Goal: Task Accomplishment & Management: Complete application form

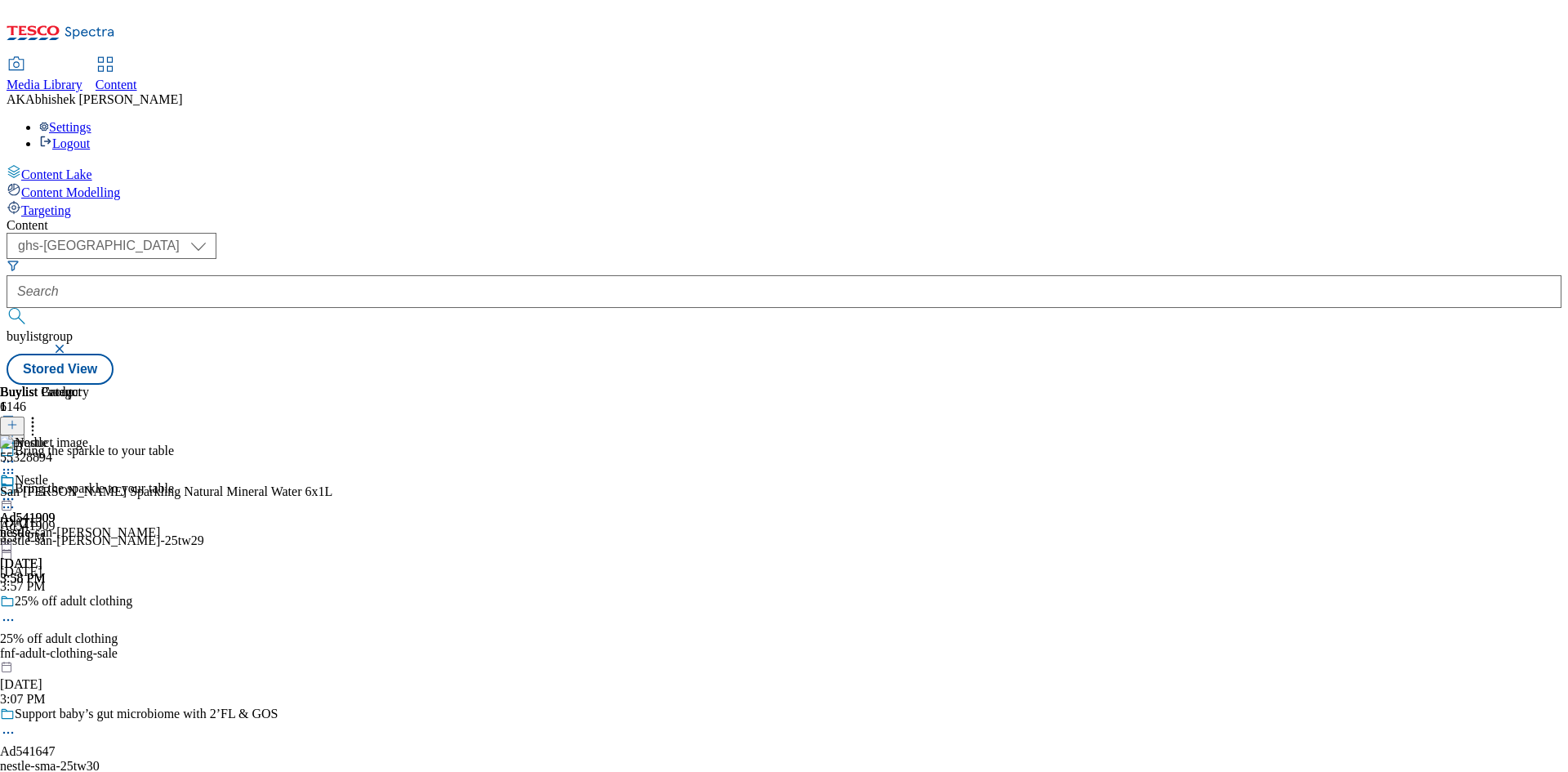
select select "ghs-[GEOGRAPHIC_DATA]"
click at [69, 344] on button "button" at bounding box center [61, 349] width 16 height 10
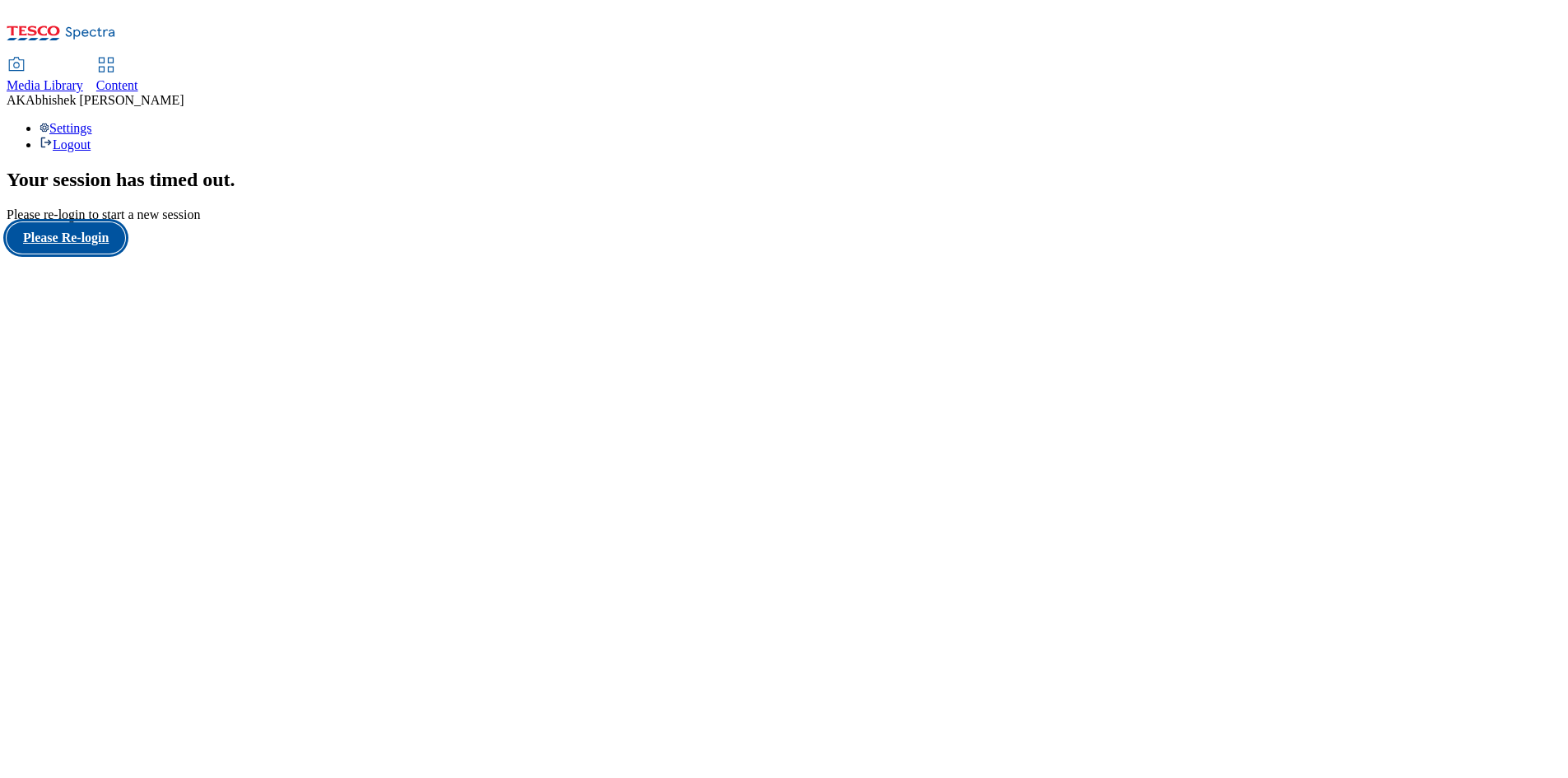
click at [91, 253] on button "Please Re-login" at bounding box center [65, 238] width 118 height 31
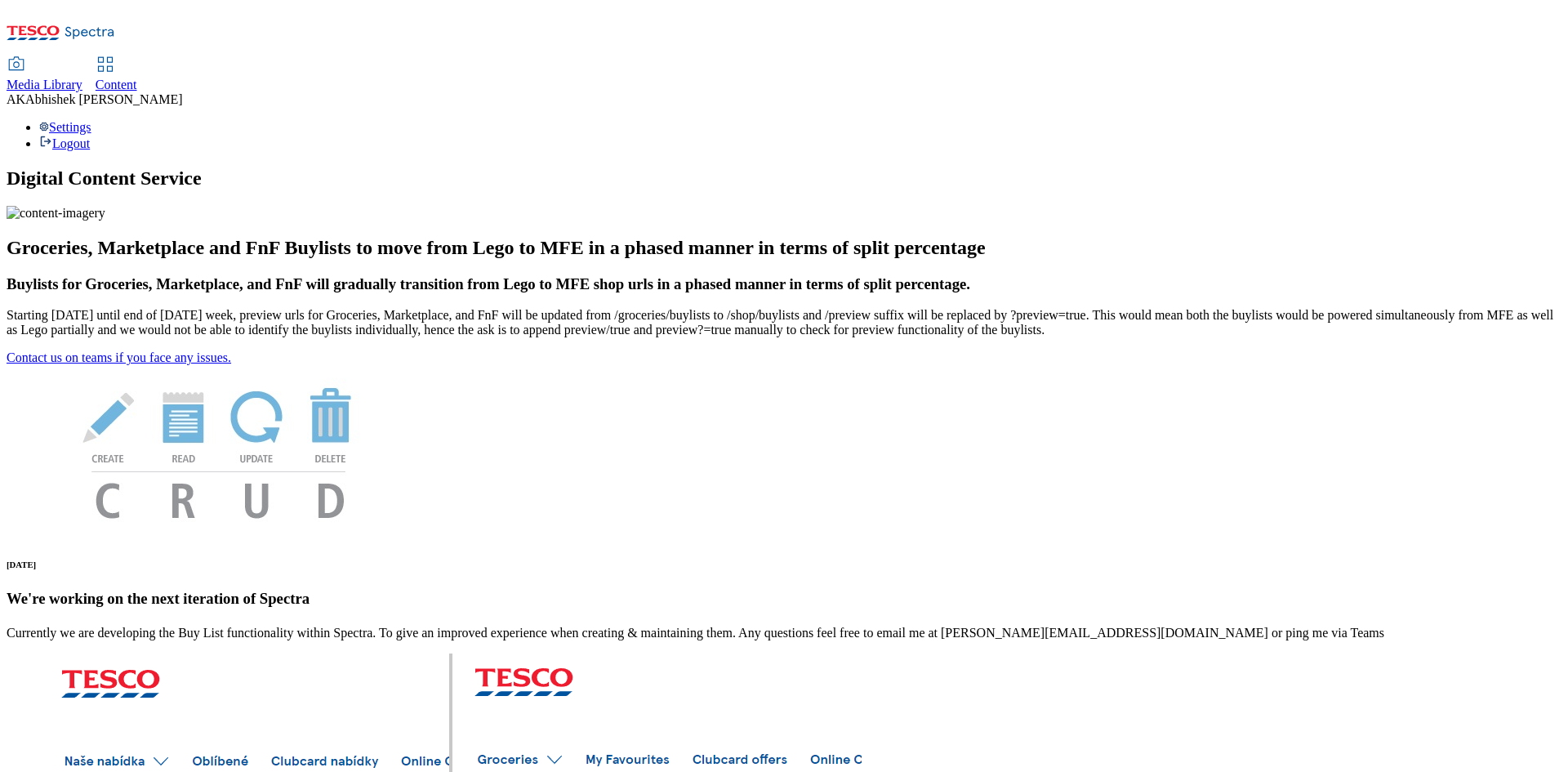
click at [137, 77] on span "Content" at bounding box center [116, 84] width 42 height 14
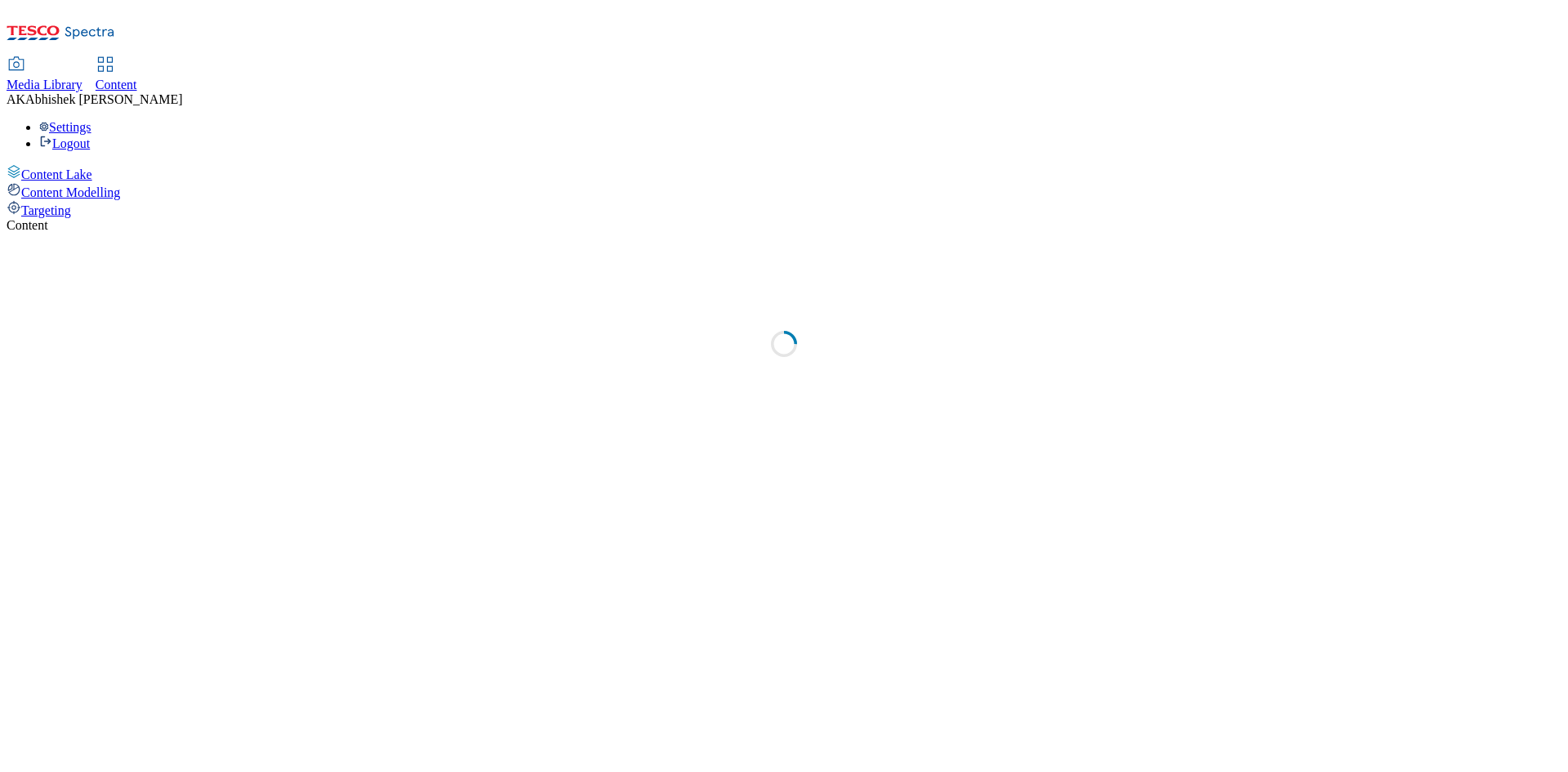
select select "ghs-[GEOGRAPHIC_DATA]"
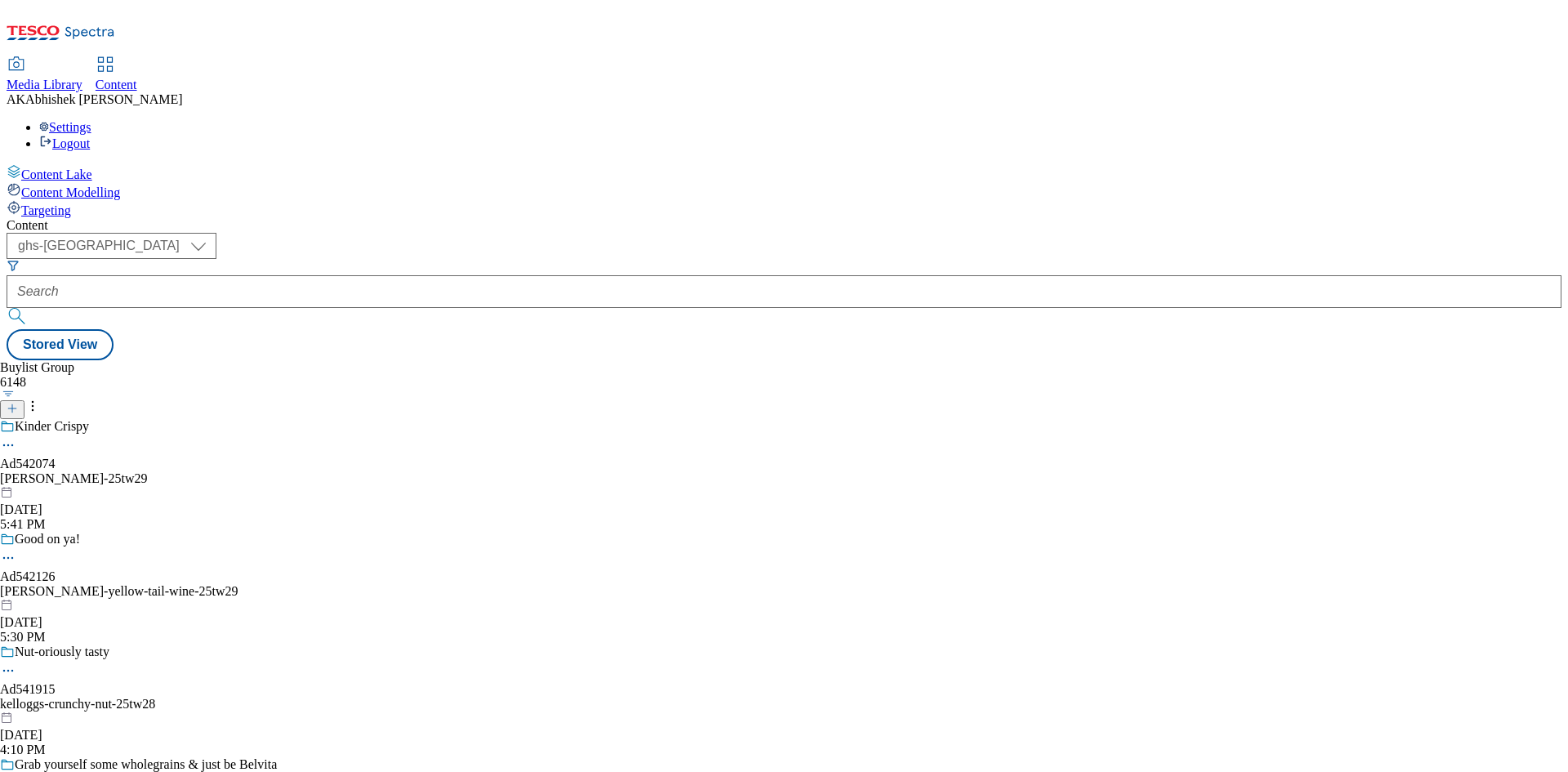
click at [17, 390] on button "button" at bounding box center [8, 393] width 17 height 8
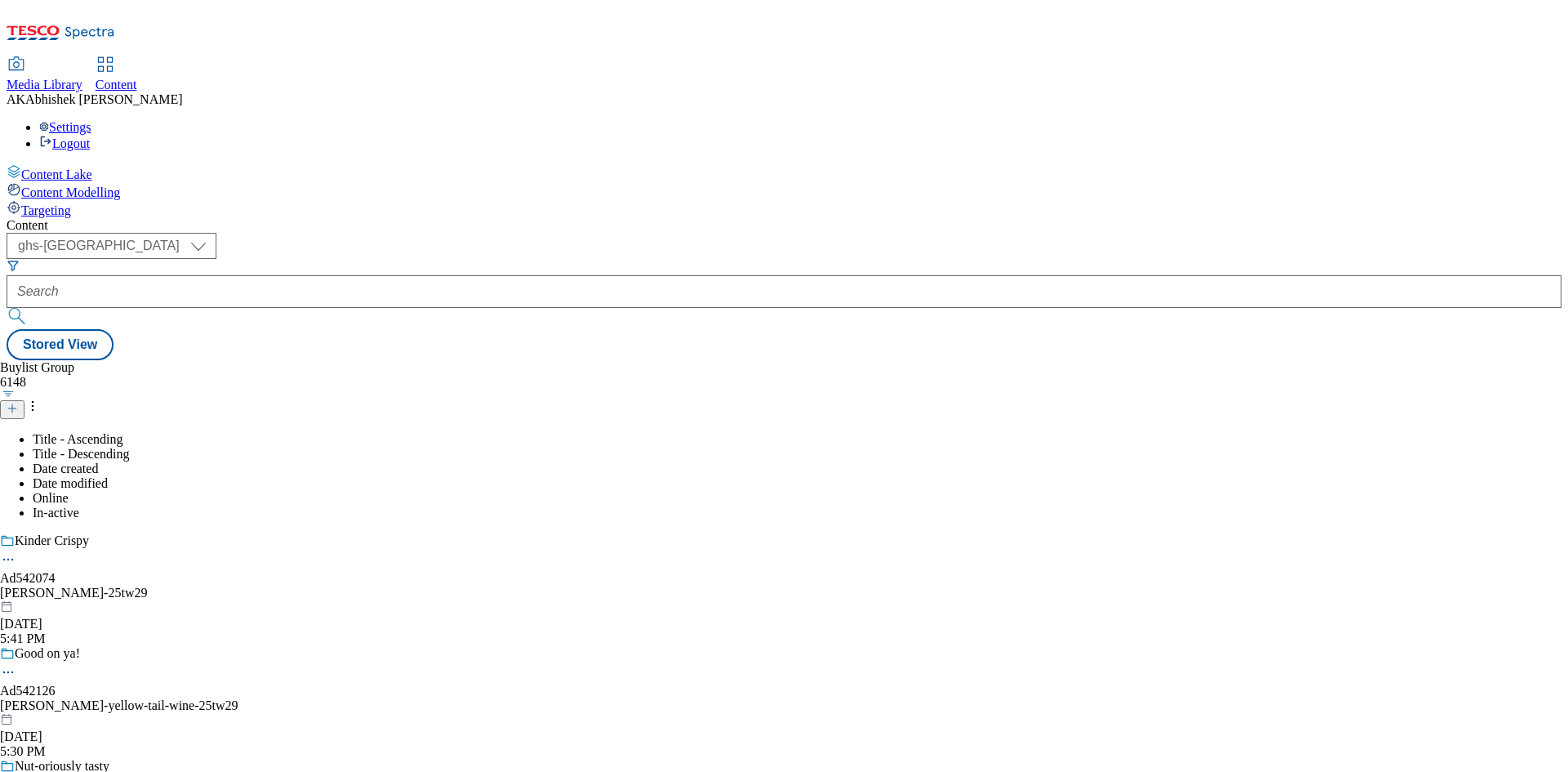
click at [18, 402] on icon at bounding box center [12, 408] width 12 height 12
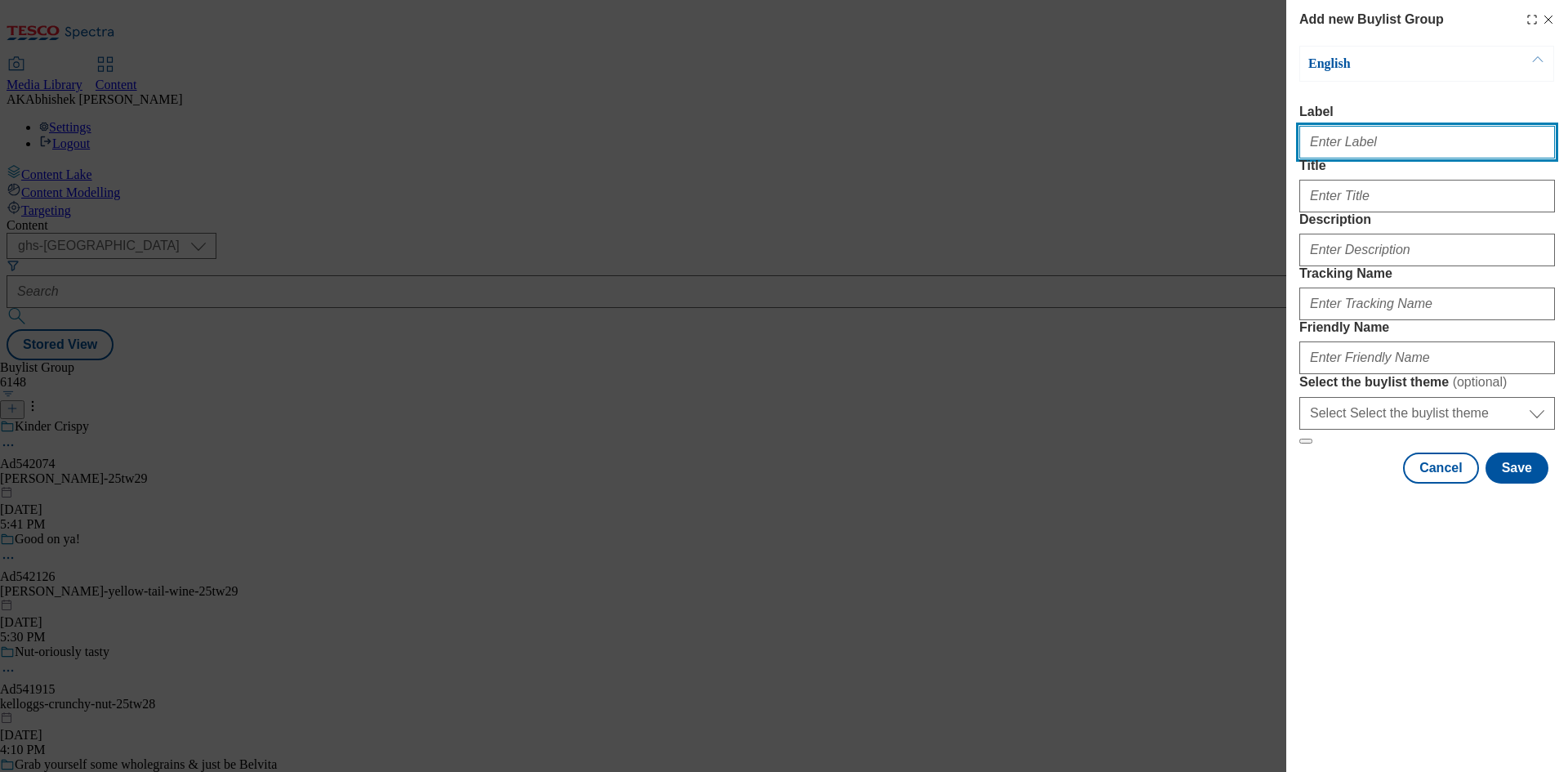
click at [1343, 153] on input "Label" at bounding box center [1427, 142] width 256 height 33
paste input "542075"
type input "Ad542075"
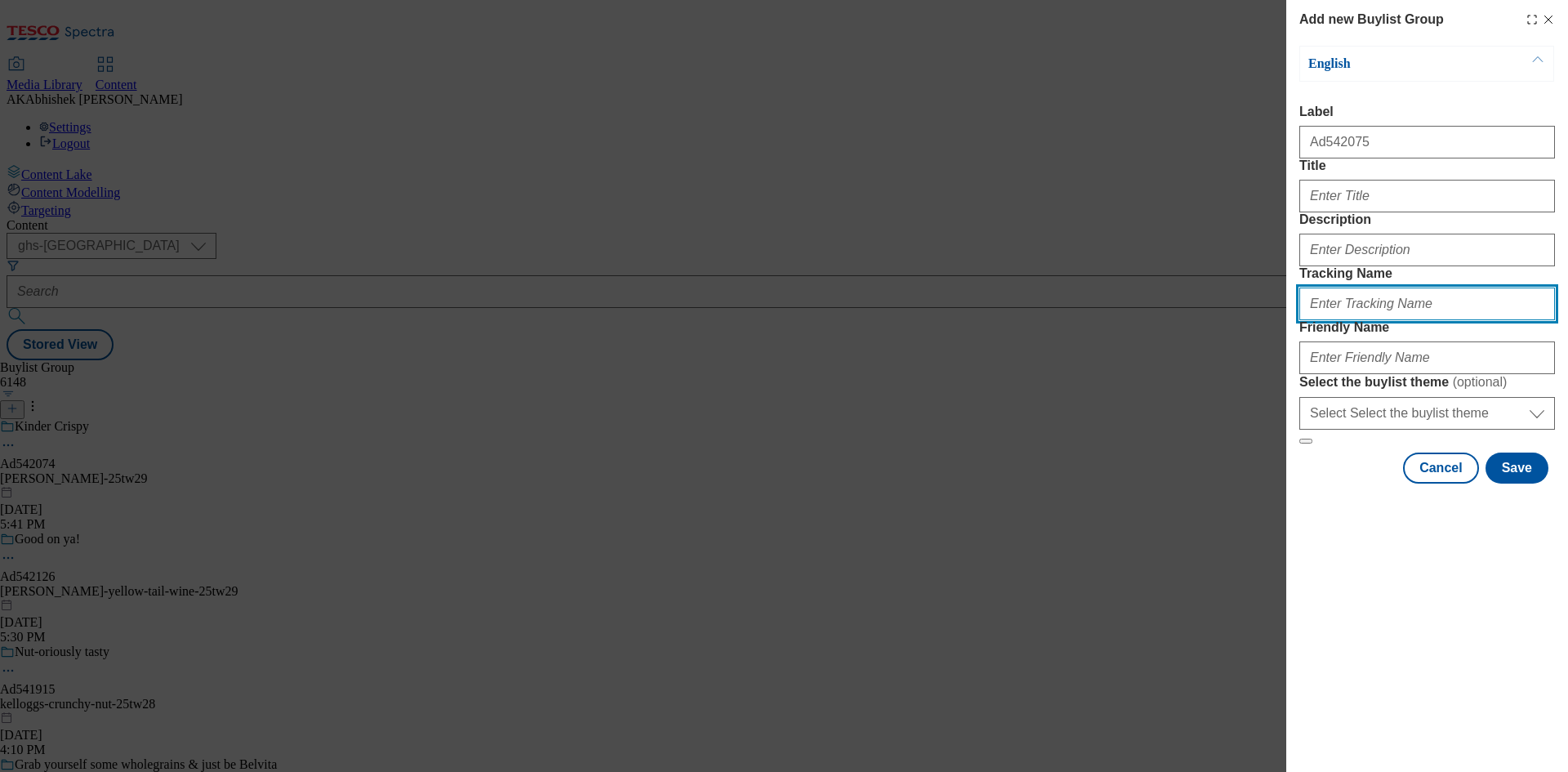
click at [1363, 320] on input "Tracking Name" at bounding box center [1427, 304] width 256 height 33
paste input "542075"
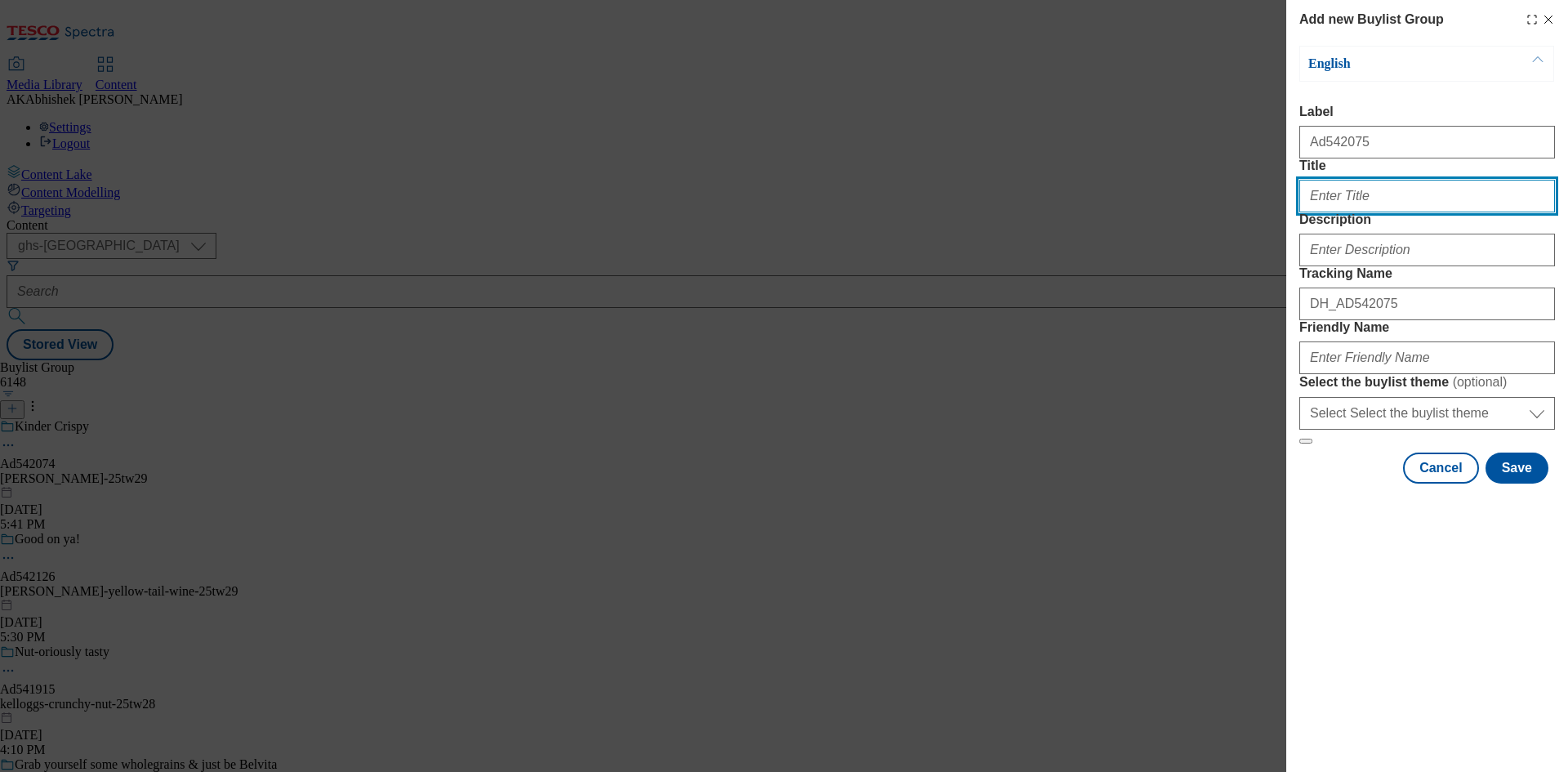
click at [1379, 212] on input "Title" at bounding box center [1427, 196] width 256 height 33
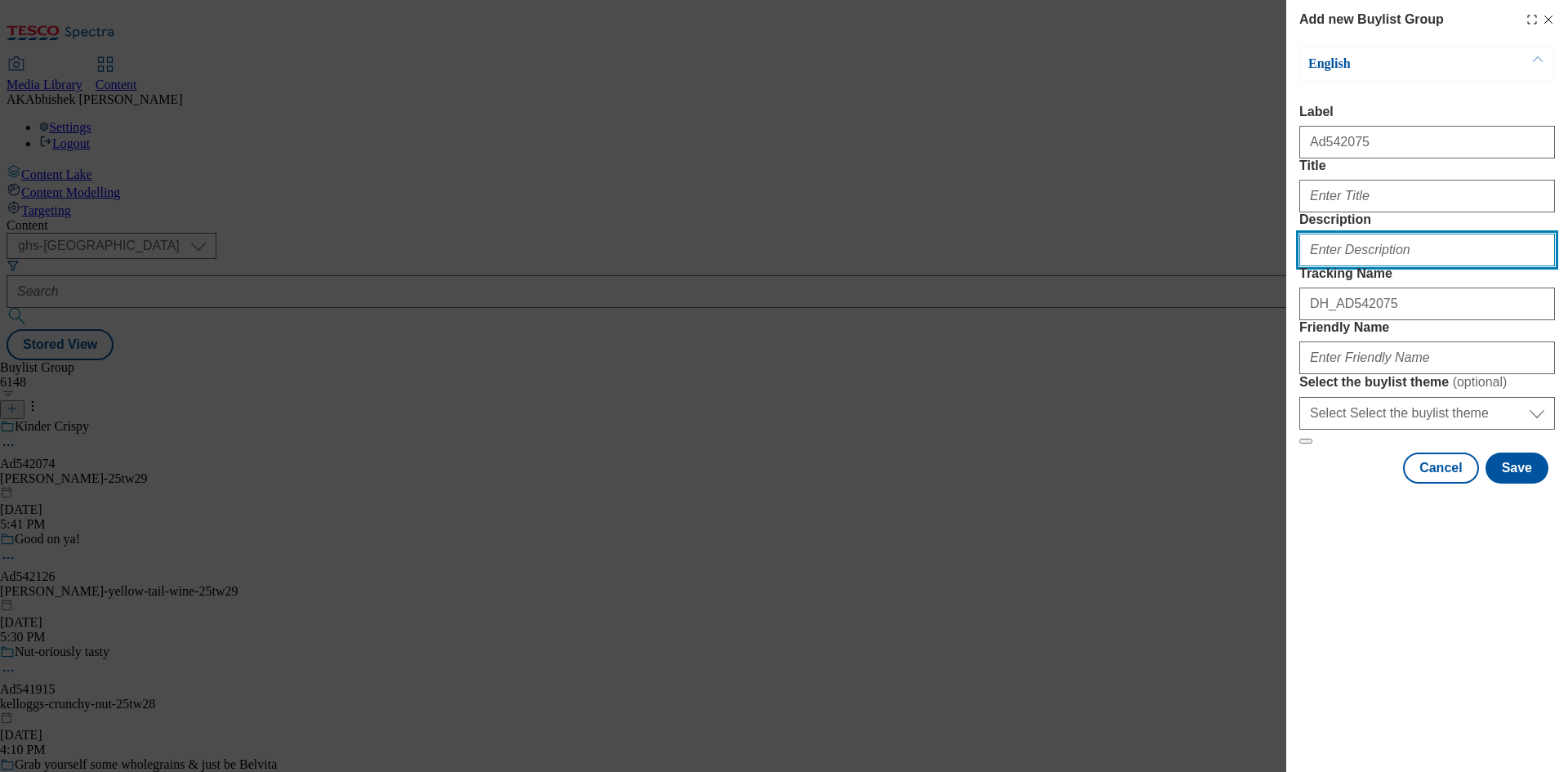
click at [1373, 267] on input "Description" at bounding box center [1427, 250] width 256 height 33
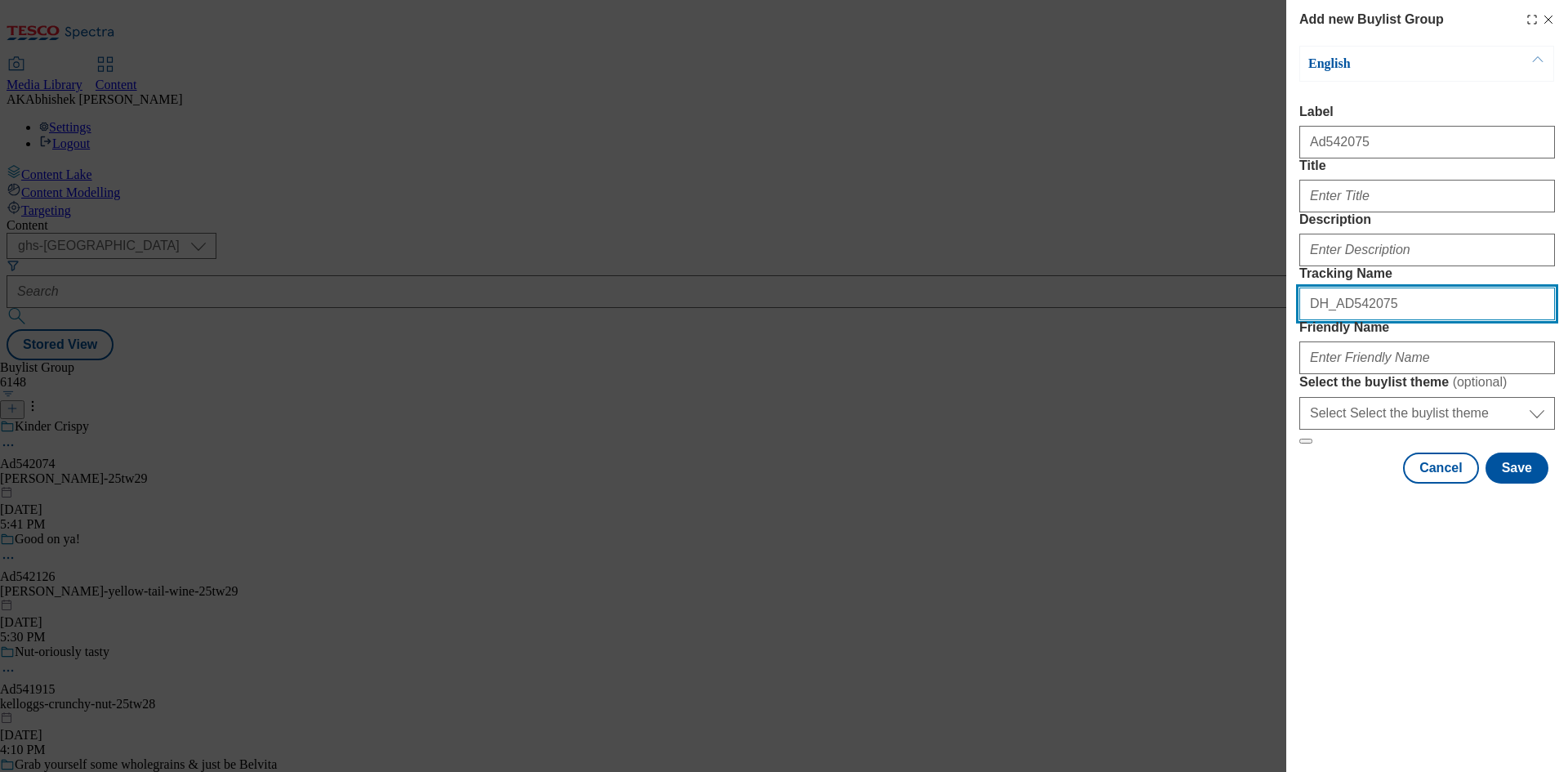
click at [1387, 320] on input "DH_AD542075" at bounding box center [1427, 304] width 256 height 33
paste input "Try The Golden Experience"
type input "DH_AD542075"
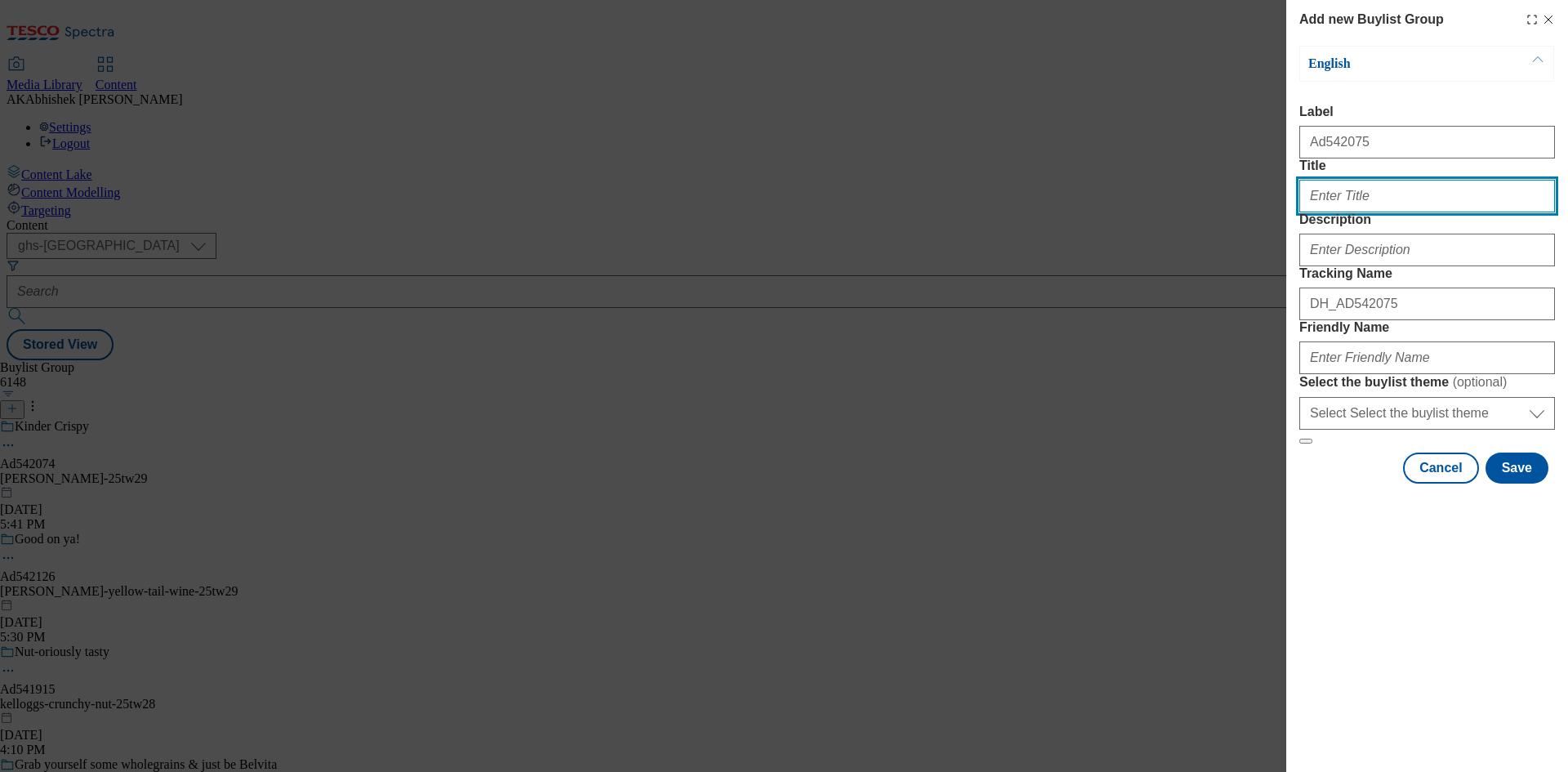
click at [1358, 212] on input "Title" at bounding box center [1427, 196] width 256 height 33
paste input "Try The Golden Experience"
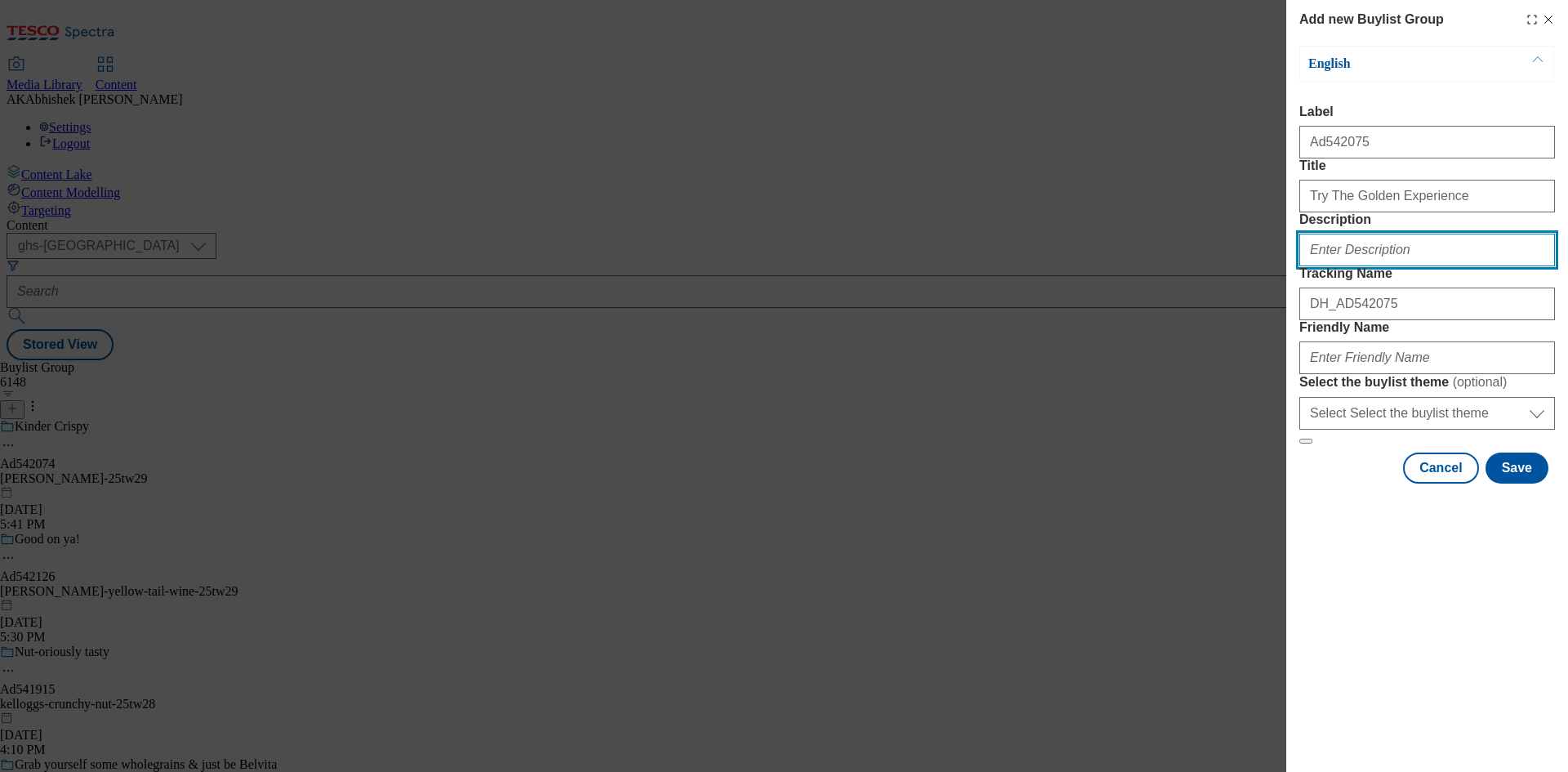
click at [1388, 267] on input "Description" at bounding box center [1427, 250] width 256 height 33
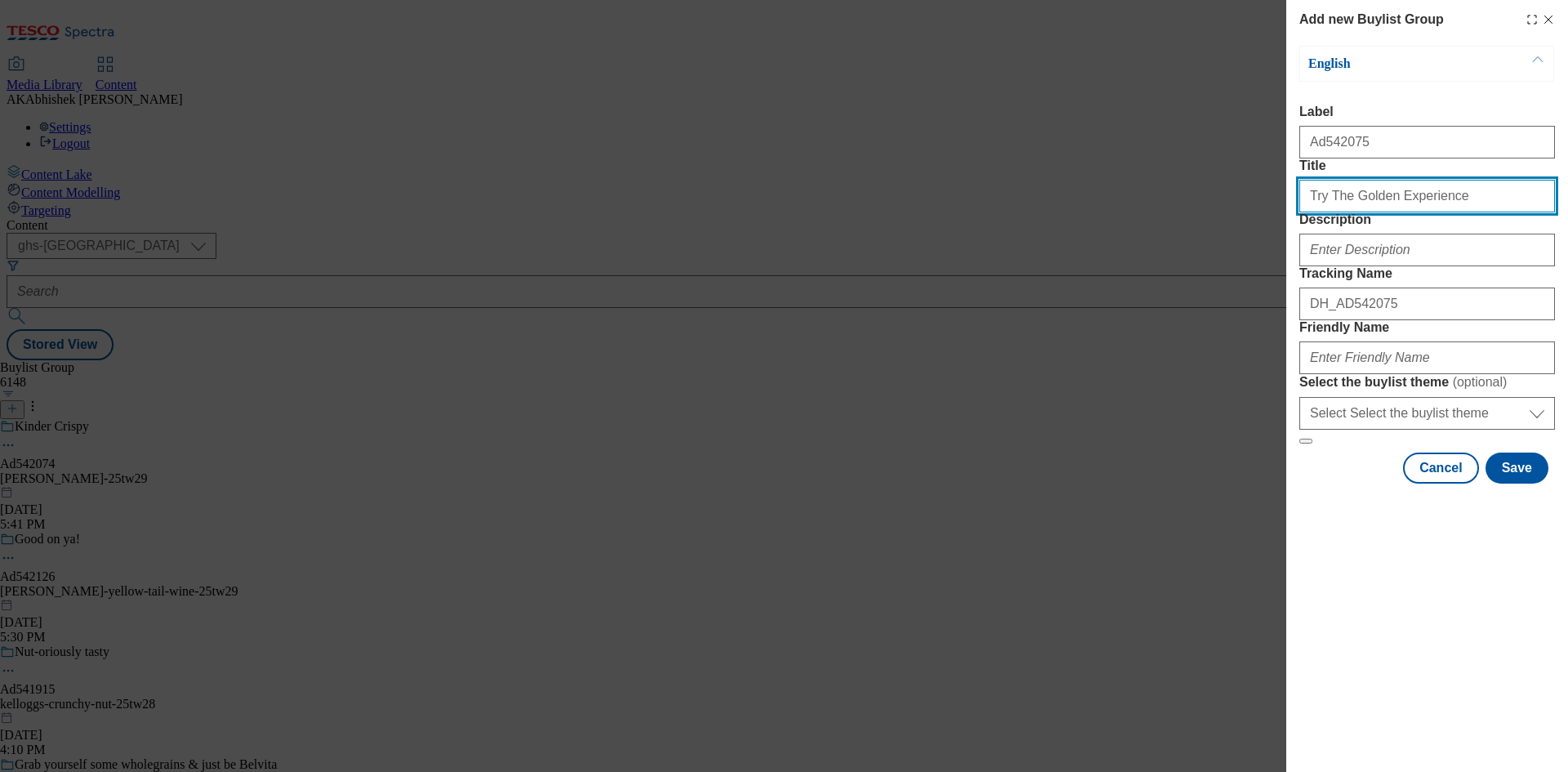
click at [1331, 212] on input "Try The Golden Experience" at bounding box center [1427, 196] width 256 height 33
type input "Try the Golden experience"
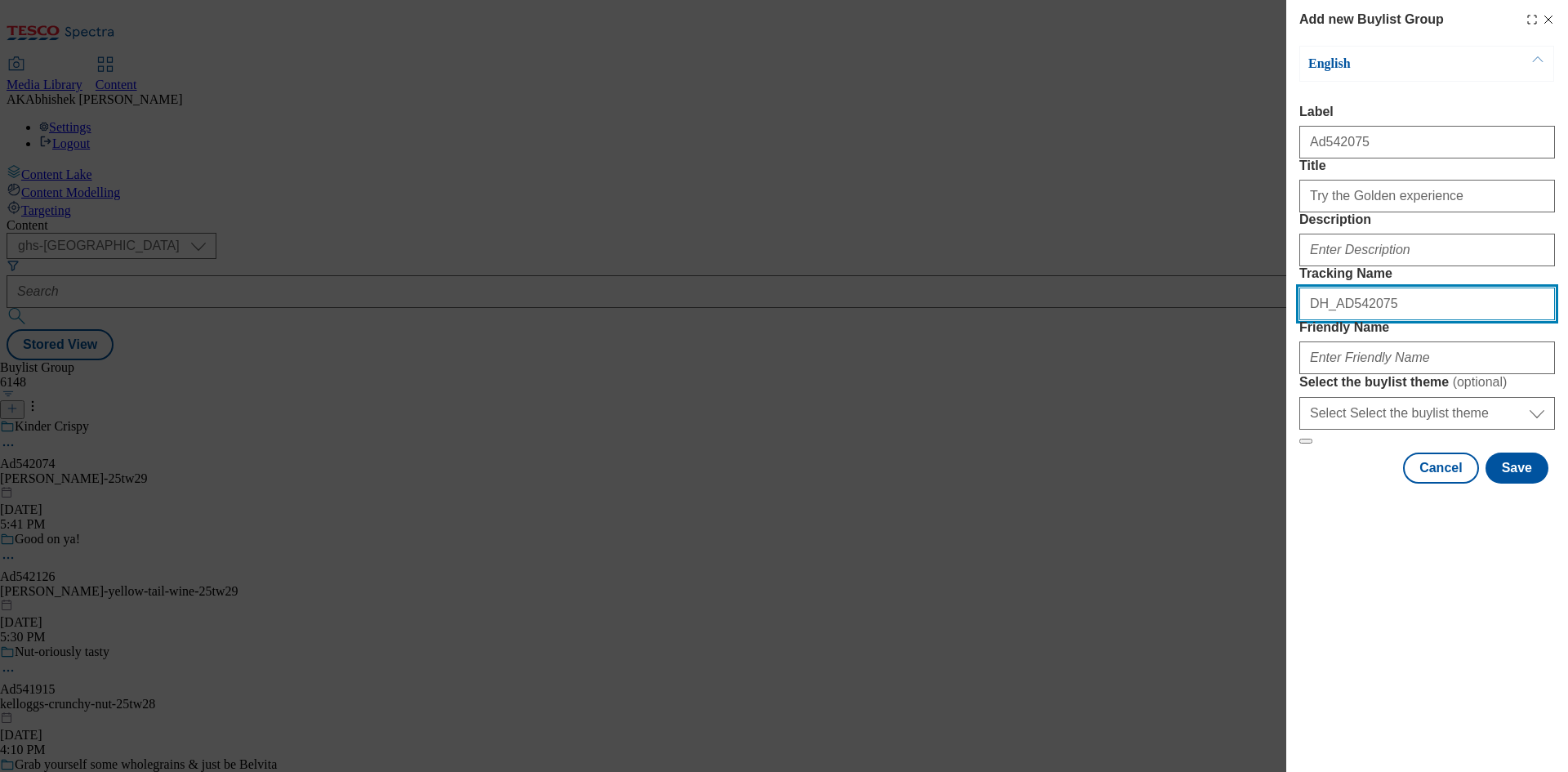
click at [1374, 320] on input "DH_AD542075" at bounding box center [1427, 304] width 256 height 33
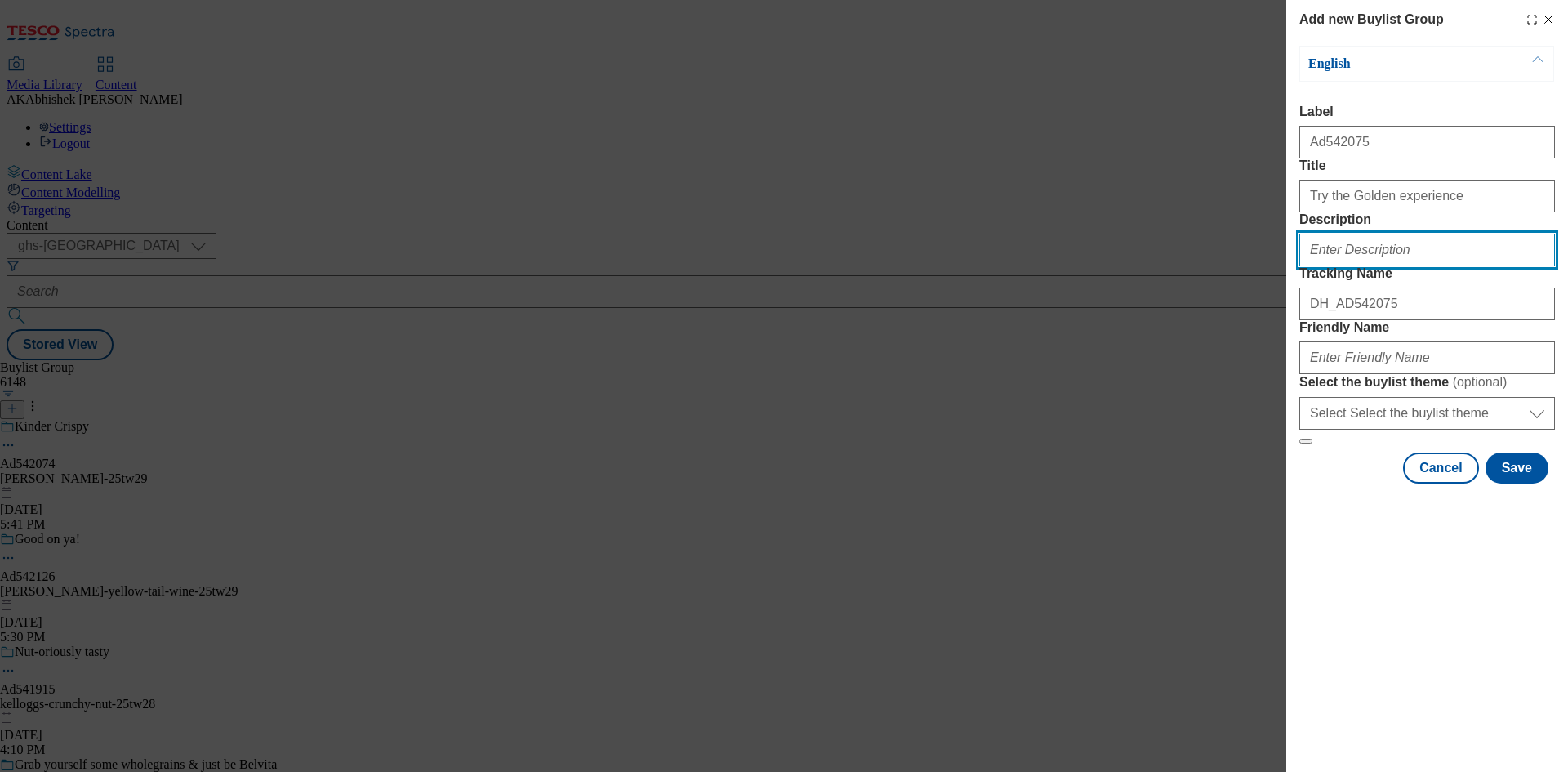
click at [1402, 267] on input "Description" at bounding box center [1427, 250] width 256 height 33
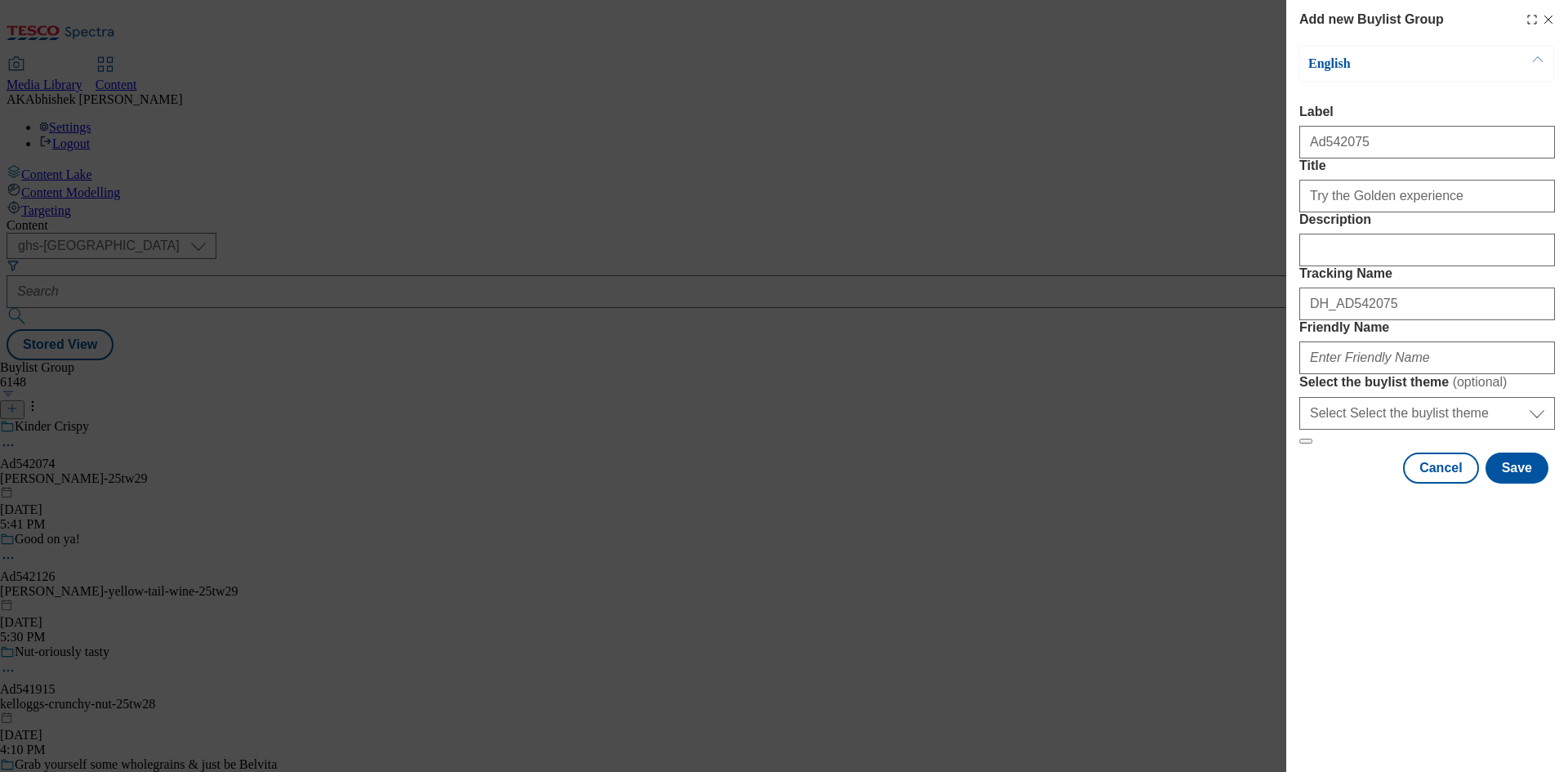
click at [1413, 374] on div "Modal" at bounding box center [1427, 354] width 256 height 39
click at [1415, 374] on input "Friendly Name" at bounding box center [1427, 358] width 256 height 33
paste input "Ferrero"
click at [1311, 374] on input "Ferrero" at bounding box center [1427, 358] width 256 height 33
paste input "Rocher"
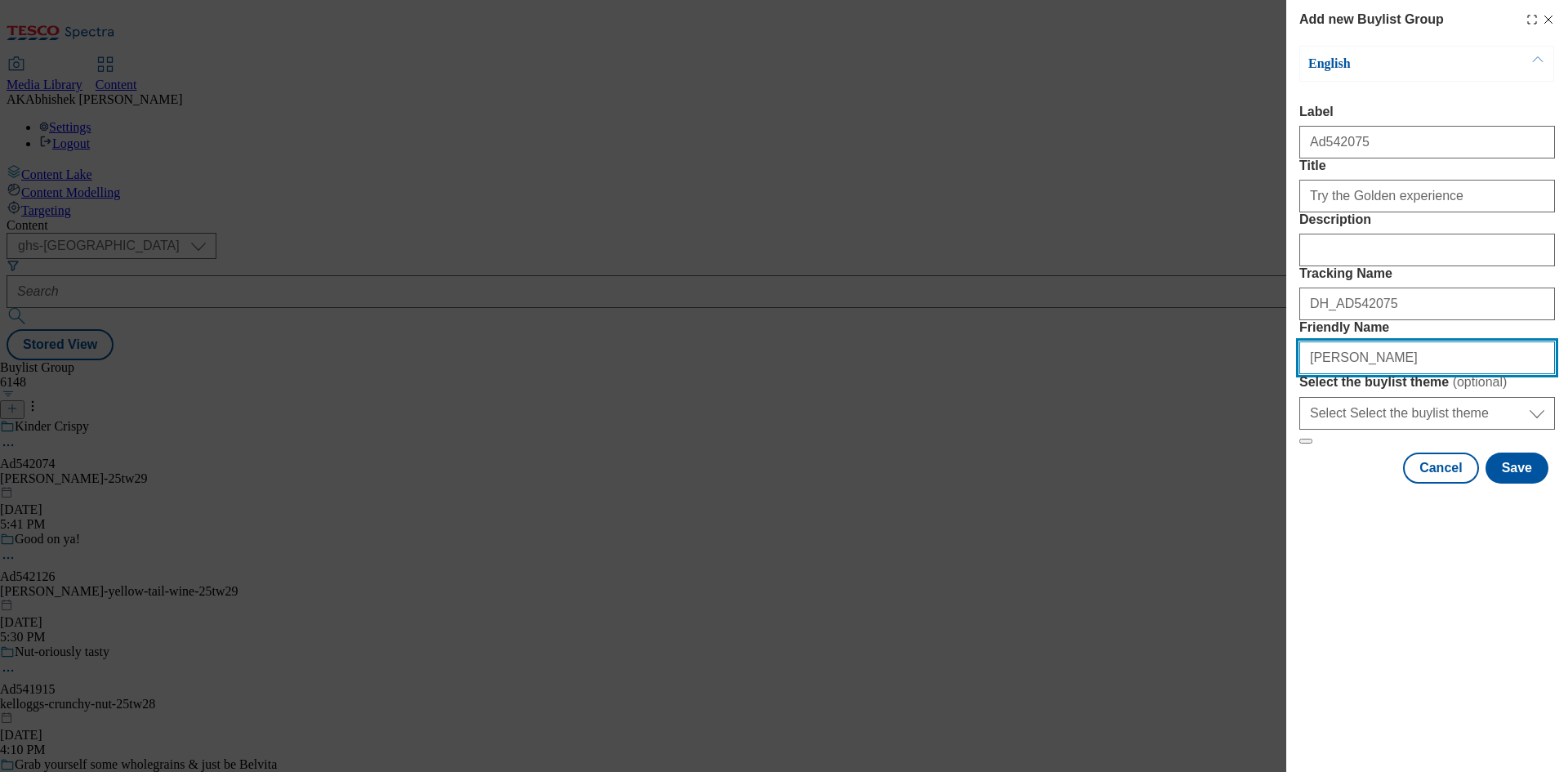
drag, startPoint x: 1348, startPoint y: 472, endPoint x: 1425, endPoint y: 517, distance: 89.2
click at [1348, 374] on input "[PERSON_NAME]" at bounding box center [1427, 358] width 256 height 33
paste input "Chocolate"
click at [1384, 374] on input "[PERSON_NAME]-Chocolate" at bounding box center [1427, 358] width 256 height 33
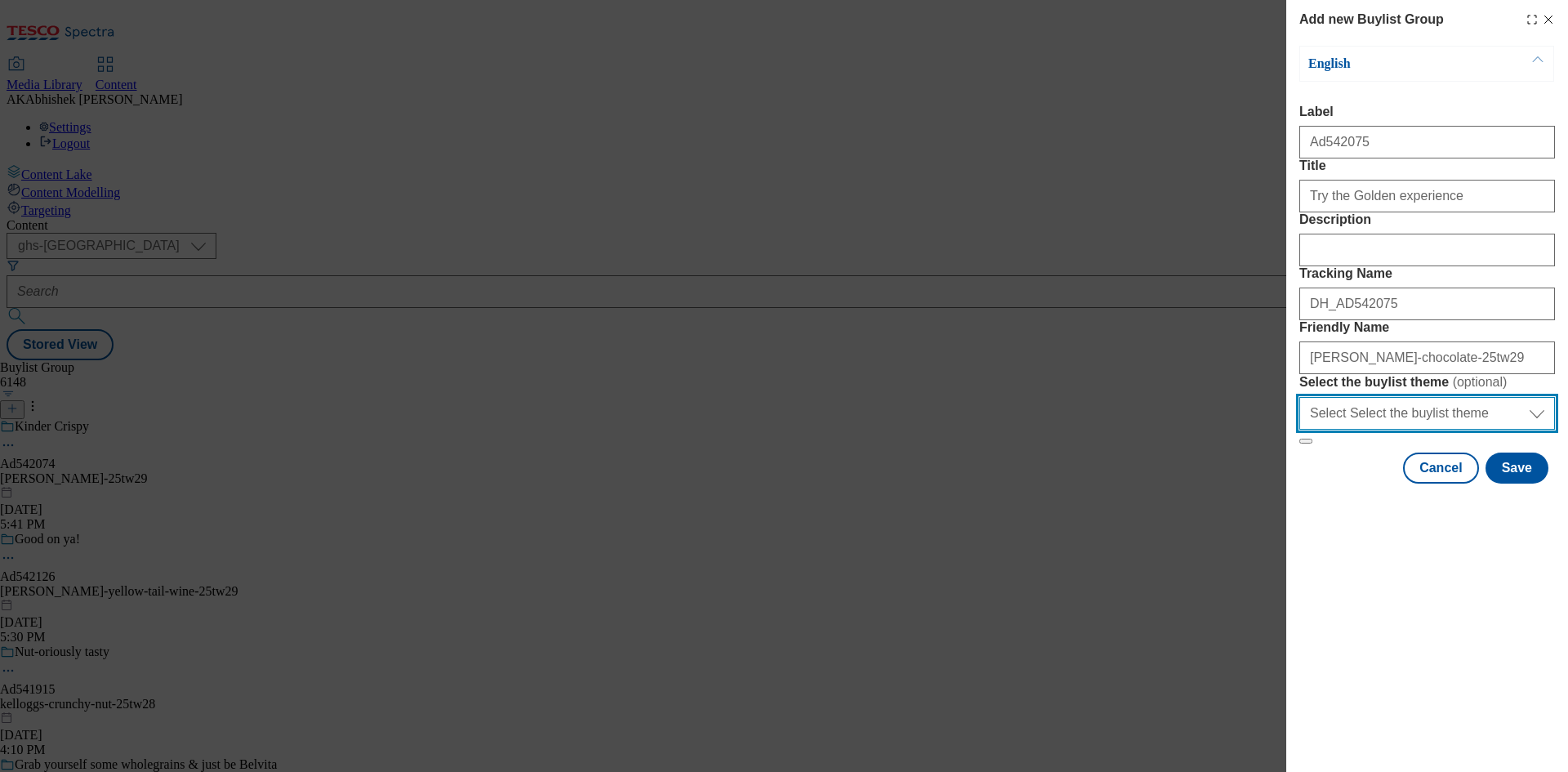
click at [1442, 430] on select "Select Select the buylist theme default fandf" at bounding box center [1427, 413] width 256 height 33
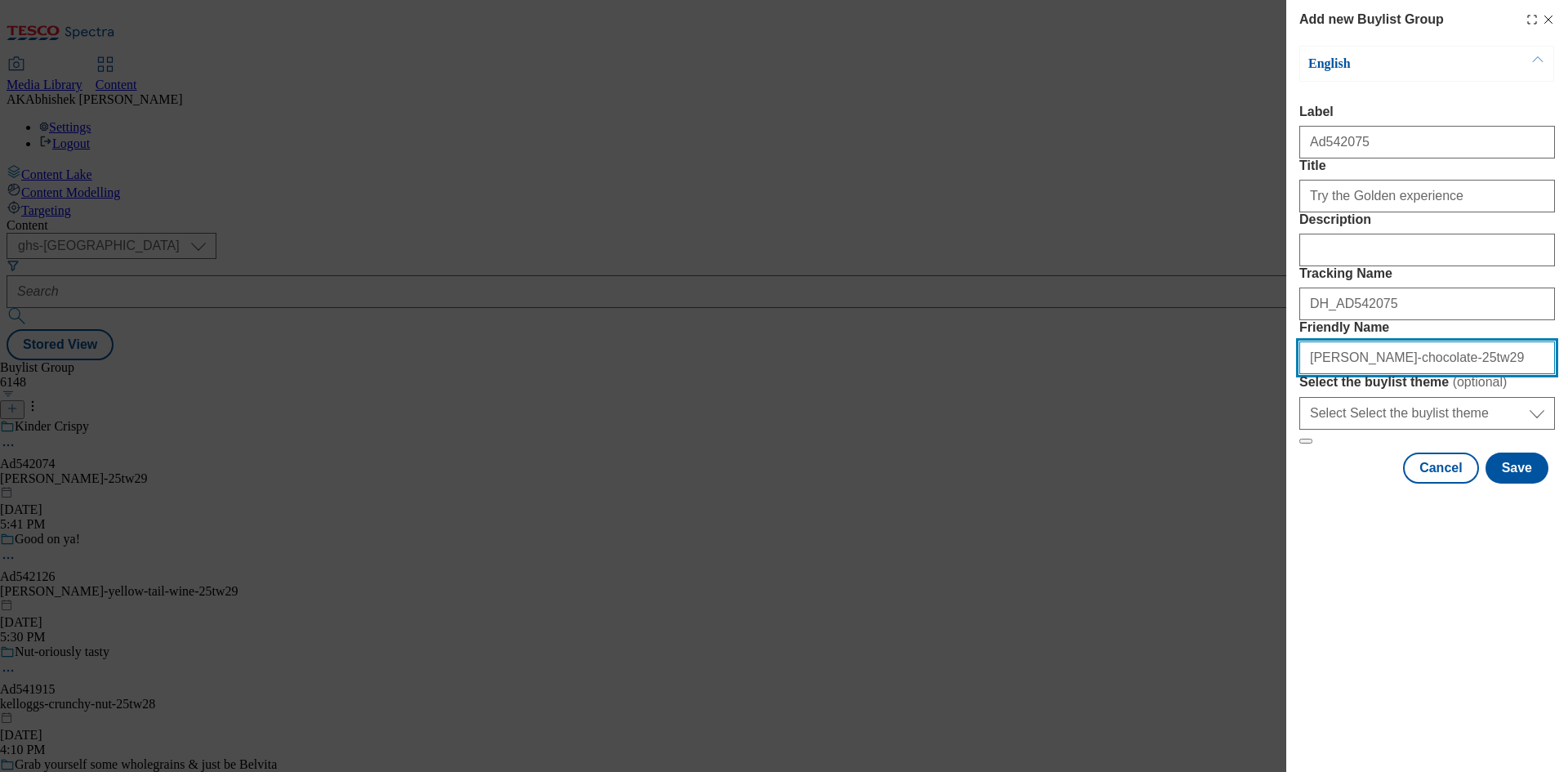
click at [1377, 374] on input "[PERSON_NAME]-chocolate-25tw29" at bounding box center [1427, 358] width 256 height 33
drag, startPoint x: 1505, startPoint y: 472, endPoint x: 1037, endPoint y: 454, distance: 468.3
click at [1055, 454] on div "Add new Buylist Group English Label Ad542075 Title Try the Golden experience De…" at bounding box center [784, 386] width 1568 height 772
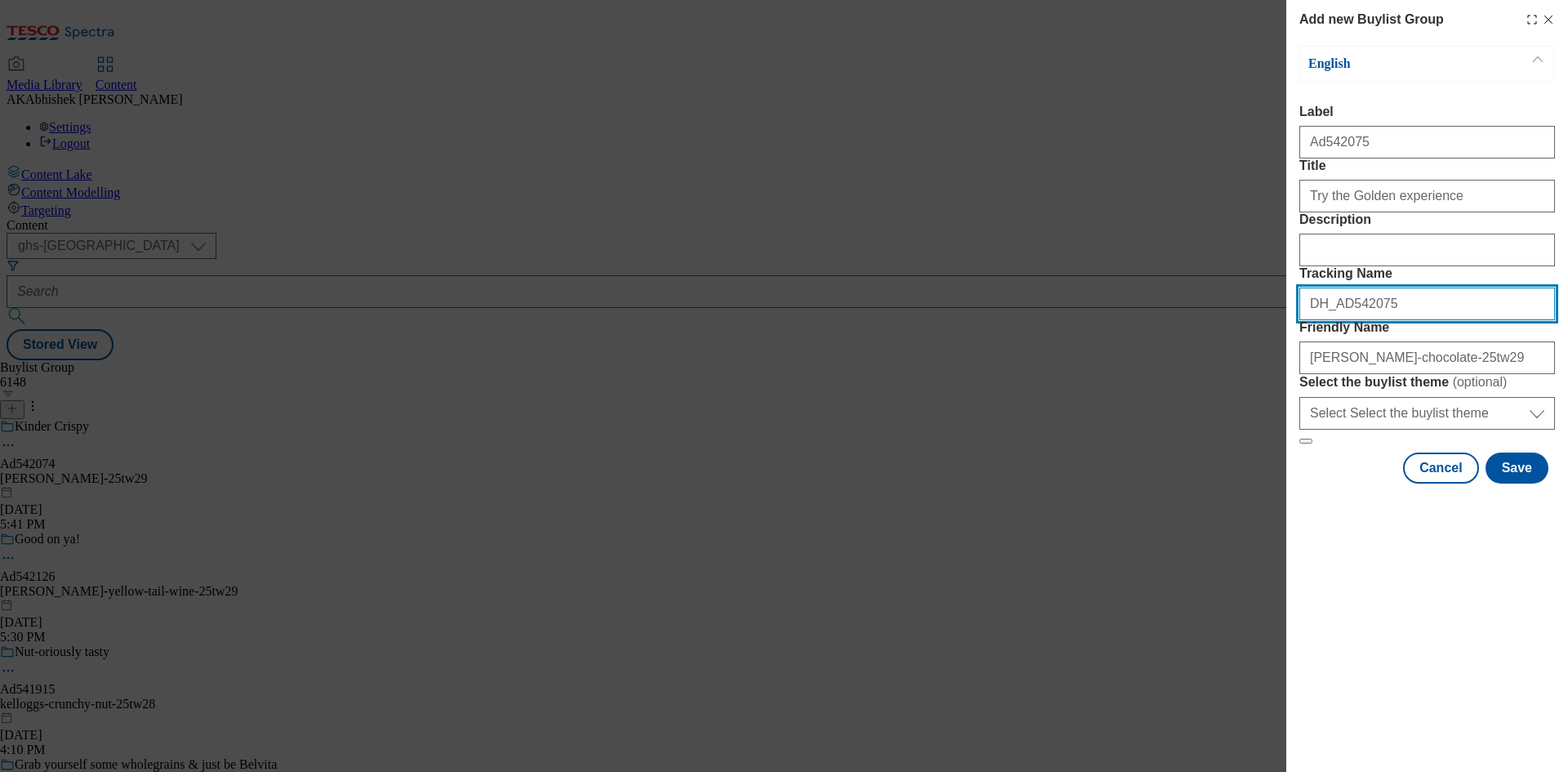
drag, startPoint x: 1400, startPoint y: 385, endPoint x: 1056, endPoint y: 378, distance: 344.1
click at [1063, 377] on div "Add new Buylist Group English Label Ad542075 Title Try the Golden experience De…" at bounding box center [784, 386] width 1568 height 772
click at [1523, 483] on button "Save" at bounding box center [1516, 468] width 63 height 31
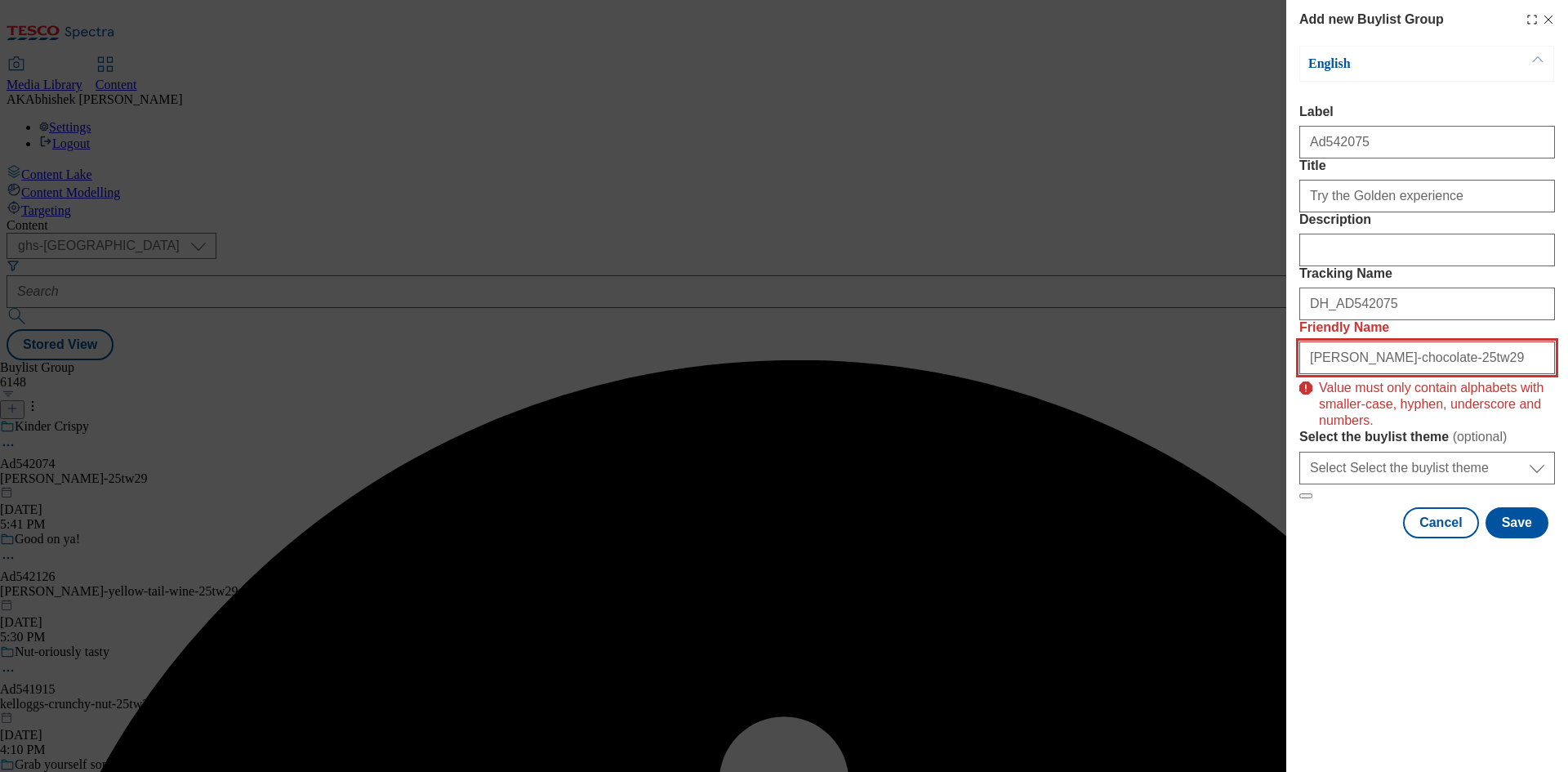
click at [1533, 374] on input "[PERSON_NAME]-chocolate-25tw29" at bounding box center [1427, 358] width 256 height 33
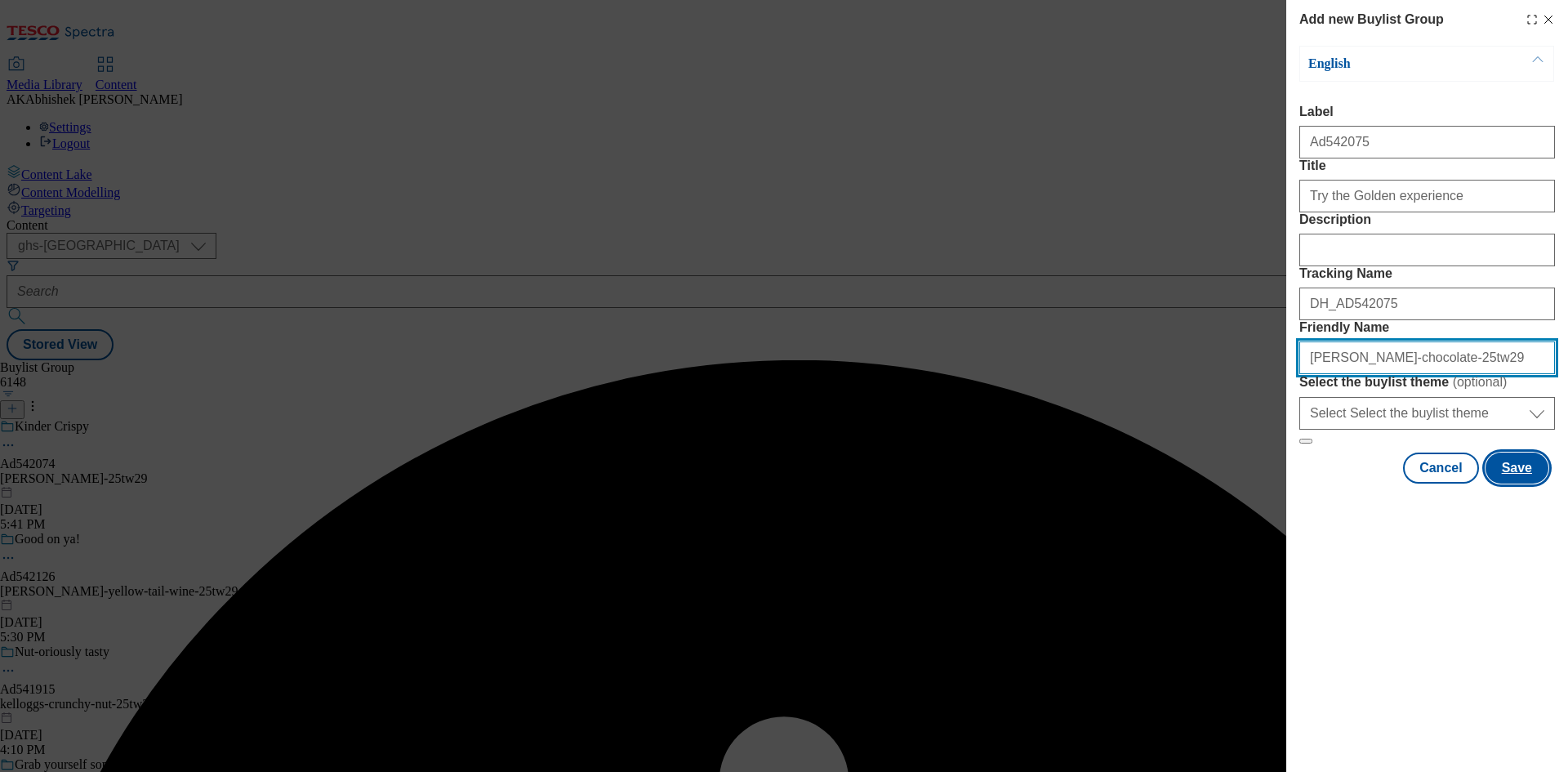
type input "[PERSON_NAME]-chocolate-25tw29"
click at [1528, 483] on button "Save" at bounding box center [1516, 468] width 63 height 31
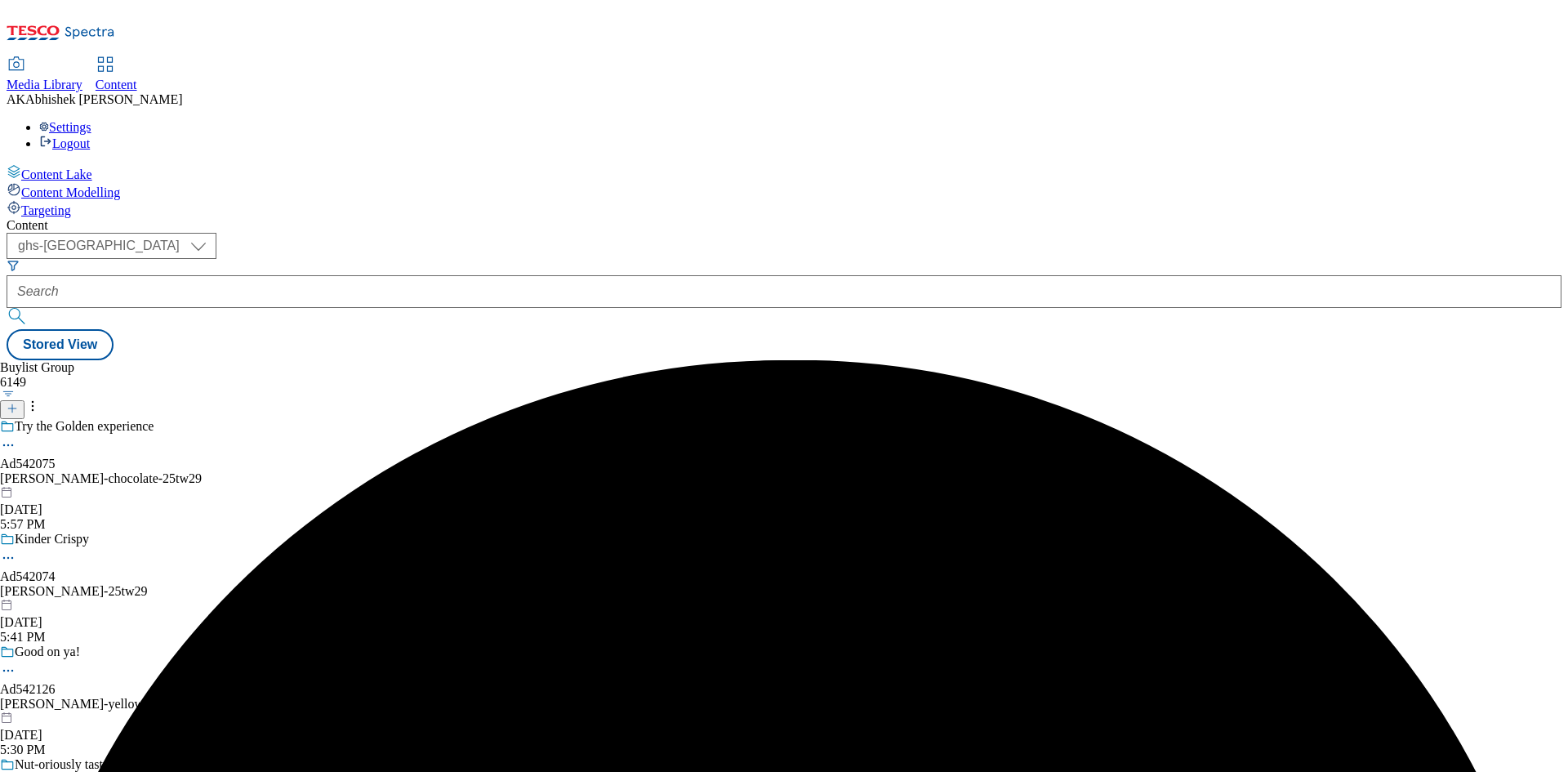
click at [278, 472] on div "[PERSON_NAME]-chocolate-25tw29" at bounding box center [139, 479] width 278 height 15
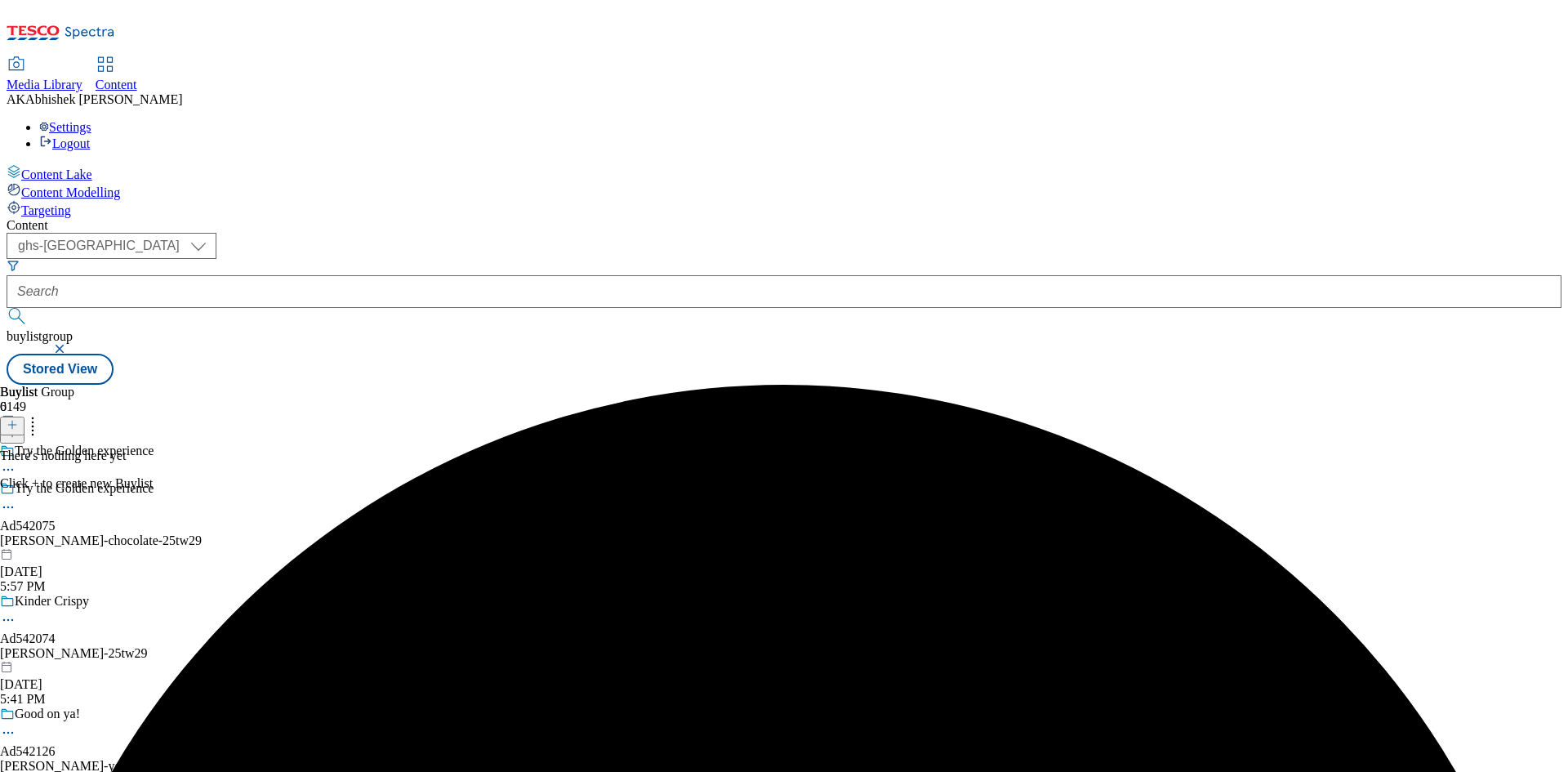
click at [18, 419] on icon at bounding box center [12, 424] width 12 height 12
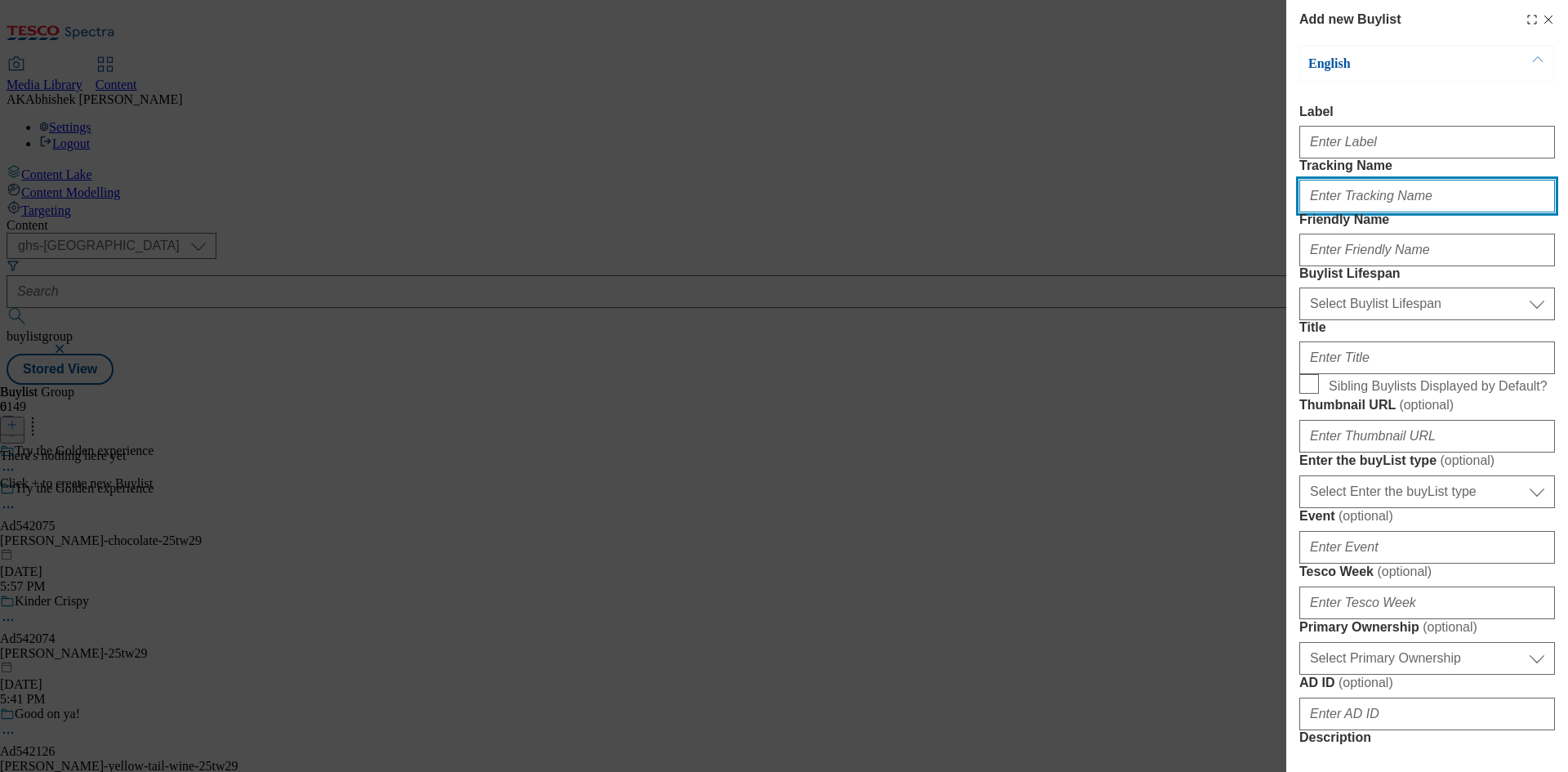
click at [1360, 212] on input "Tracking Name" at bounding box center [1427, 196] width 256 height 33
paste input "DH_AD542075"
click at [1339, 212] on input "DH_AD542075" at bounding box center [1427, 196] width 256 height 33
type input "DH_AD542075"
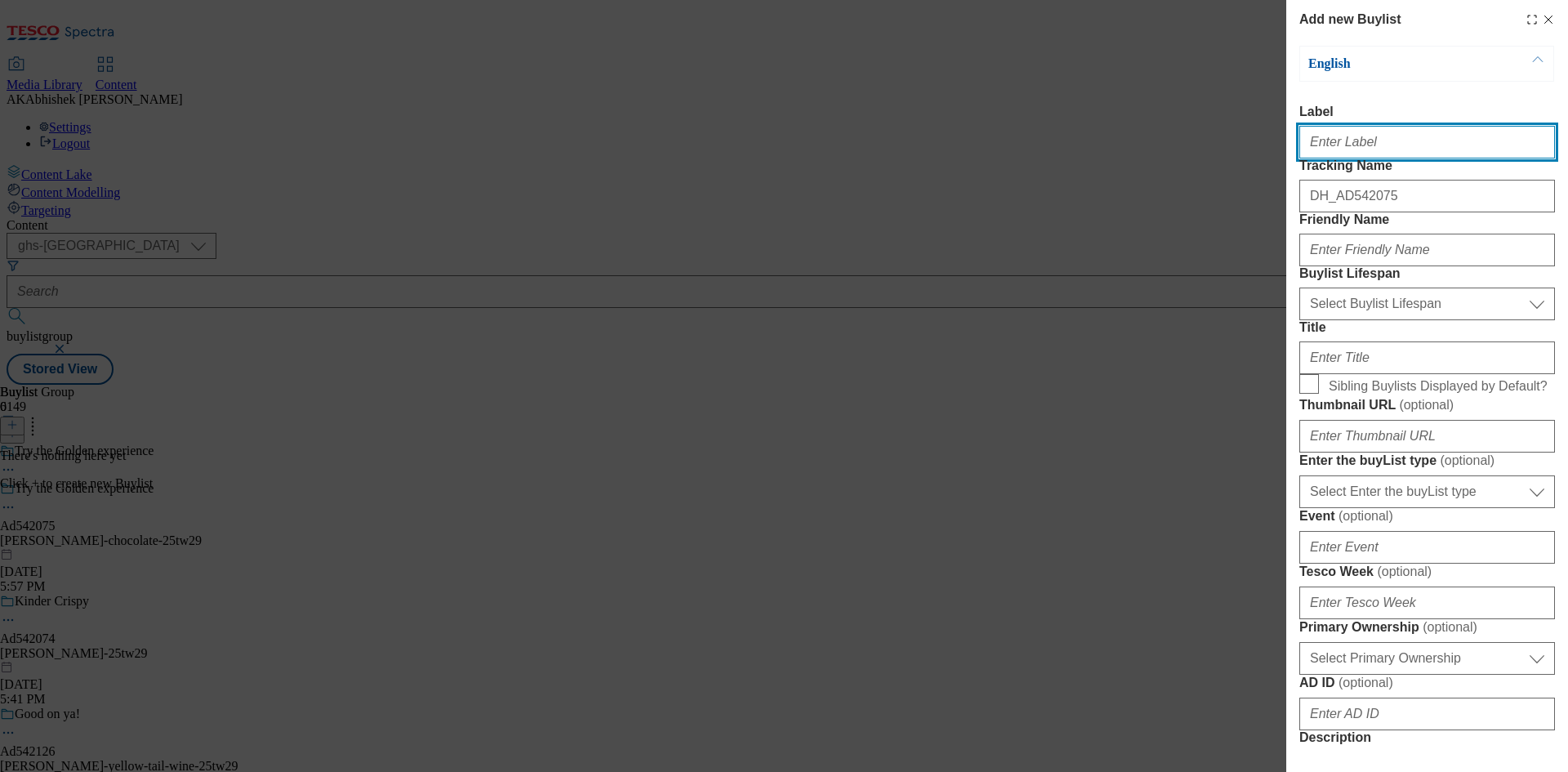
click at [1361, 149] on input "Label" at bounding box center [1427, 142] width 256 height 33
paste input "542075"
type input "Ad542075"
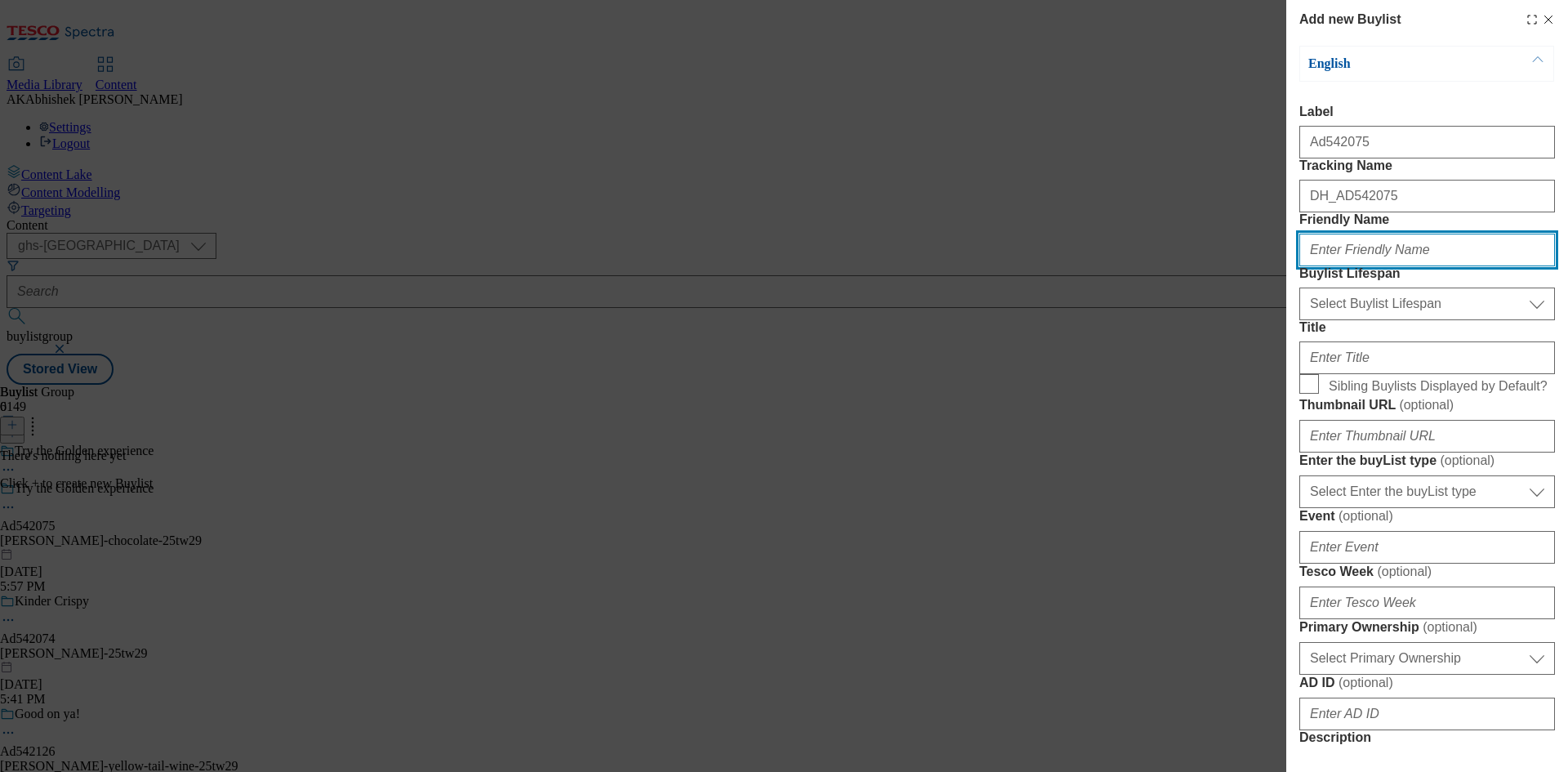
paste input "ferrero"
type input "ferrero"
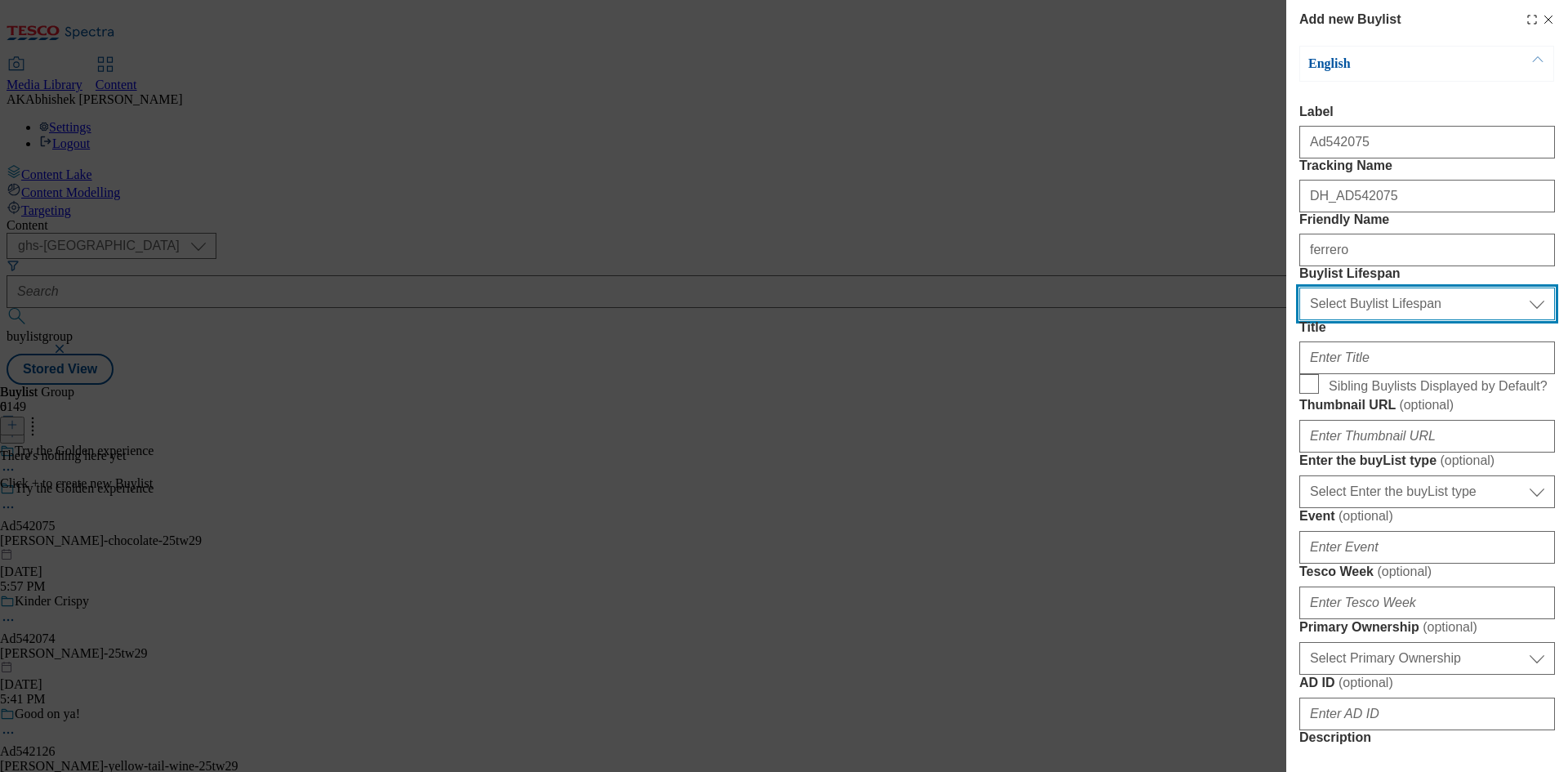
click at [1396, 320] on select "Select Buylist Lifespan evergreen seasonal tactical" at bounding box center [1427, 304] width 256 height 33
select select "tactical"
click at [1300, 320] on select "Select Buylist Lifespan evergreen seasonal tactical" at bounding box center [1427, 304] width 256 height 33
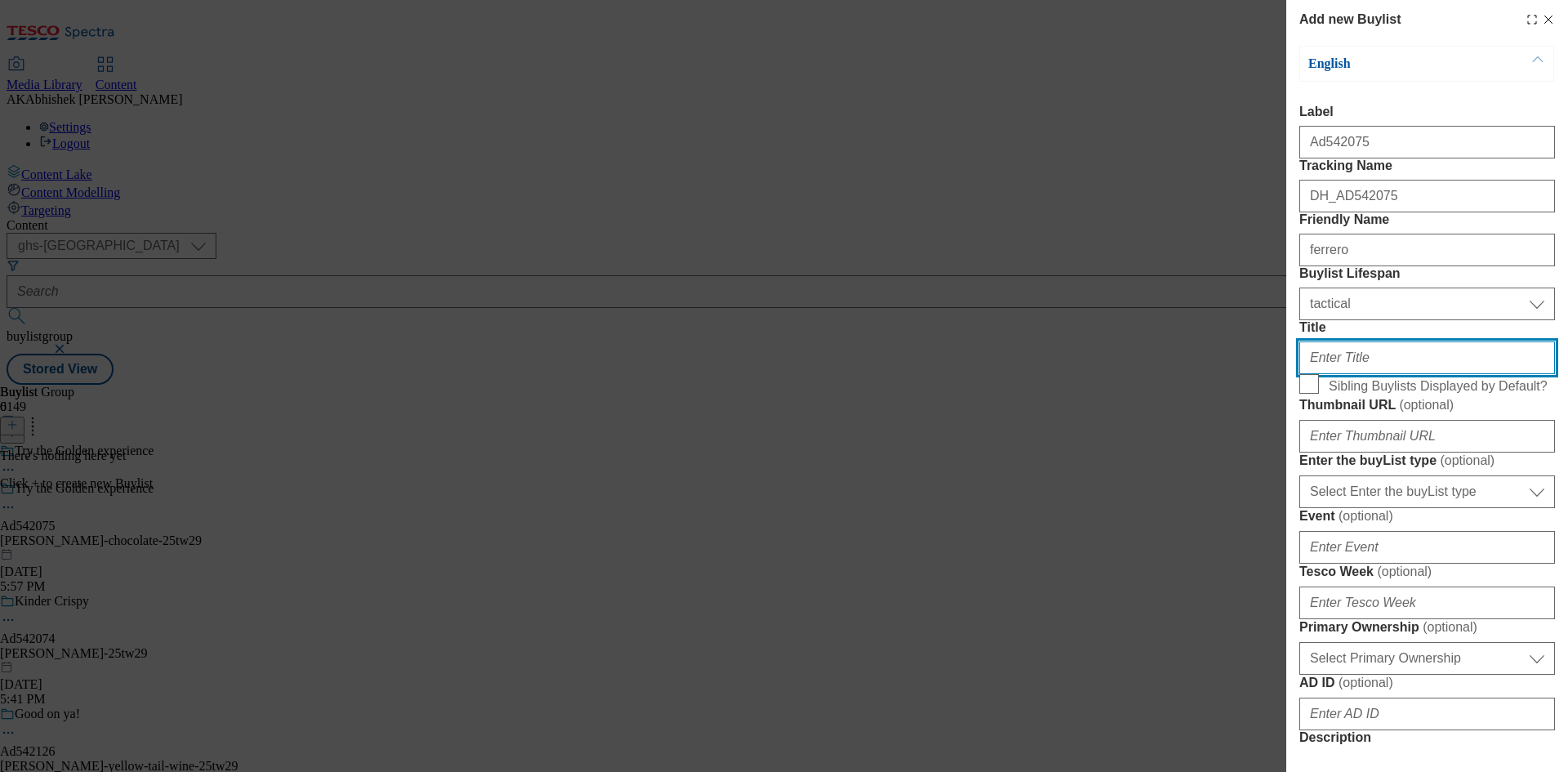
click at [1393, 374] on input "Title" at bounding box center [1427, 358] width 256 height 33
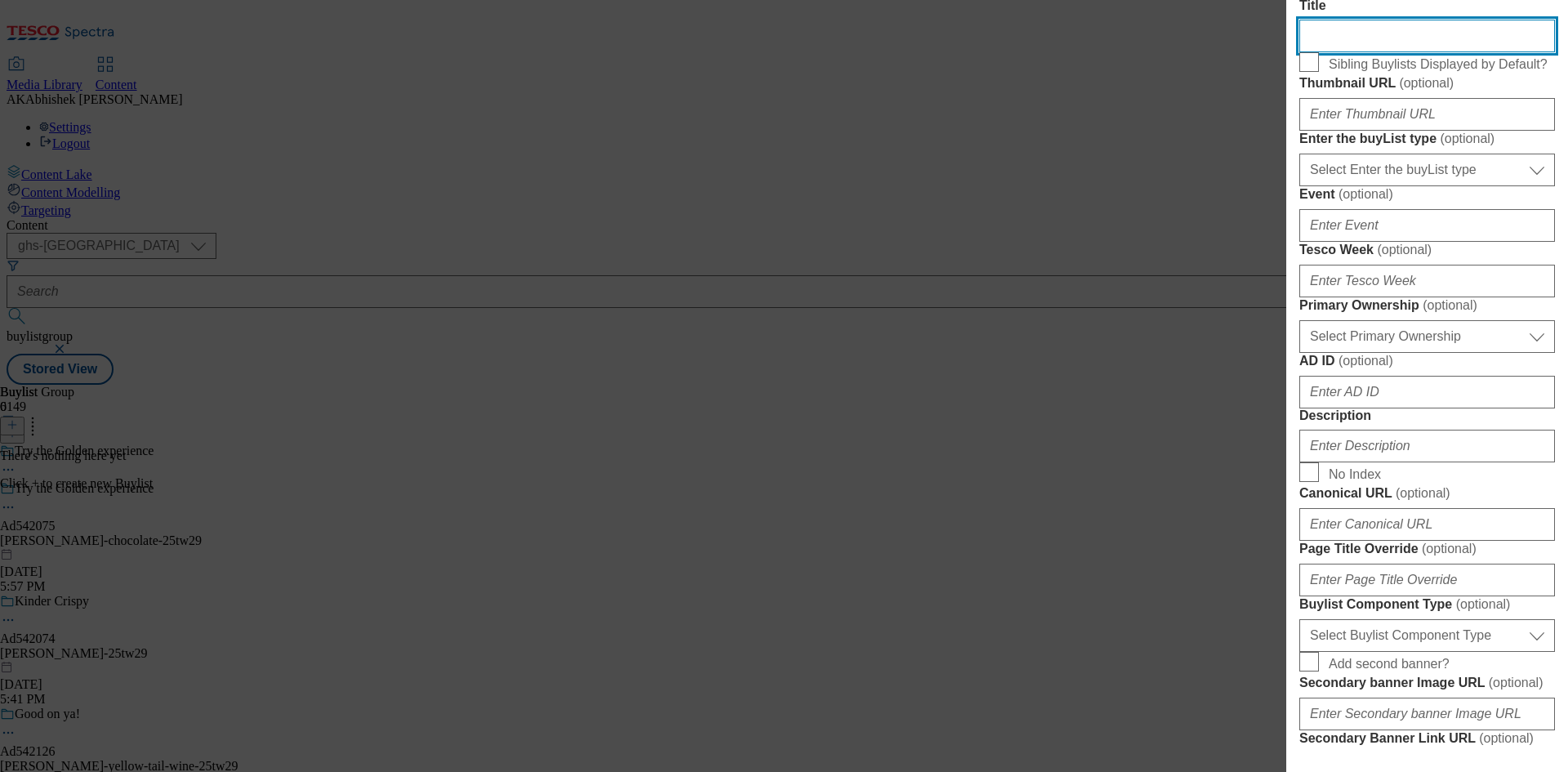
scroll to position [327, 0]
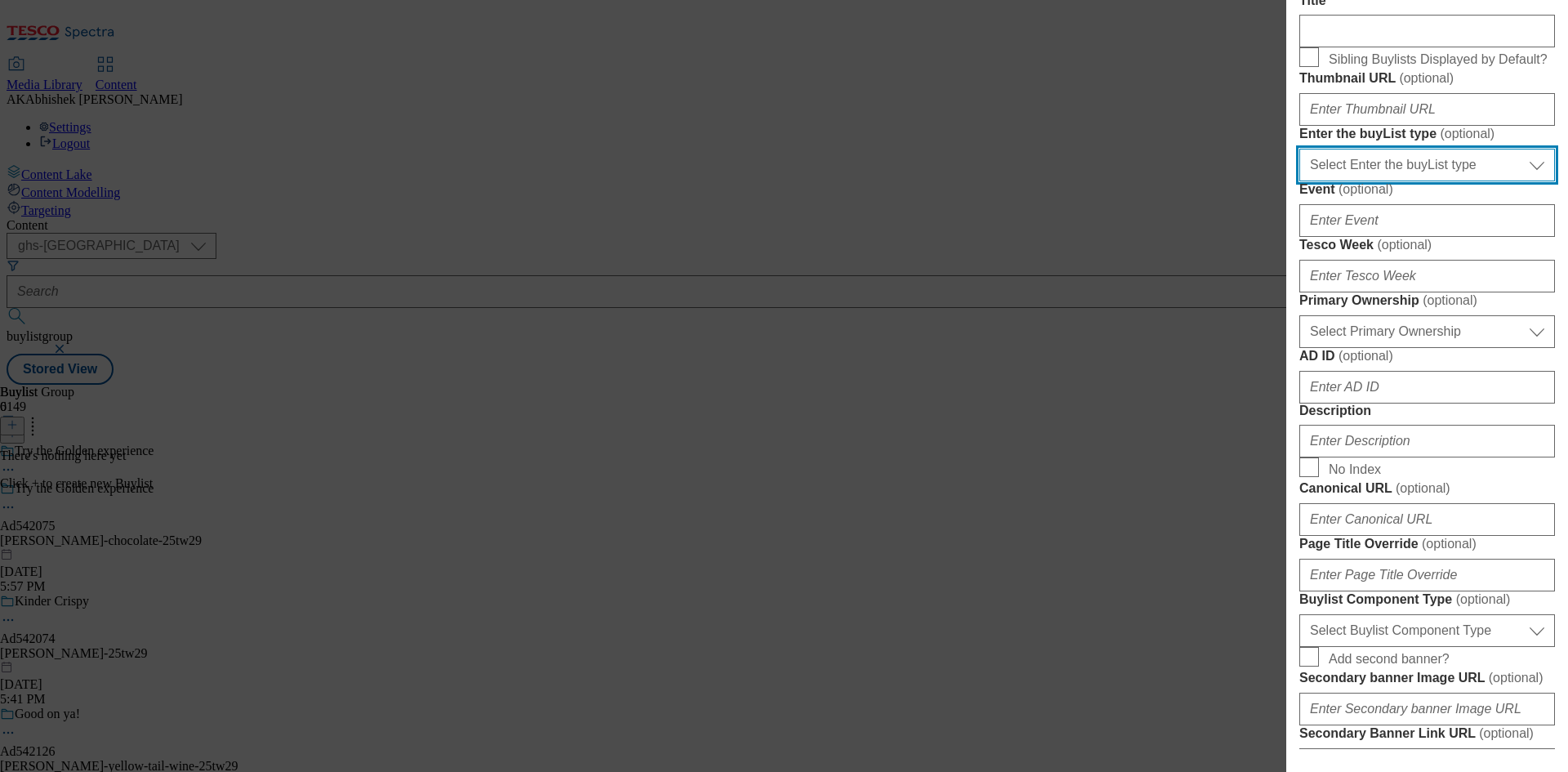
click at [1429, 181] on select "Select Enter the buyList type event supplier funded long term >4 weeks supplier…" at bounding box center [1427, 165] width 256 height 33
select select "supplier funded short term 1-3 weeks"
click at [1300, 181] on select "Select Enter the buyList type event supplier funded long term >4 weeks supplier…" at bounding box center [1427, 165] width 256 height 33
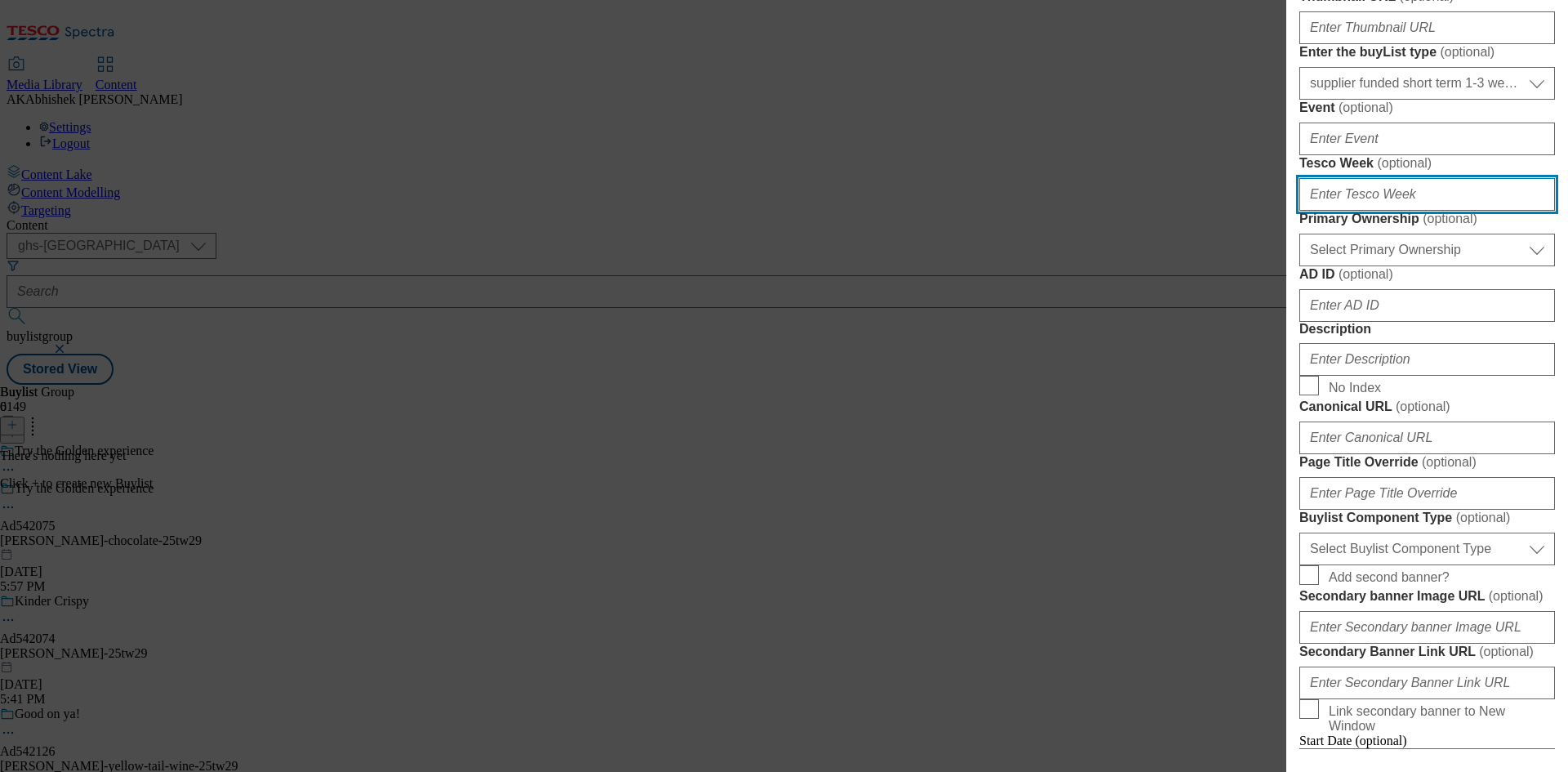
click at [1350, 211] on input "Tesco Week ( optional )" at bounding box center [1427, 195] width 256 height 33
type input "29"
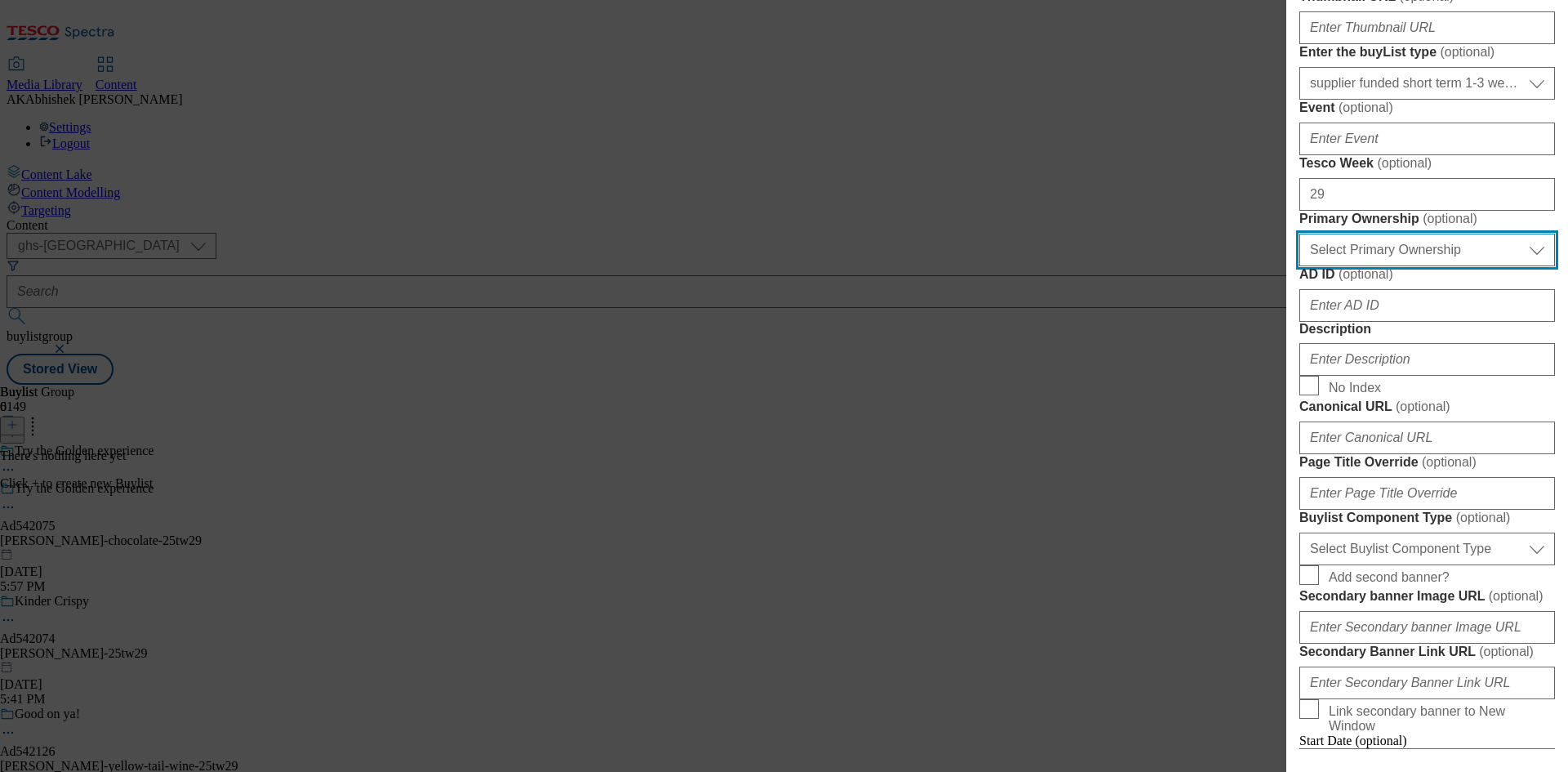
click at [1384, 267] on select "Select Primary Ownership [PERSON_NAME]" at bounding box center [1427, 250] width 256 height 33
select select "dunnhumby"
click at [1300, 267] on select "Select Primary Ownership [PERSON_NAME]" at bounding box center [1427, 250] width 256 height 33
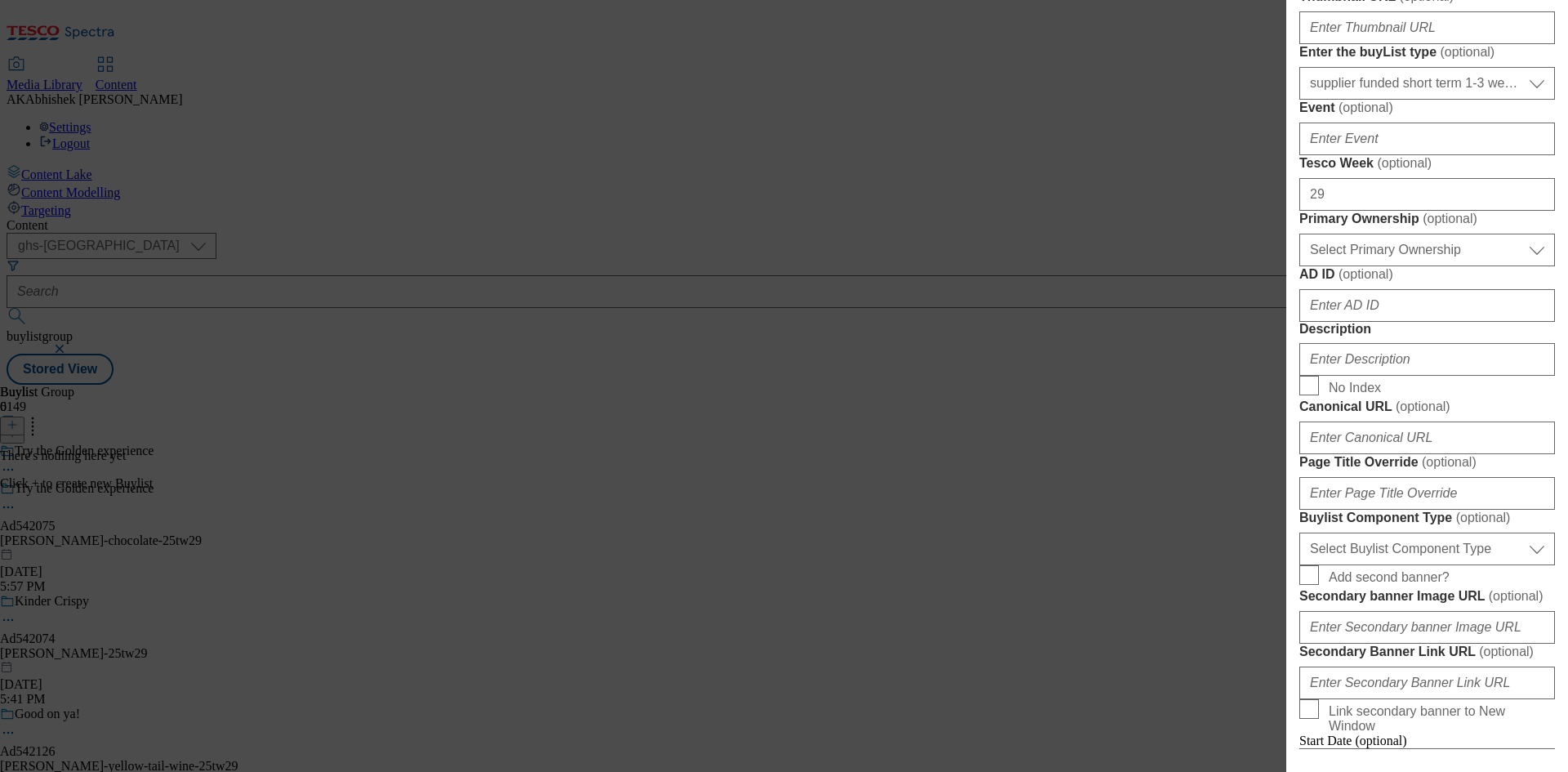
click at [1383, 322] on div "Modal" at bounding box center [1427, 302] width 256 height 39
click at [1380, 322] on input "AD ID ( optional )" at bounding box center [1427, 306] width 256 height 33
paste input "ferrero"
type input "ferrero"
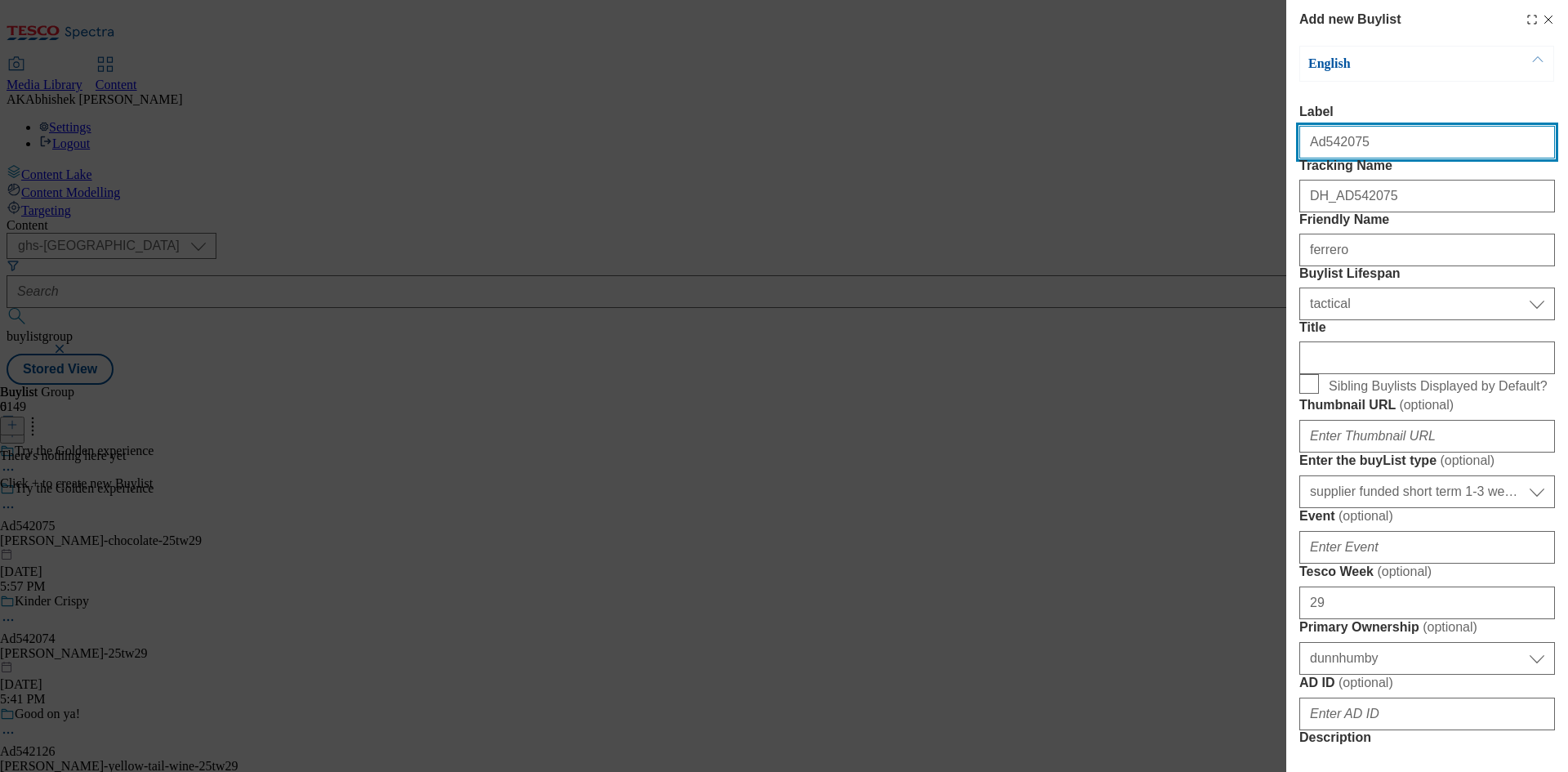
drag, startPoint x: 1371, startPoint y: 143, endPoint x: 1320, endPoint y: 142, distance: 51.0
click at [1320, 142] on input "Ad542075" at bounding box center [1427, 142] width 256 height 33
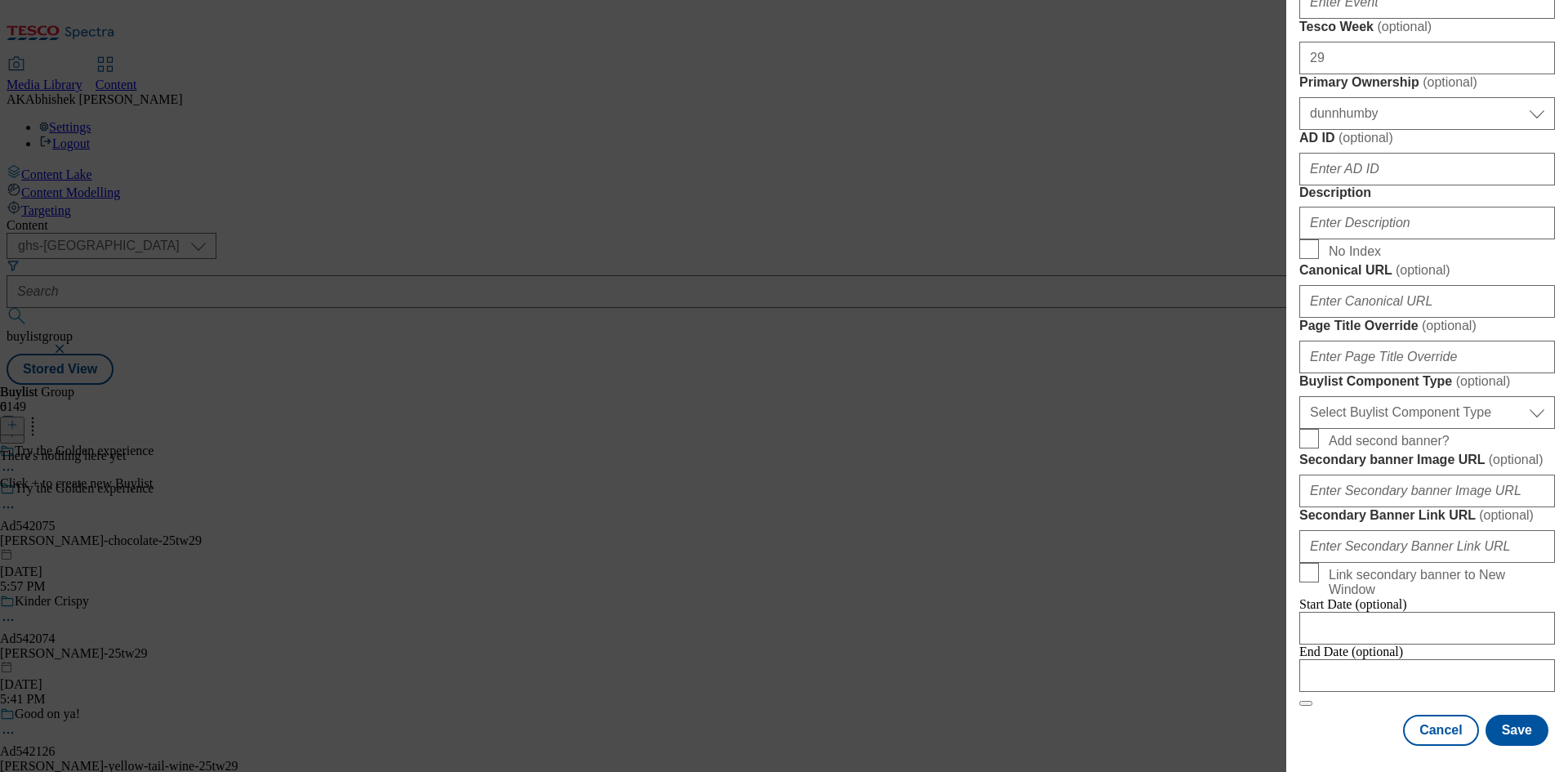
scroll to position [736, 0]
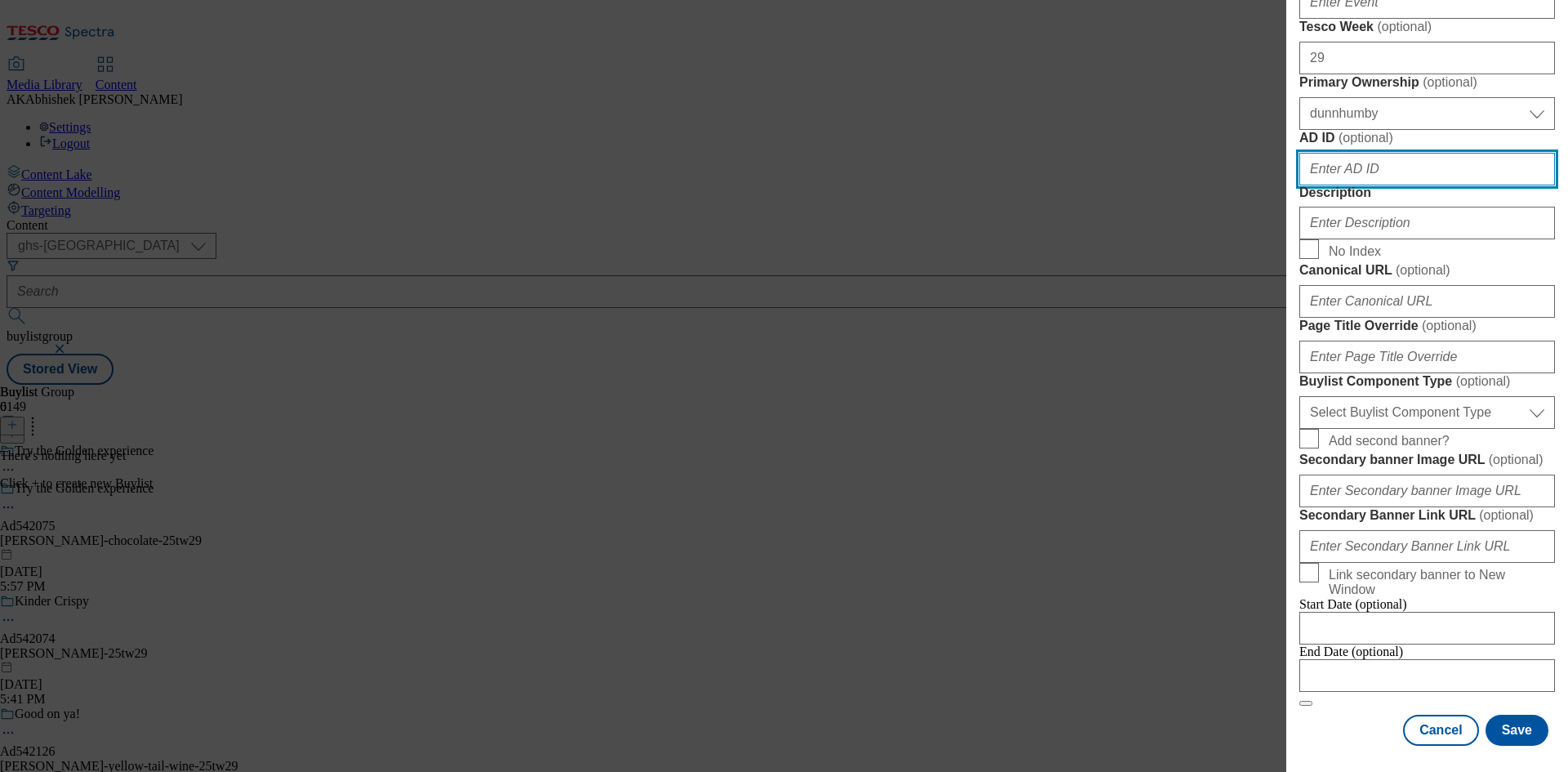
click at [1362, 186] on input "AD ID ( optional )" at bounding box center [1427, 169] width 256 height 33
paste input "542075"
type input "542075"
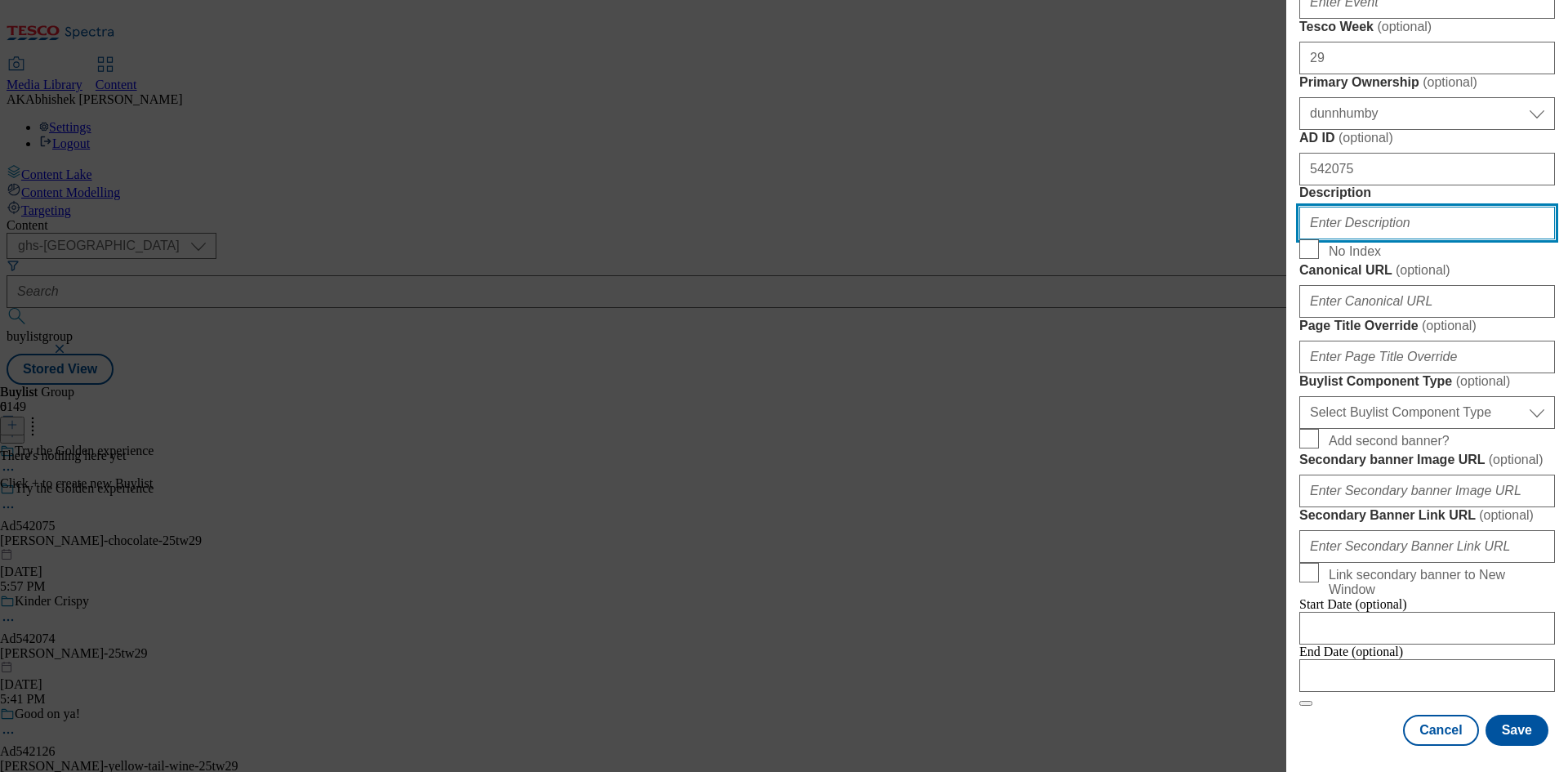
click at [1373, 239] on input "Description" at bounding box center [1427, 223] width 256 height 33
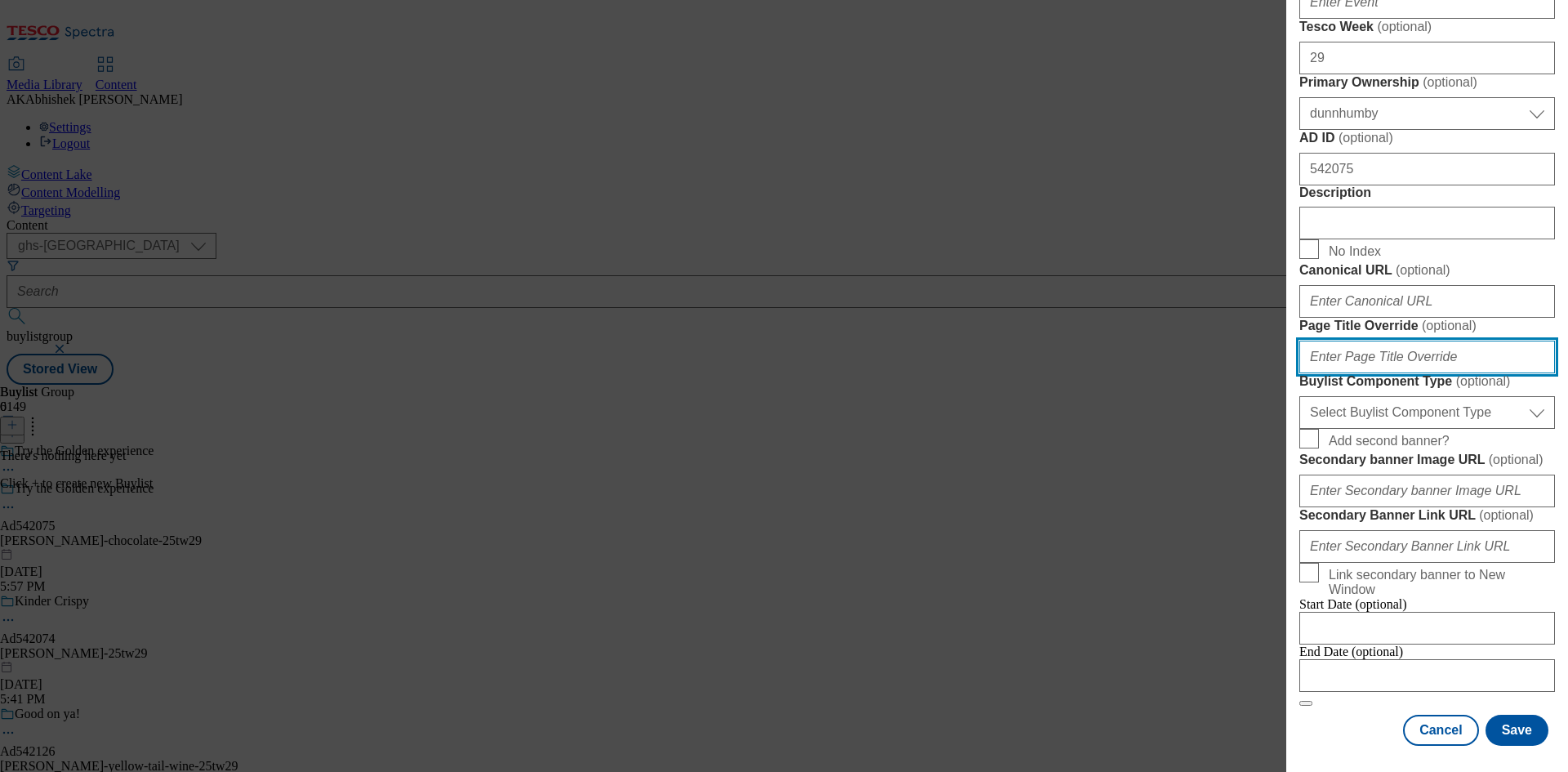
click at [1389, 373] on input "Page Title Override ( optional )" at bounding box center [1427, 357] width 256 height 33
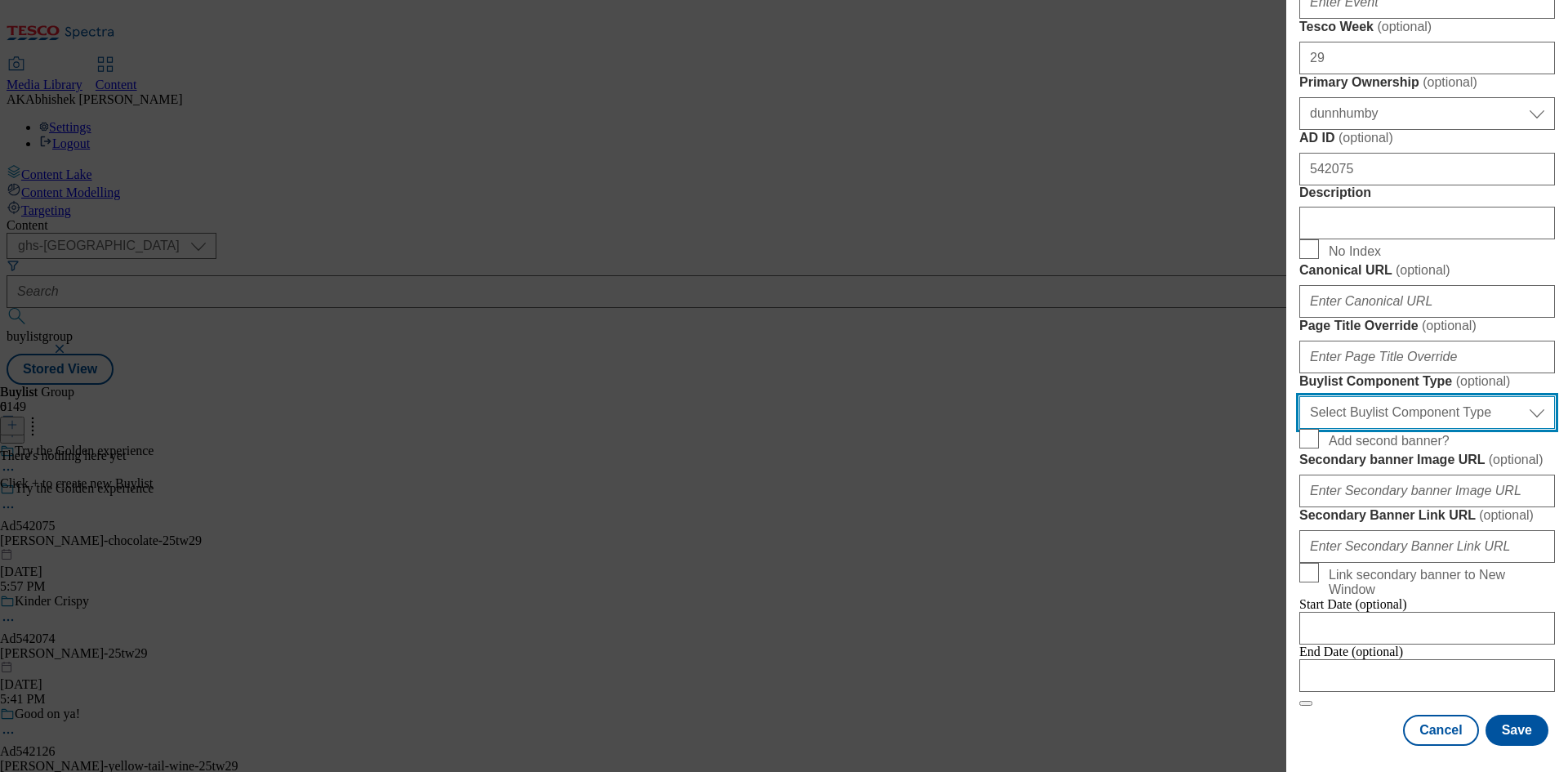
click at [1401, 429] on select "Select Buylist Component Type Banner Competition Header Meal" at bounding box center [1427, 412] width 256 height 33
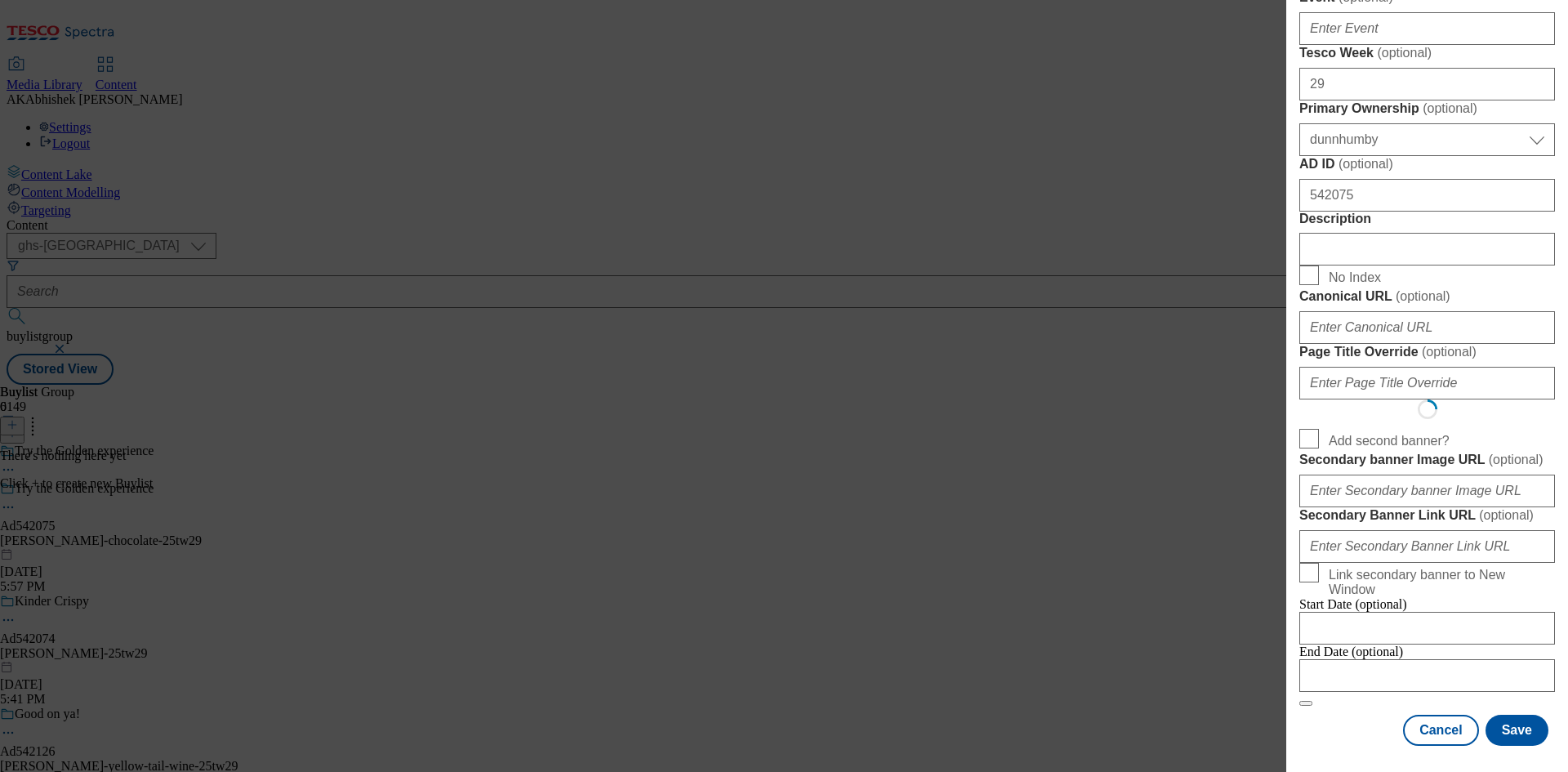
select select "Banner"
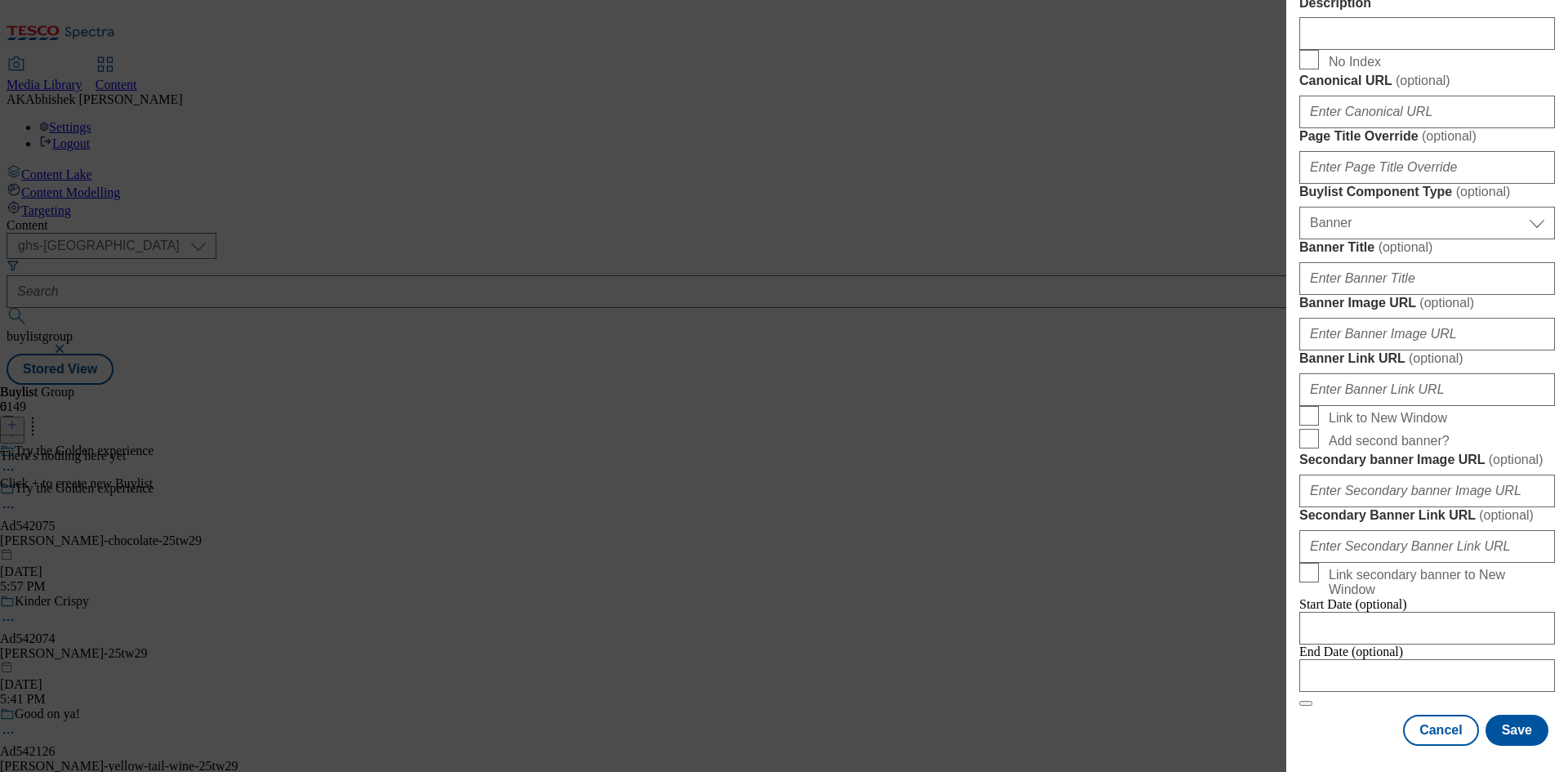
scroll to position [1432, 0]
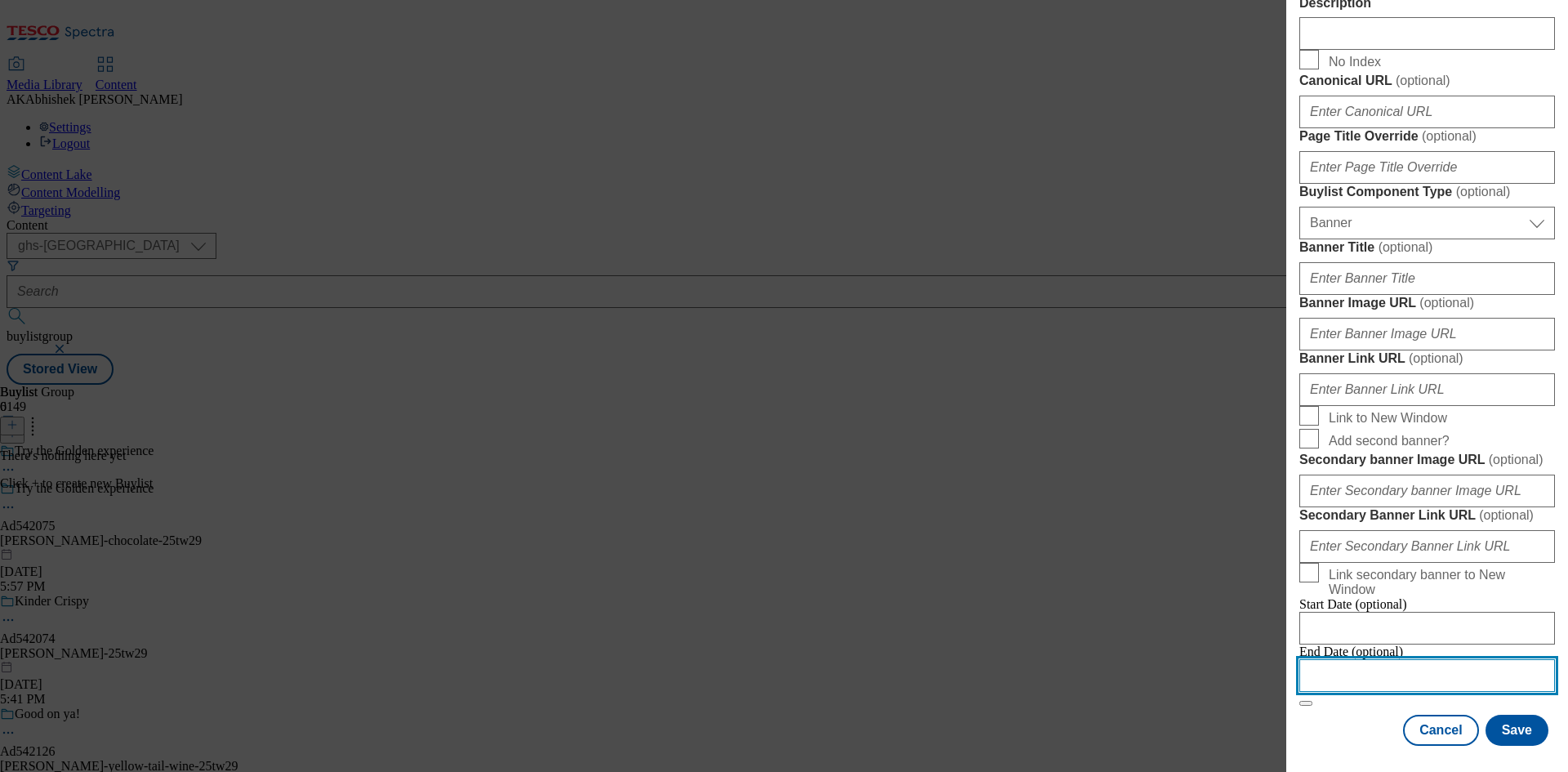
click at [1381, 669] on input "Modal" at bounding box center [1427, 676] width 256 height 33
select select "2025"
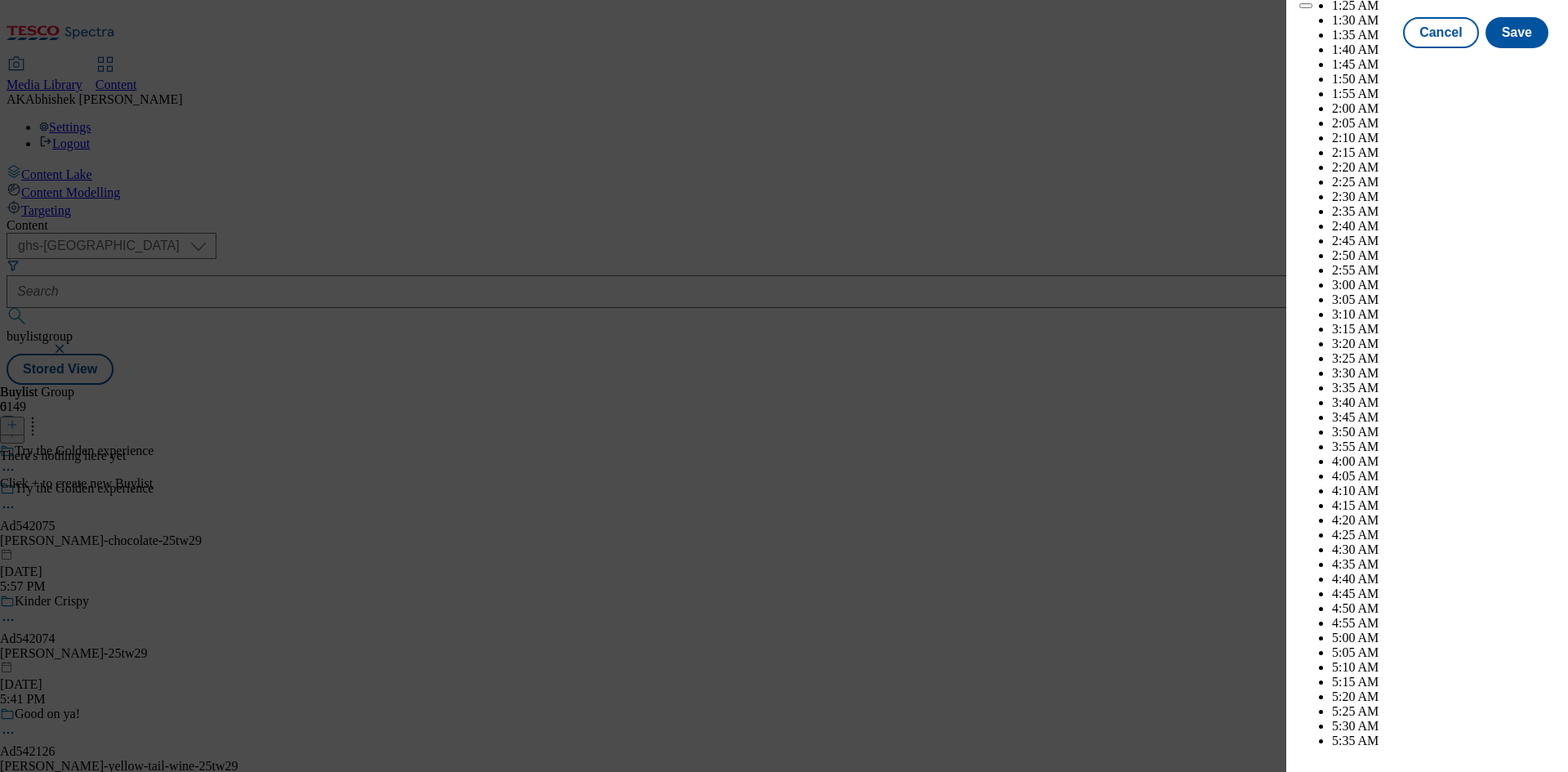
scroll to position [6489, 0]
select select "November"
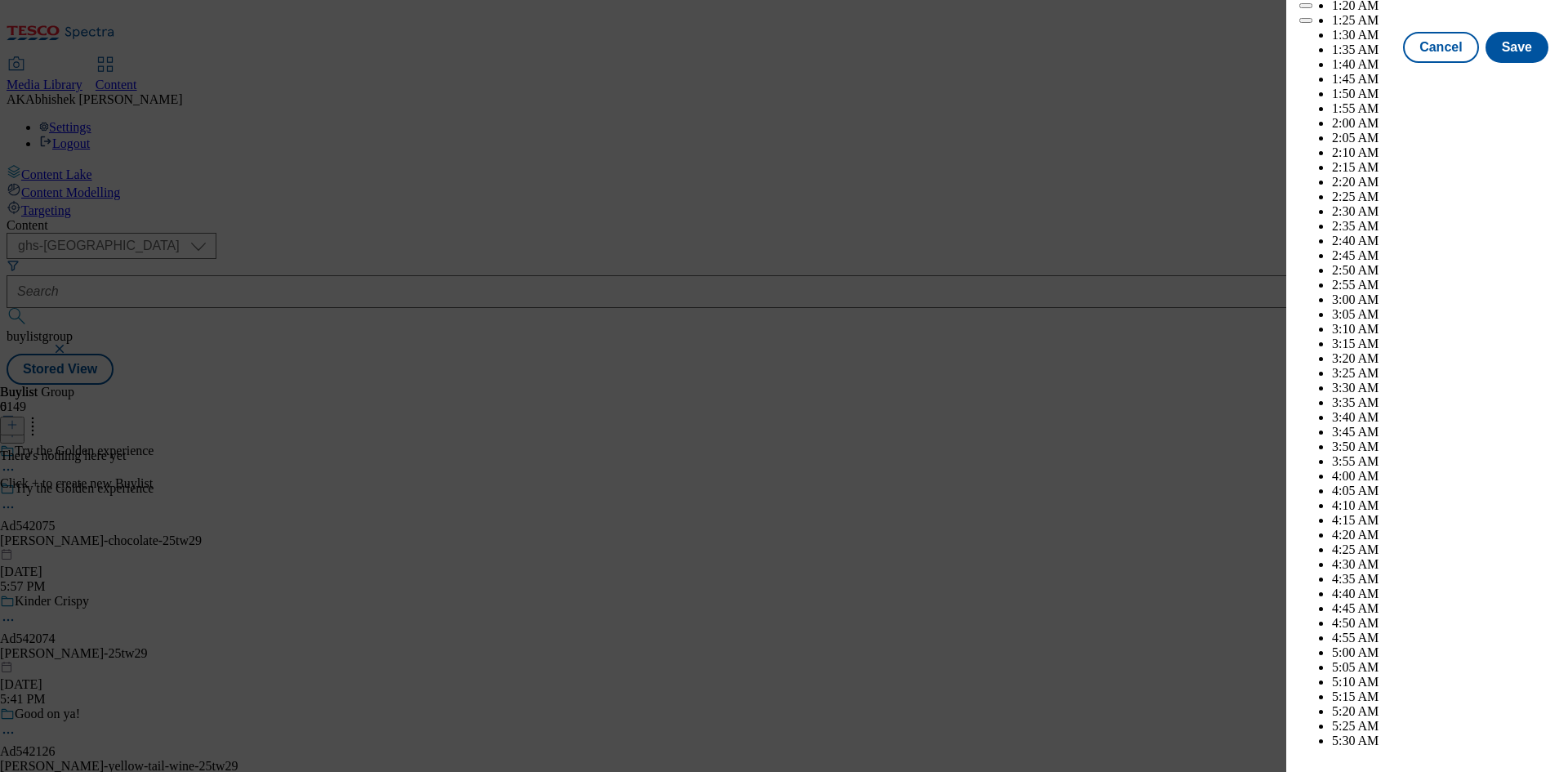
scroll to position [7388, 0]
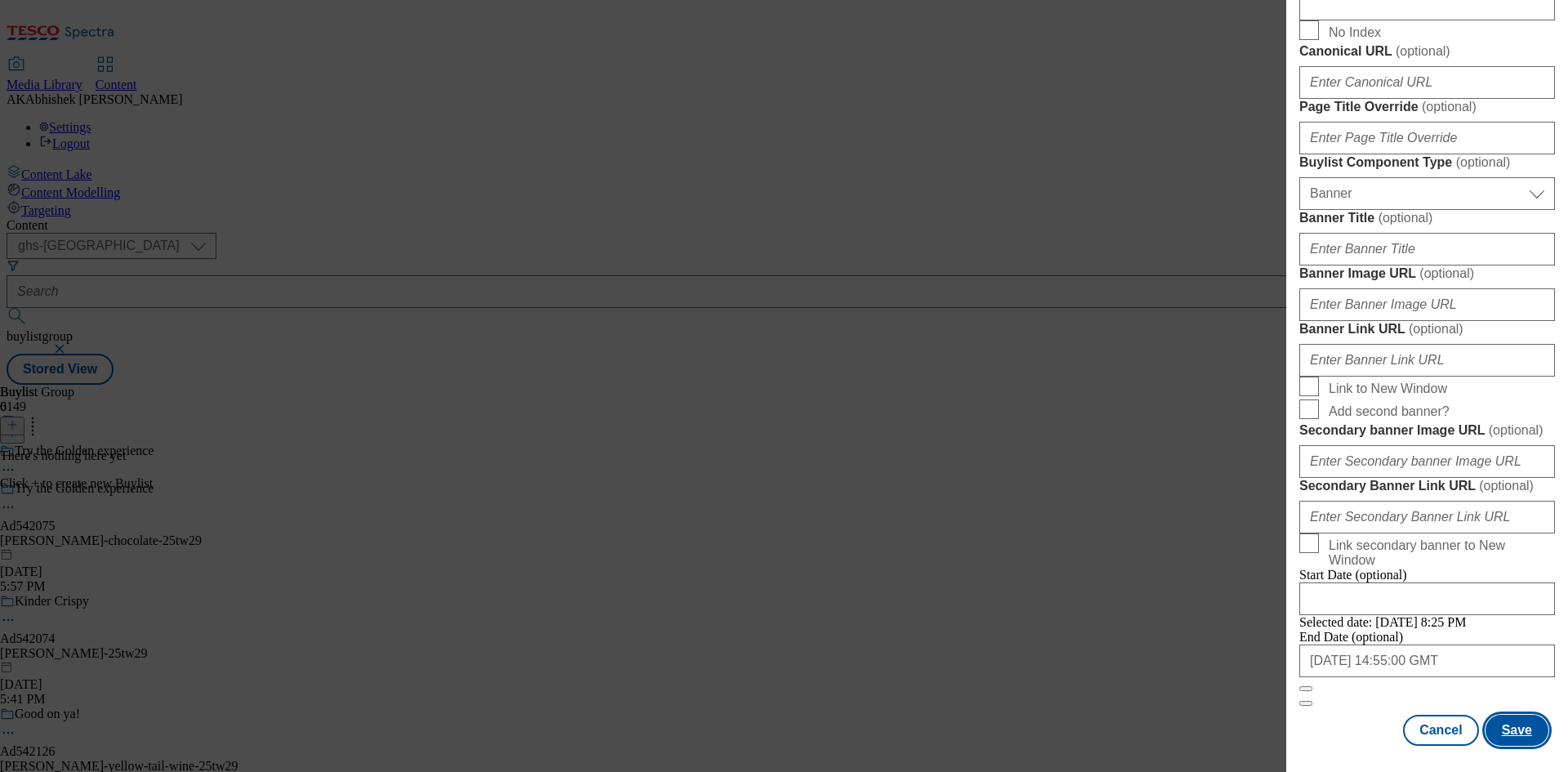
click at [1501, 740] on button "Save" at bounding box center [1516, 730] width 63 height 31
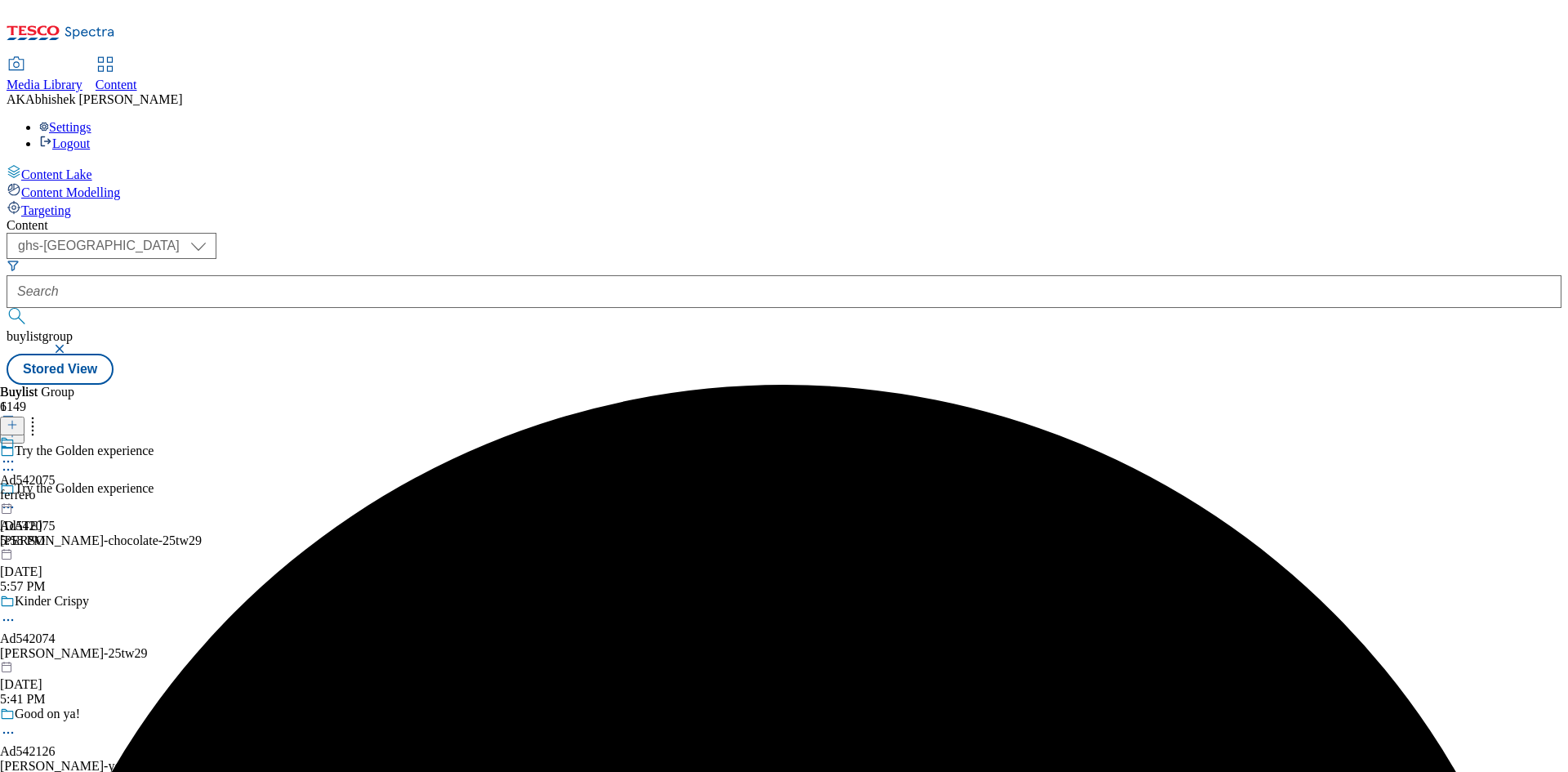
click at [56, 488] on div "ferrero" at bounding box center [27, 495] width 56 height 15
click at [25, 417] on button at bounding box center [12, 426] width 25 height 19
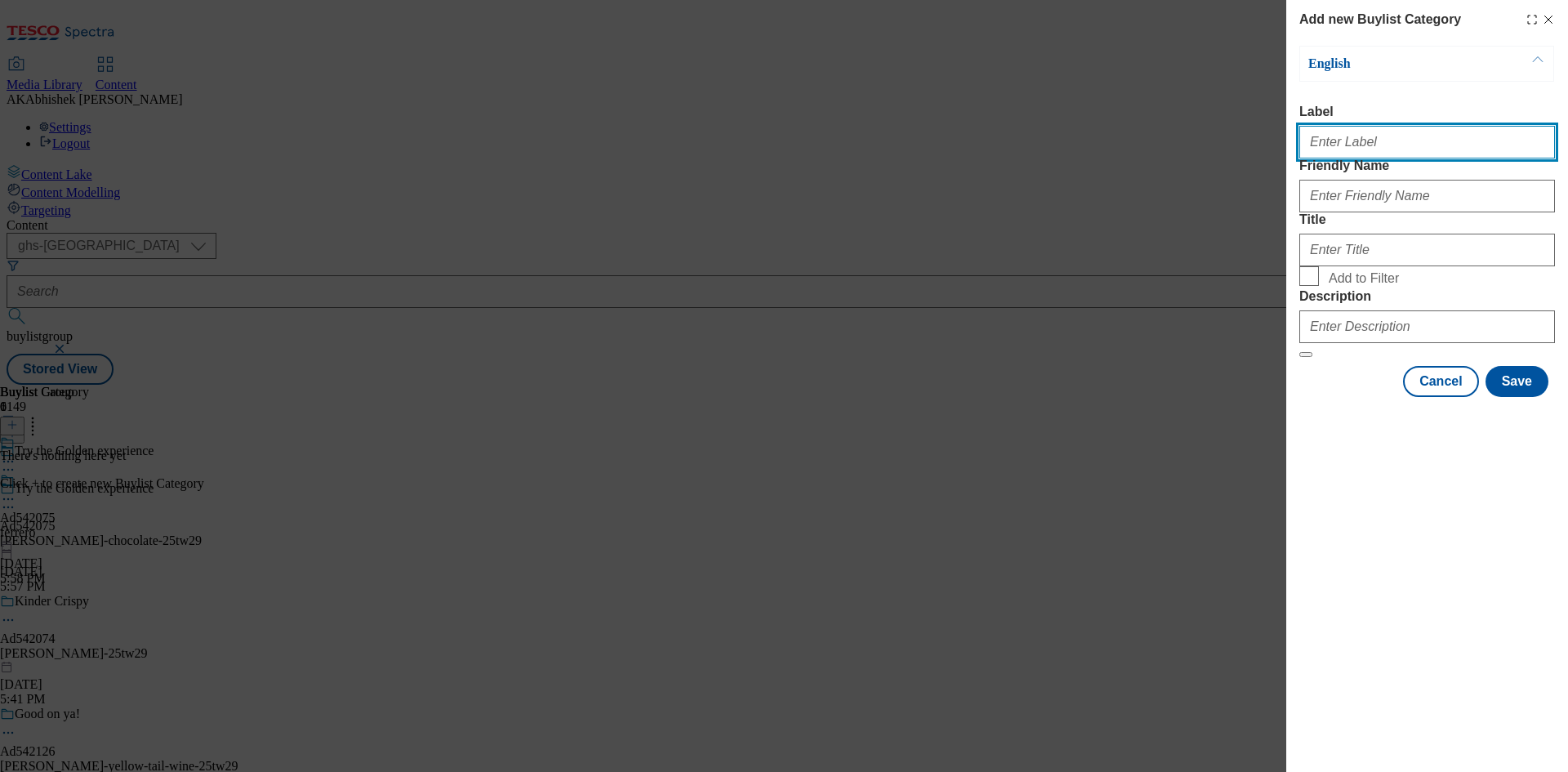
click at [1324, 142] on input "Label" at bounding box center [1427, 142] width 256 height 33
paste input "542075"
type input "Ad542075"
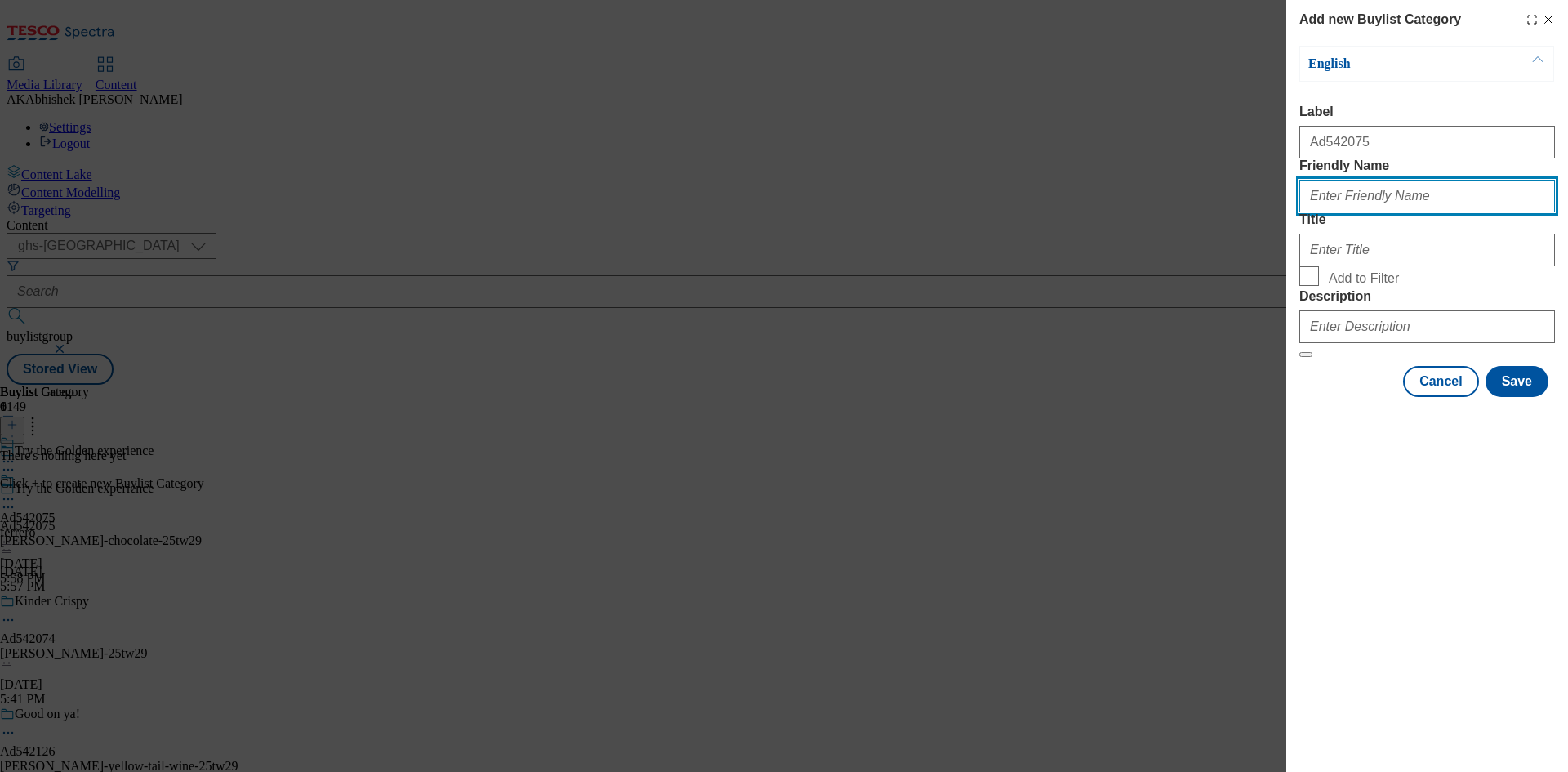
paste input "[PERSON_NAME]-chocolate"
type input "[PERSON_NAME]-chocolate"
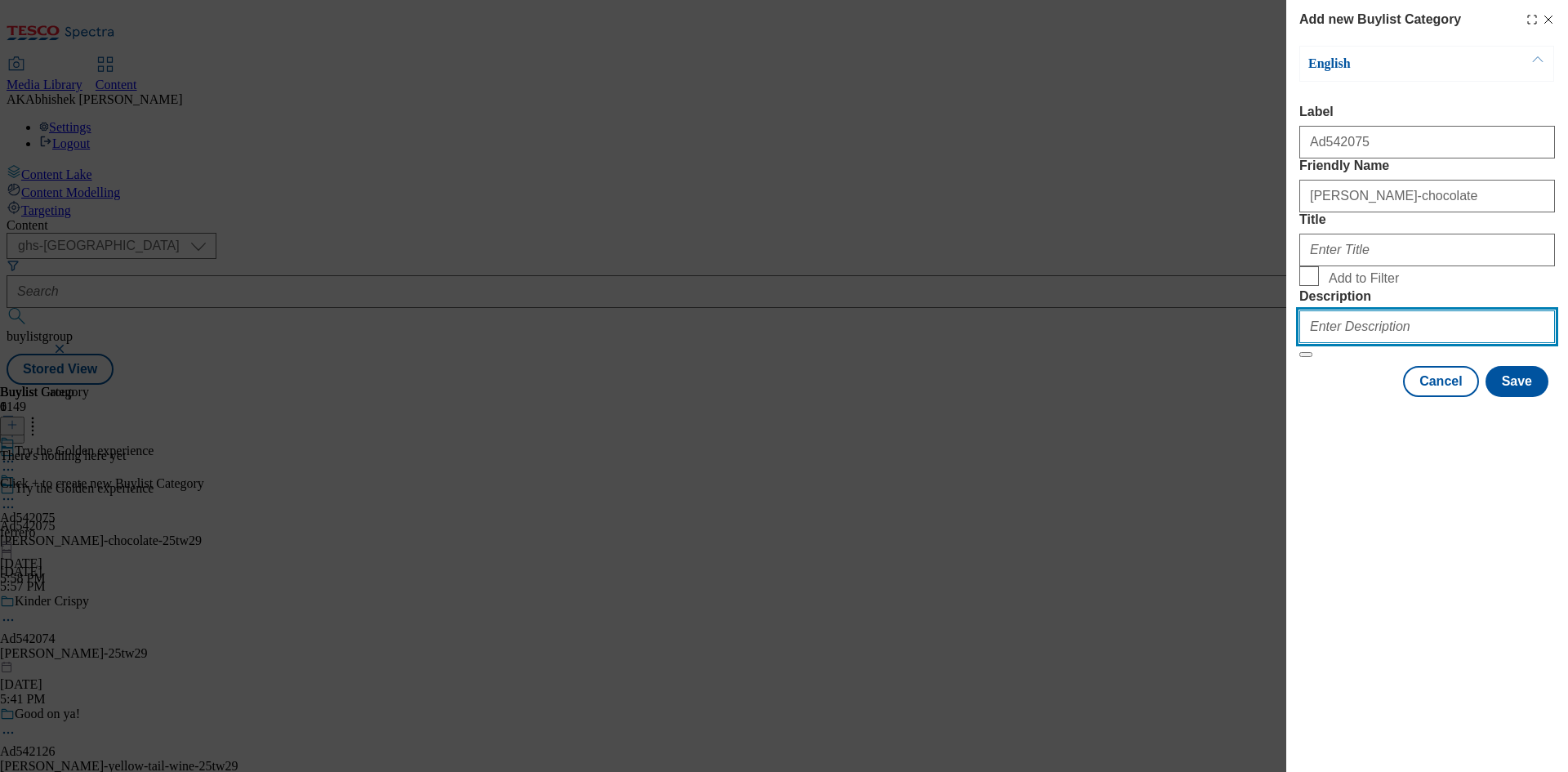
click at [1337, 343] on input "Description" at bounding box center [1427, 327] width 256 height 33
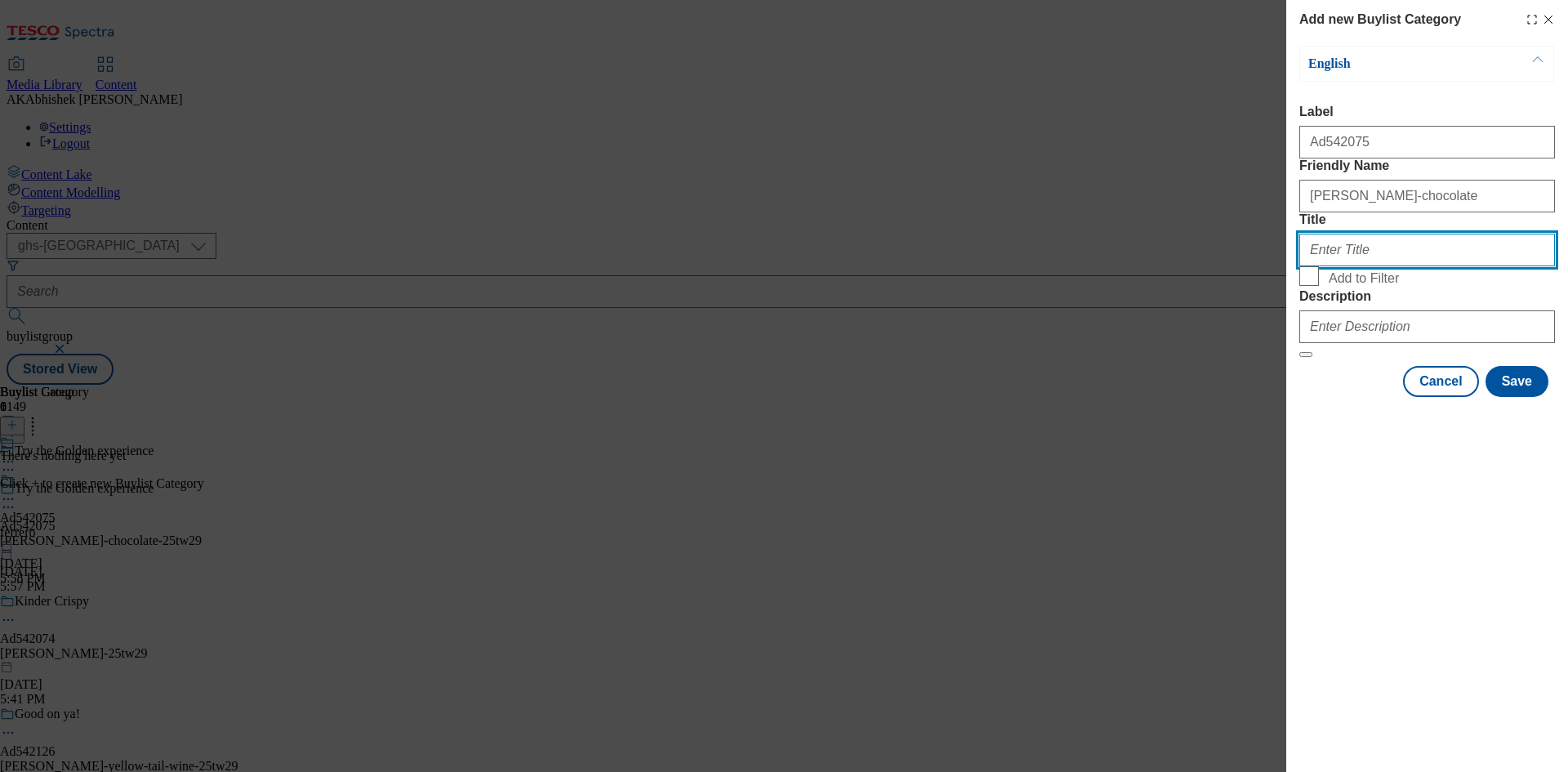
click at [1332, 267] on input "Title" at bounding box center [1427, 250] width 256 height 33
paste input "Ferrero"
type input "Ferrero"
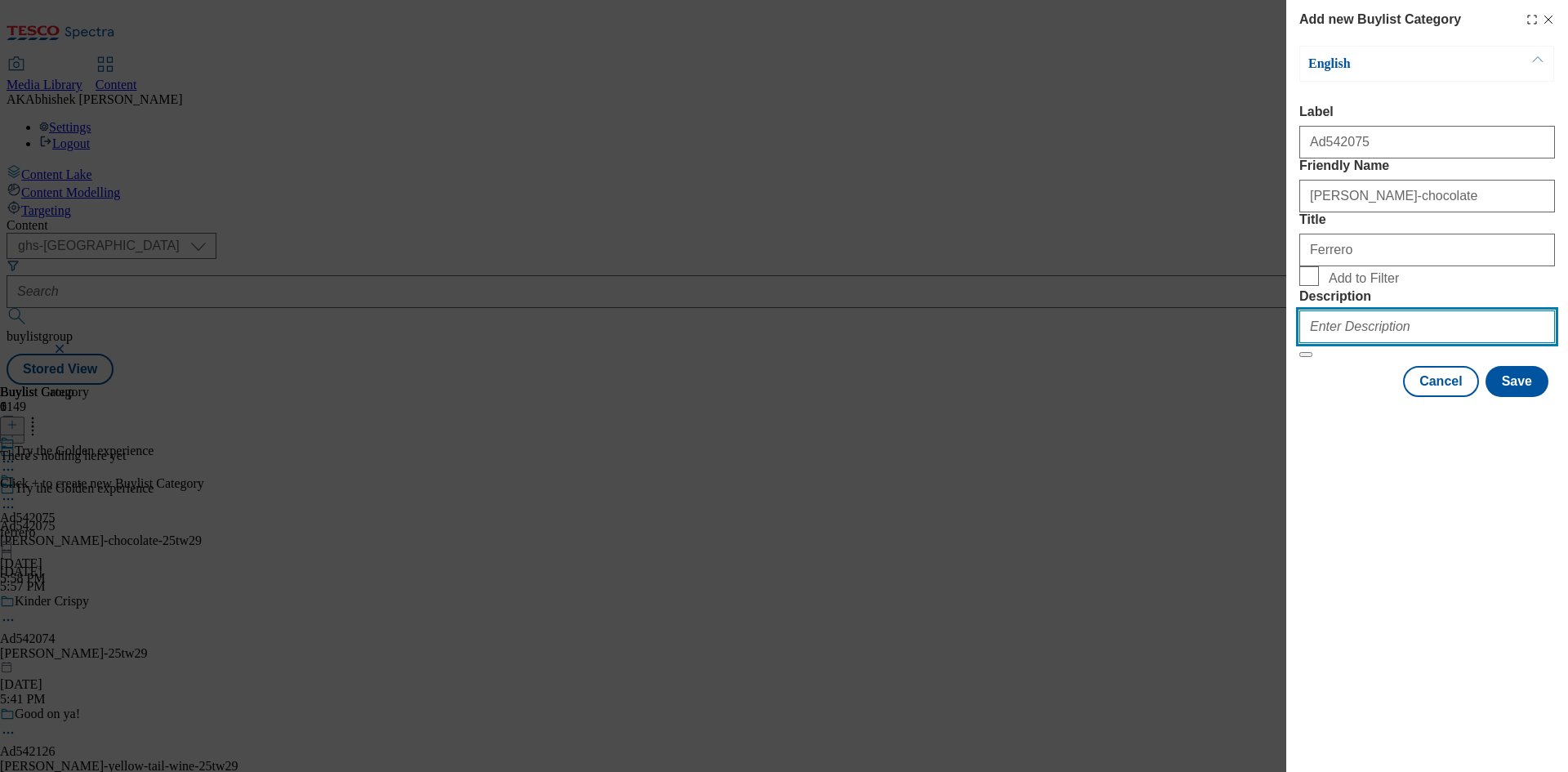
click at [1361, 343] on input "Description" at bounding box center [1427, 327] width 256 height 33
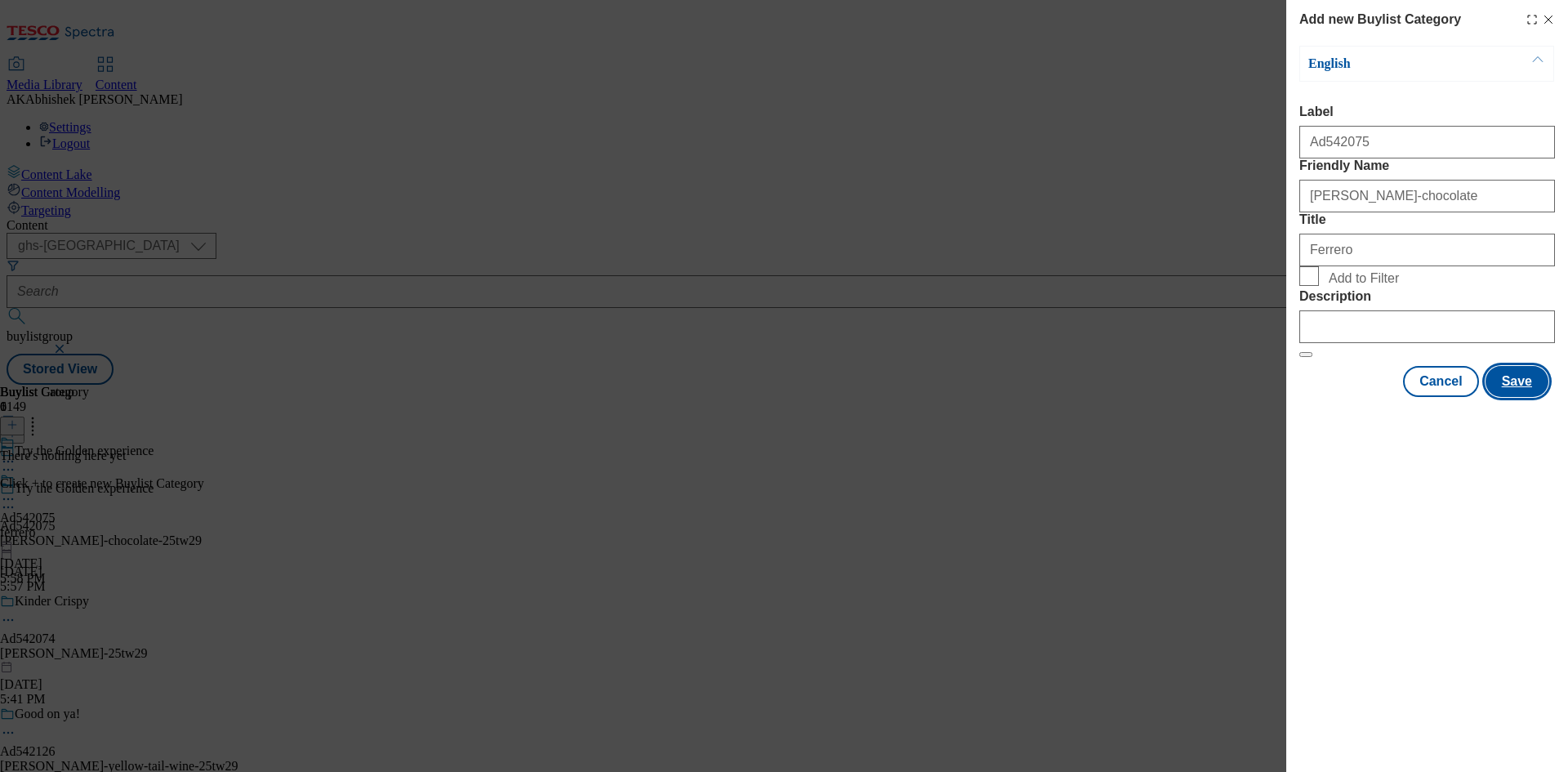
click at [1531, 397] on button "Save" at bounding box center [1516, 381] width 63 height 31
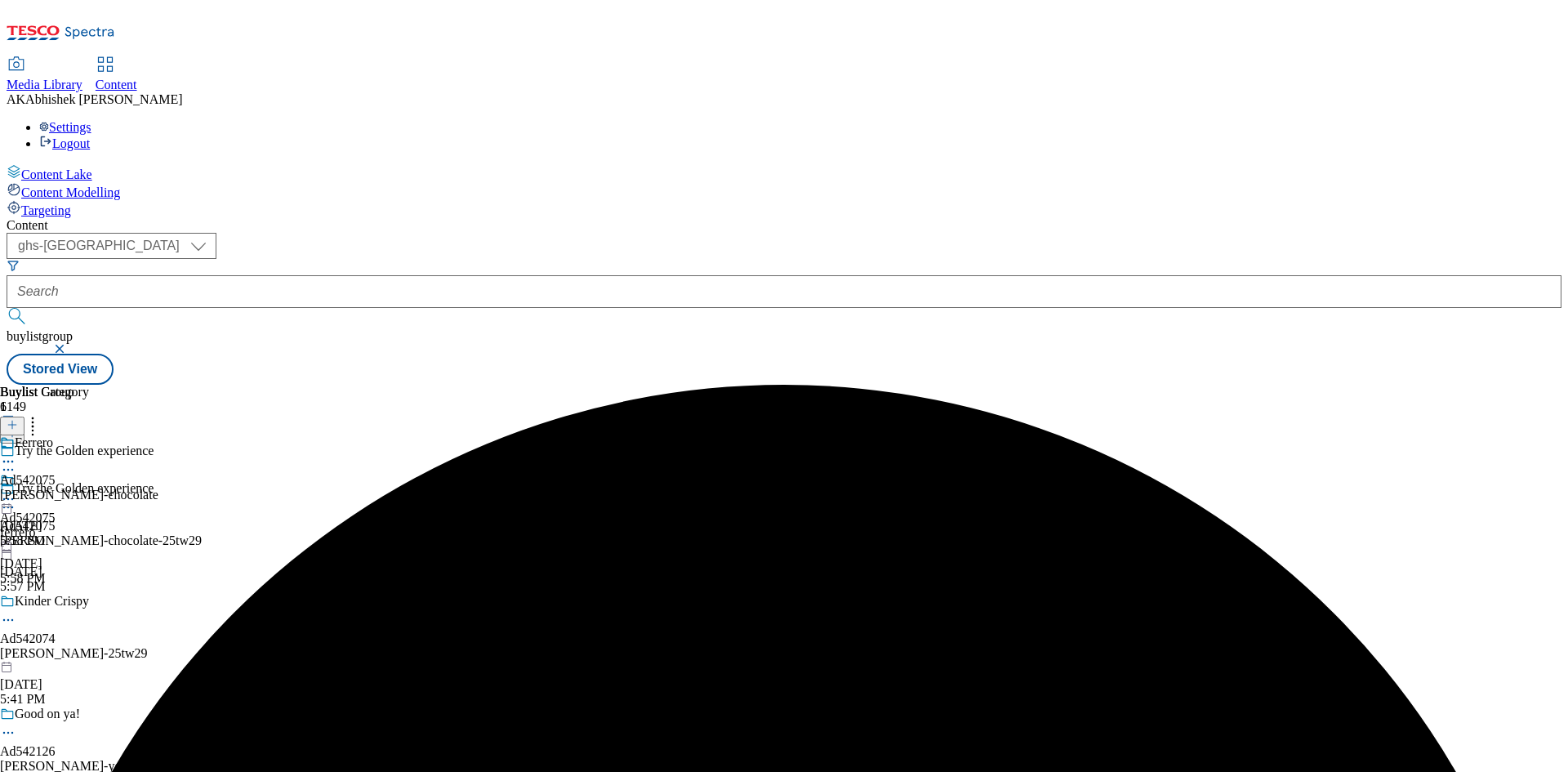
click at [158, 488] on div "[PERSON_NAME]-chocolate" at bounding box center [79, 495] width 158 height 15
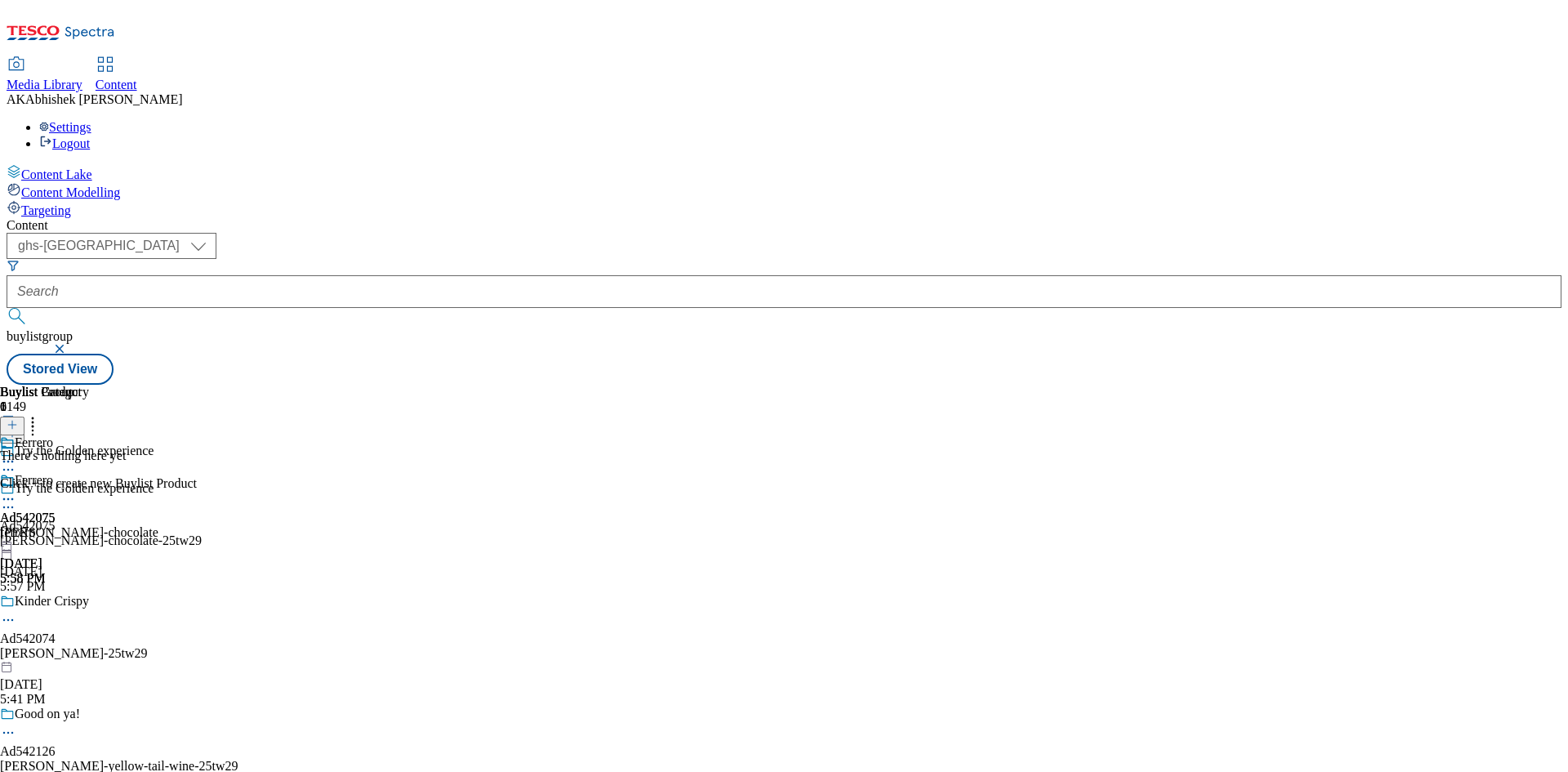
click at [25, 417] on button at bounding box center [12, 426] width 25 height 19
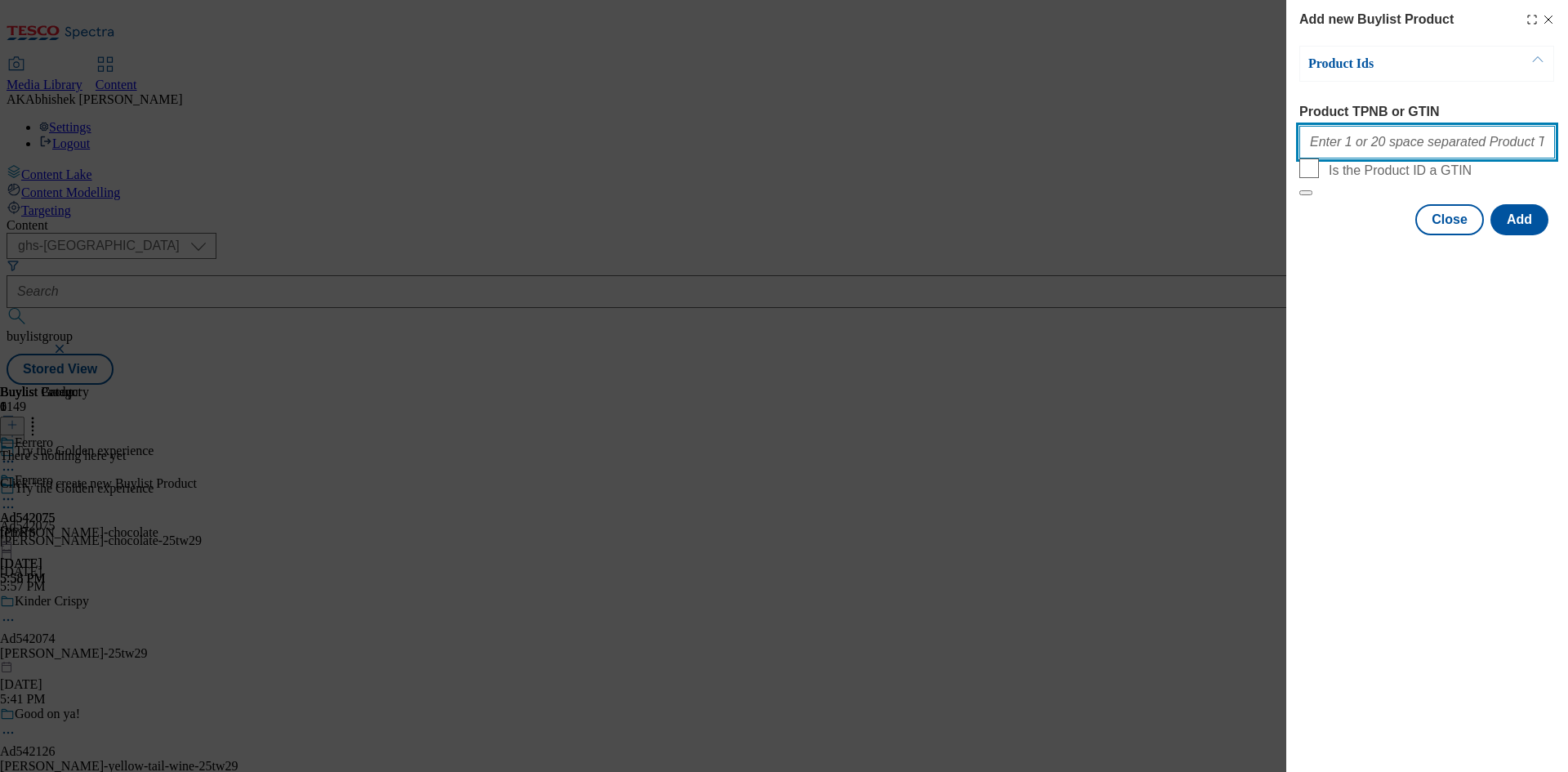
click at [1381, 139] on input "Product TPNB or GTIN" at bounding box center [1427, 142] width 256 height 33
paste input "89611276 92120772 89622574 96489628 96710995"
type input "89611276 92120772 89622574 96489628 96710995"
click at [1502, 235] on button "Add" at bounding box center [1520, 219] width 58 height 31
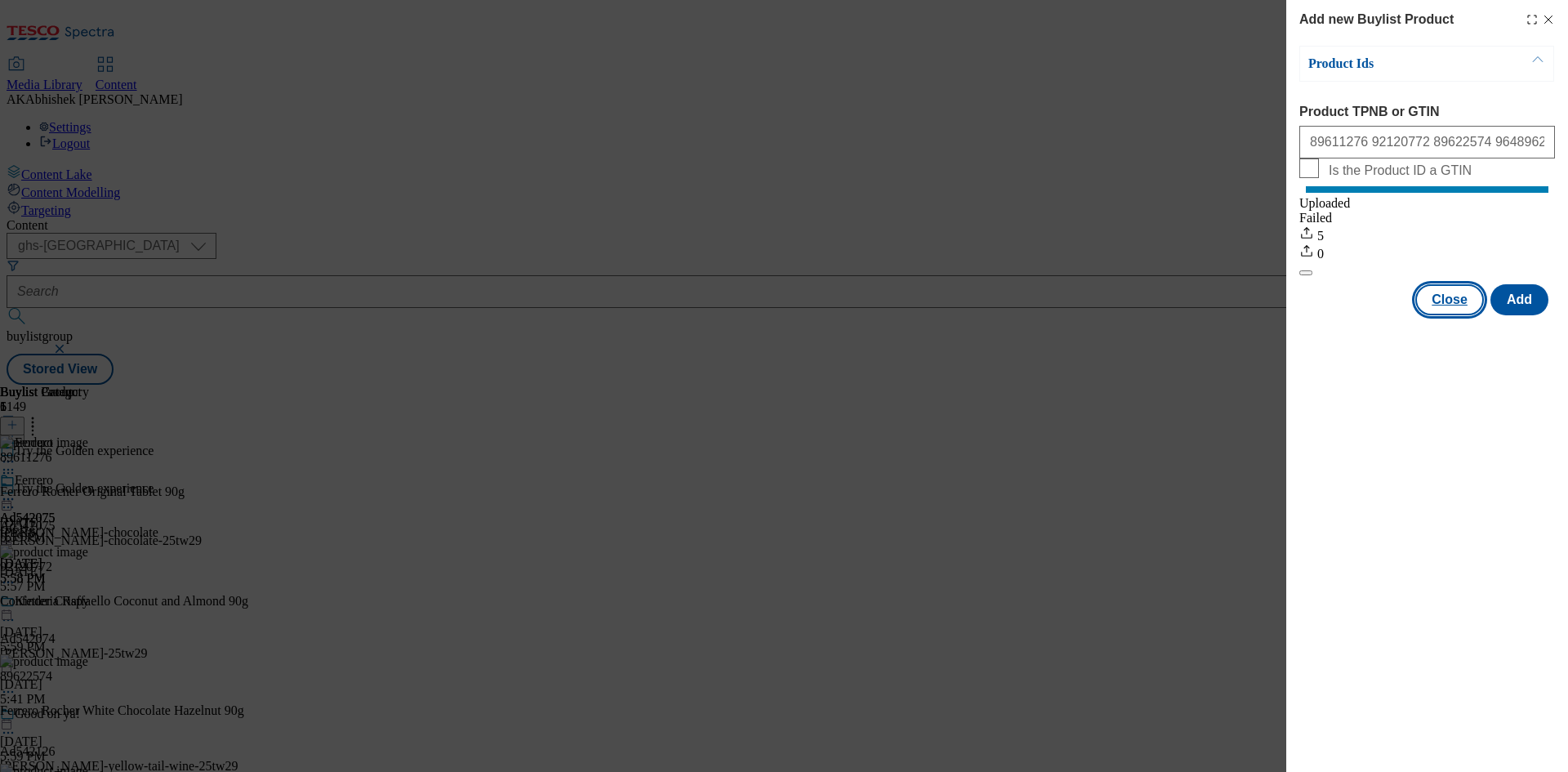
click at [1453, 315] on button "Close" at bounding box center [1449, 300] width 68 height 31
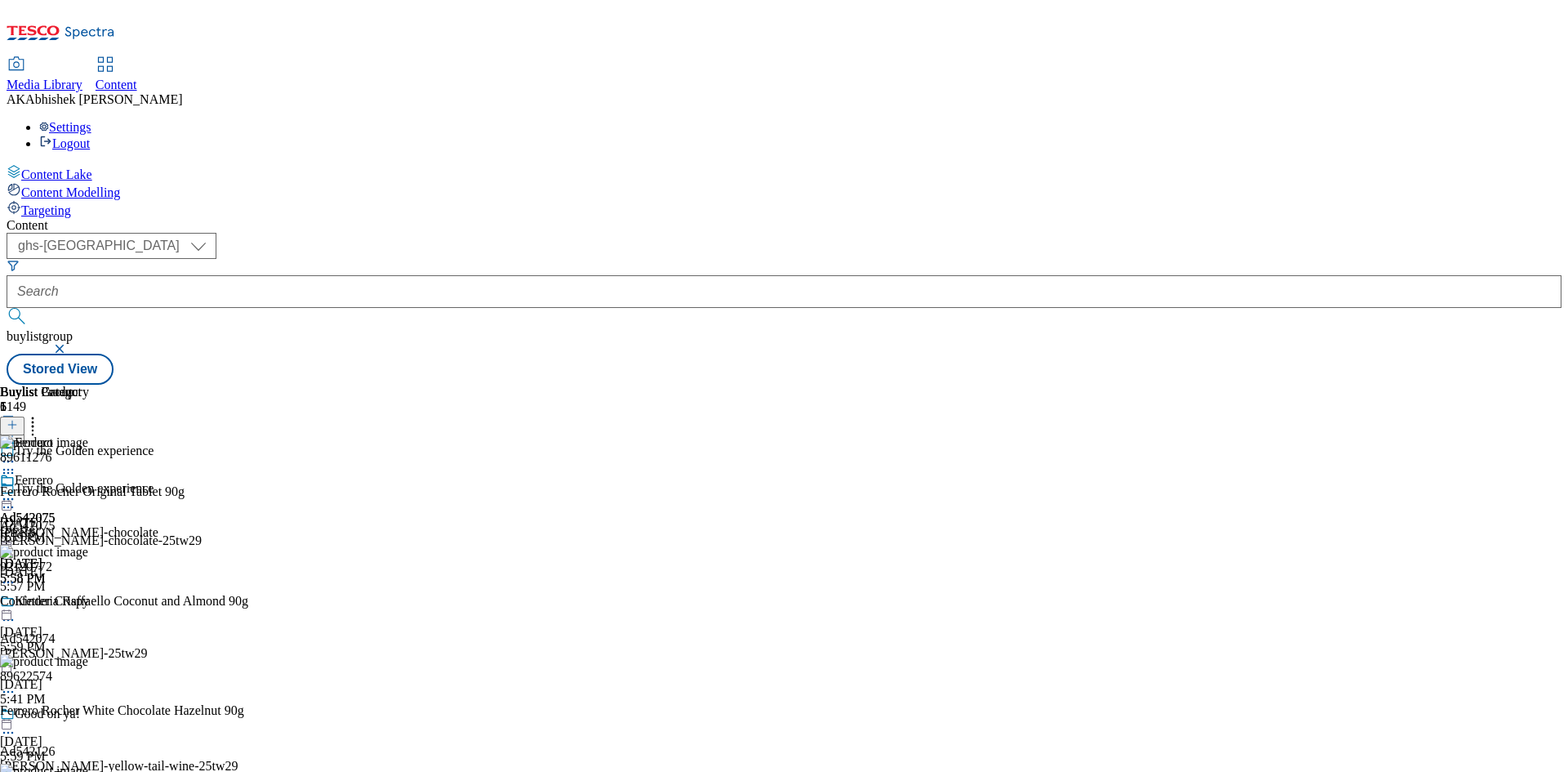
click at [16, 491] on icon at bounding box center [8, 499] width 16 height 16
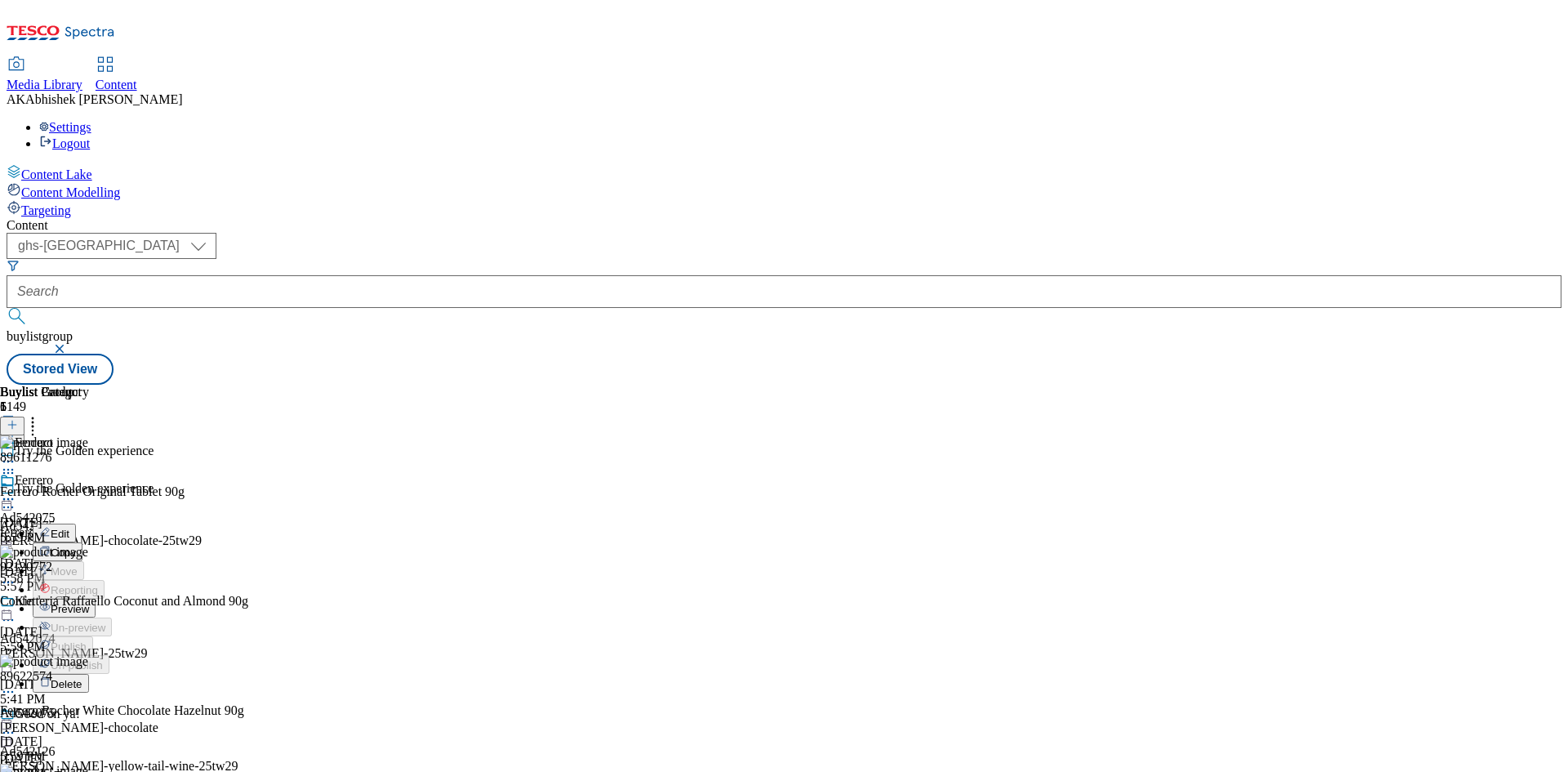
click at [96, 599] on button "Preview" at bounding box center [64, 608] width 63 height 19
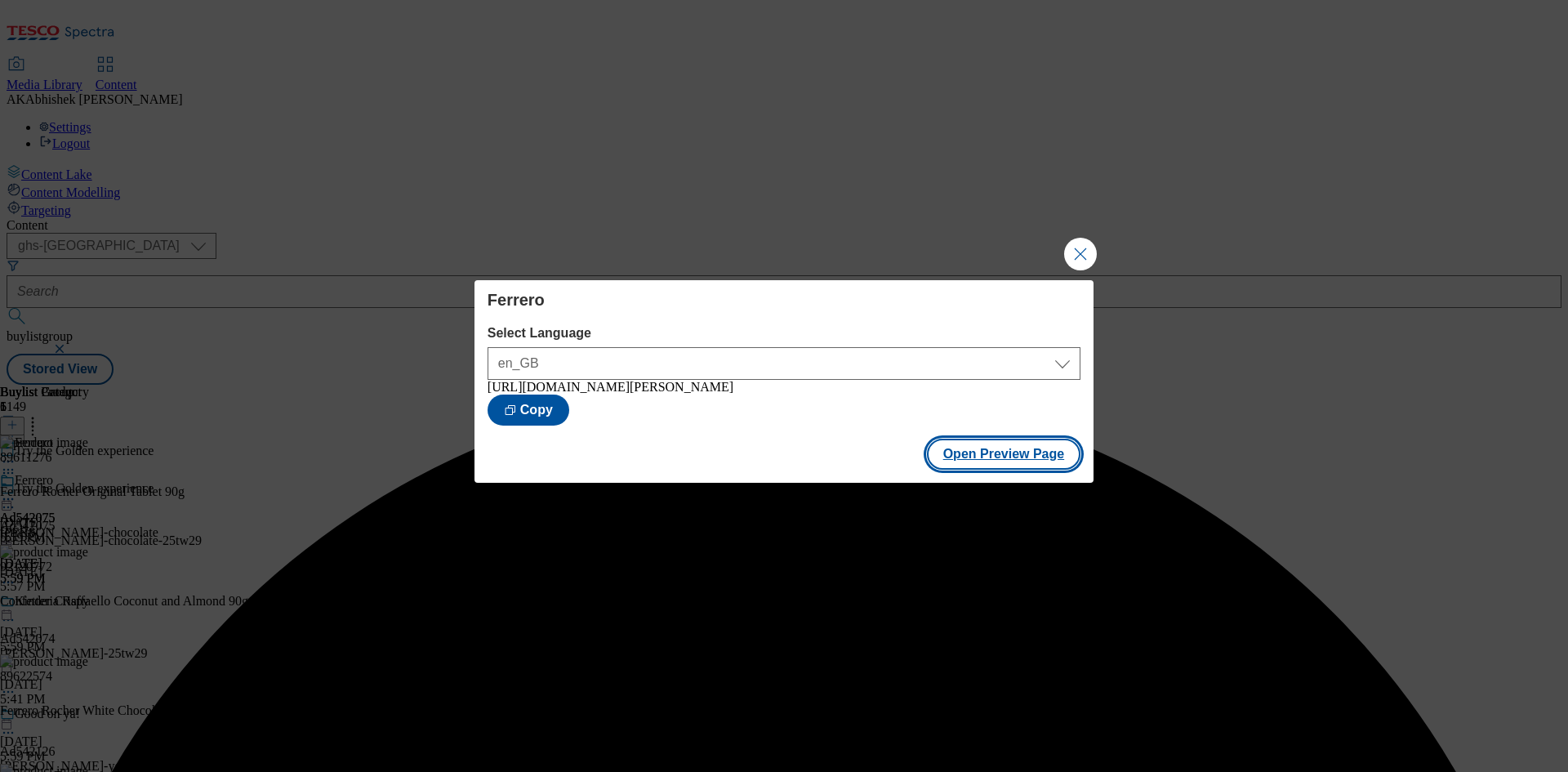
click at [991, 468] on button "Open Preview Page" at bounding box center [1005, 454] width 155 height 31
click at [1085, 248] on button "Close Modal" at bounding box center [1080, 254] width 33 height 33
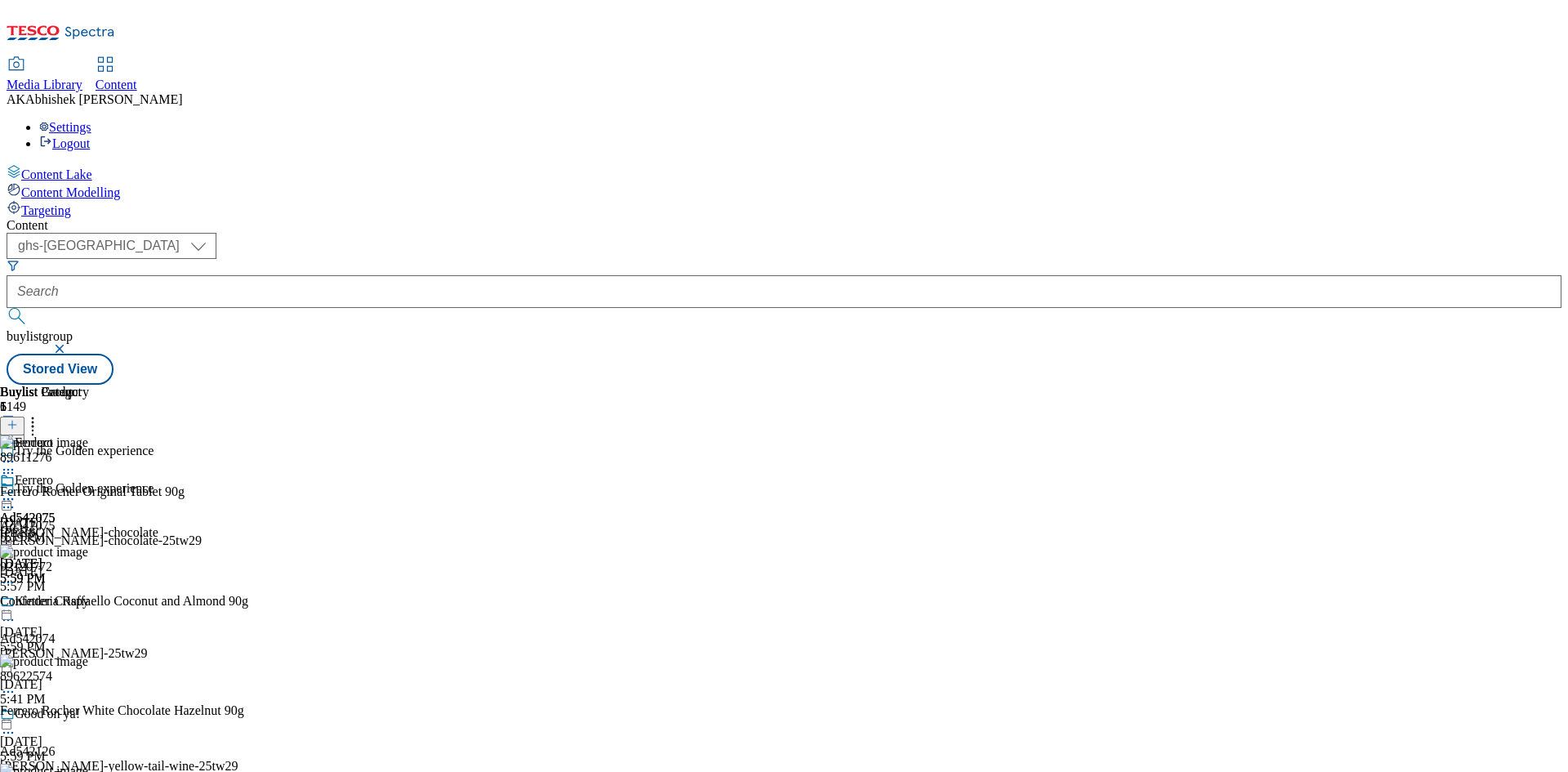
click at [16, 499] on icon at bounding box center [8, 507] width 16 height 16
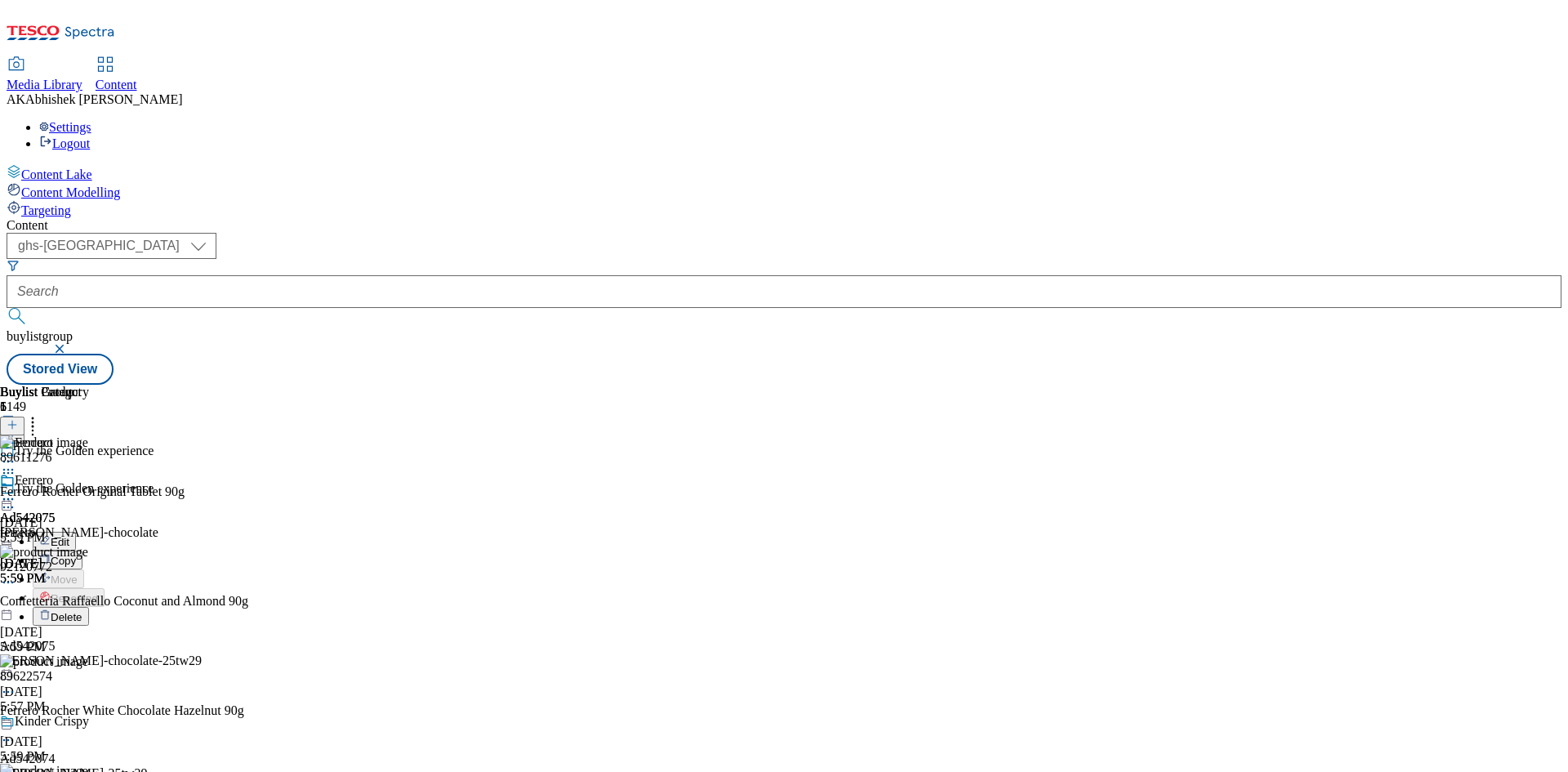
click at [76, 532] on button "Edit" at bounding box center [55, 541] width 44 height 19
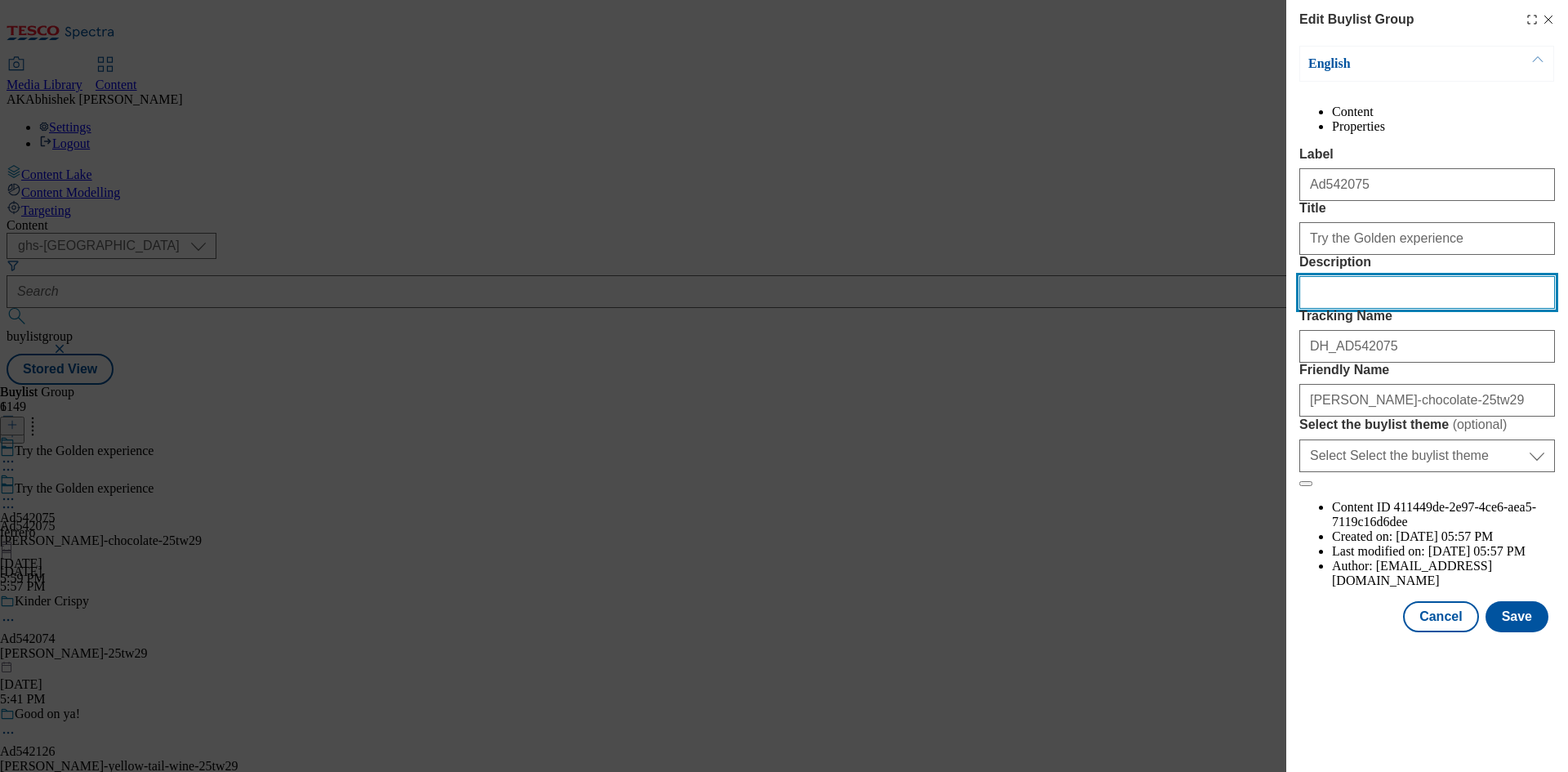
click at [1361, 309] on input "Description" at bounding box center [1427, 292] width 256 height 33
paste input "Ferrero Rocher Original Milk Chocolate Bar 90G"
type input "Ferrero Rocher Original Milk Chocolate Bar 90G"
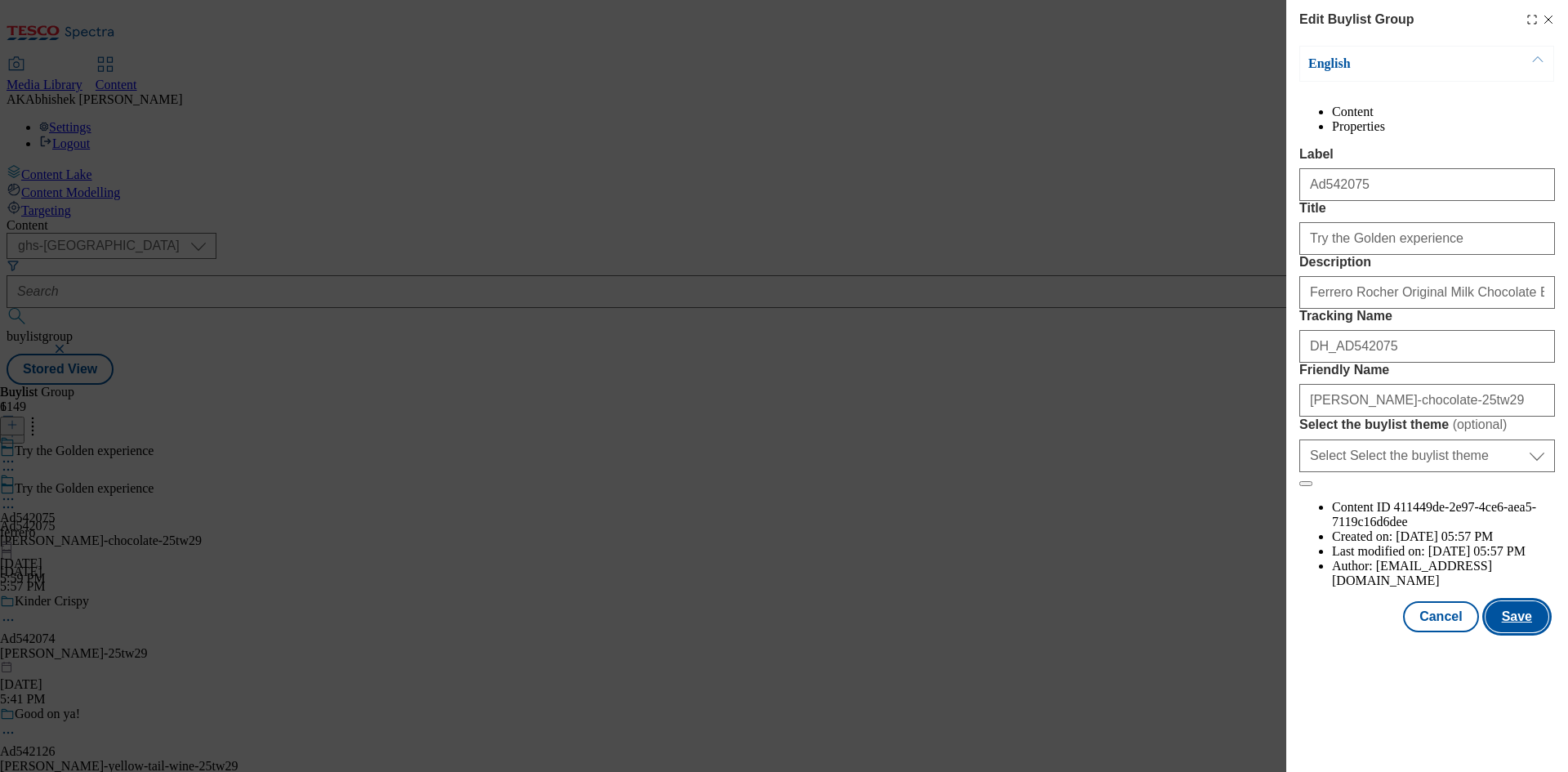
click at [1508, 633] on button "Save" at bounding box center [1516, 616] width 63 height 31
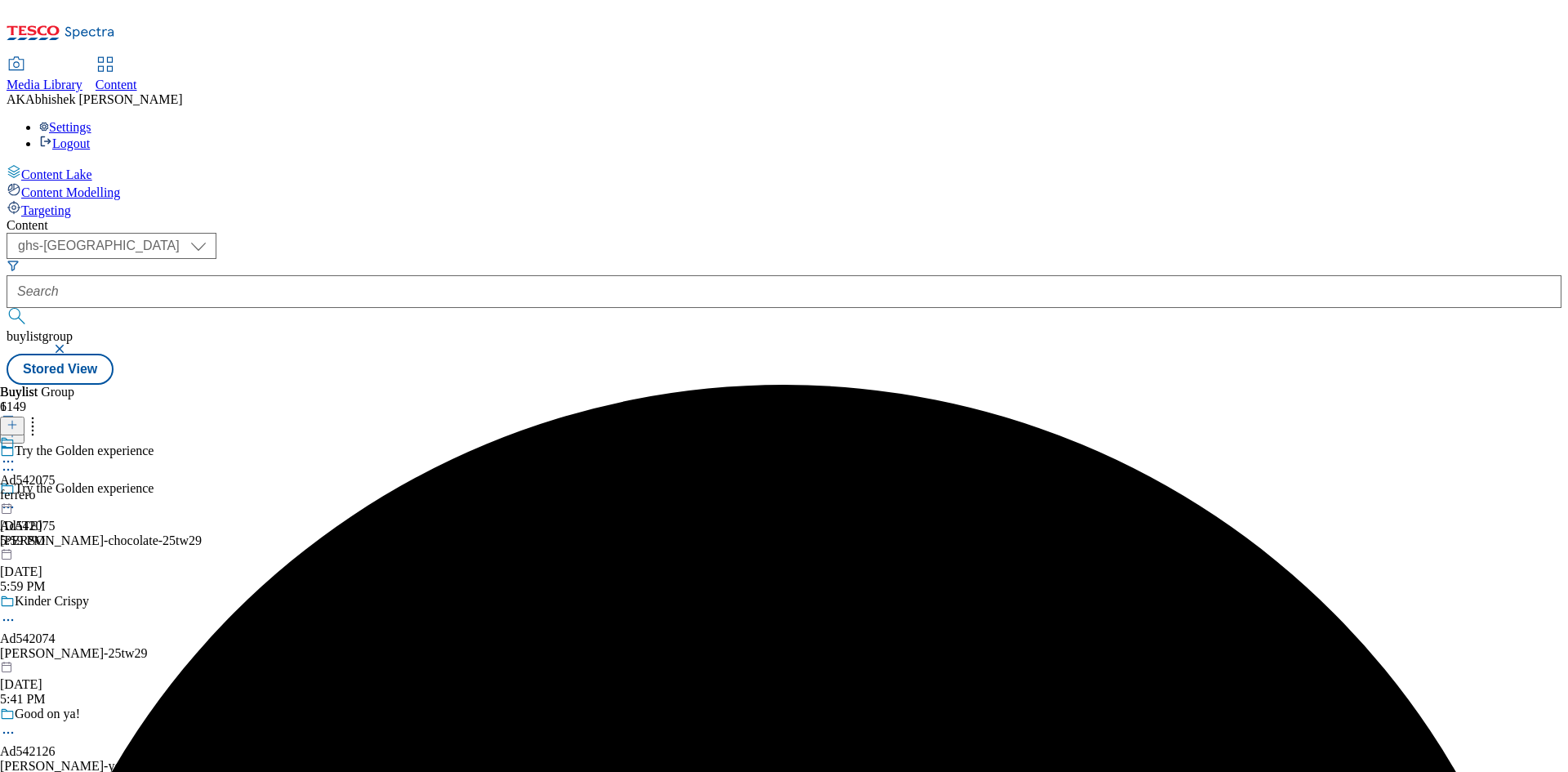
click at [16, 453] on icon at bounding box center [8, 462] width 16 height 16
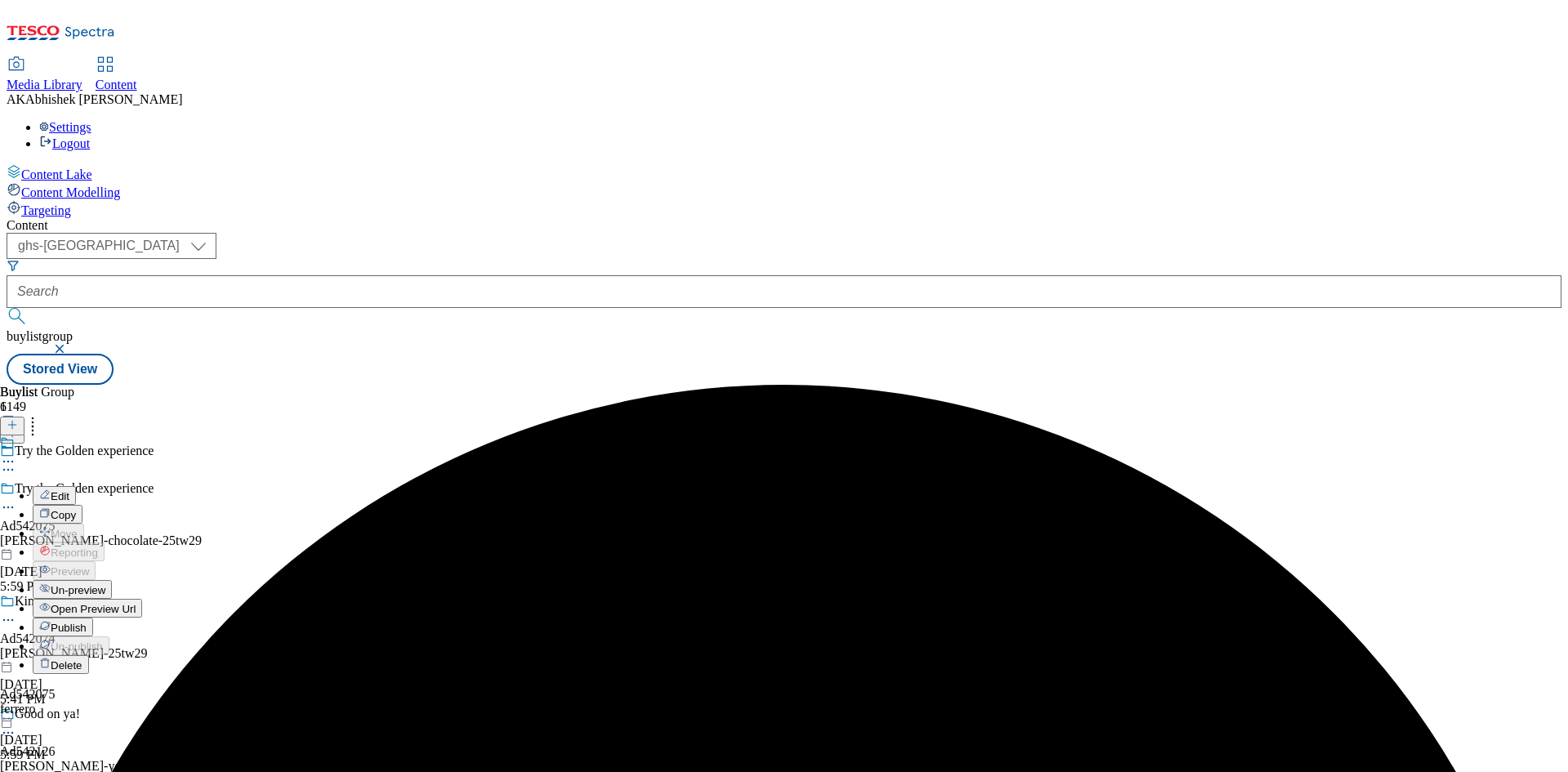
click at [69, 490] on span "Edit" at bounding box center [60, 495] width 19 height 12
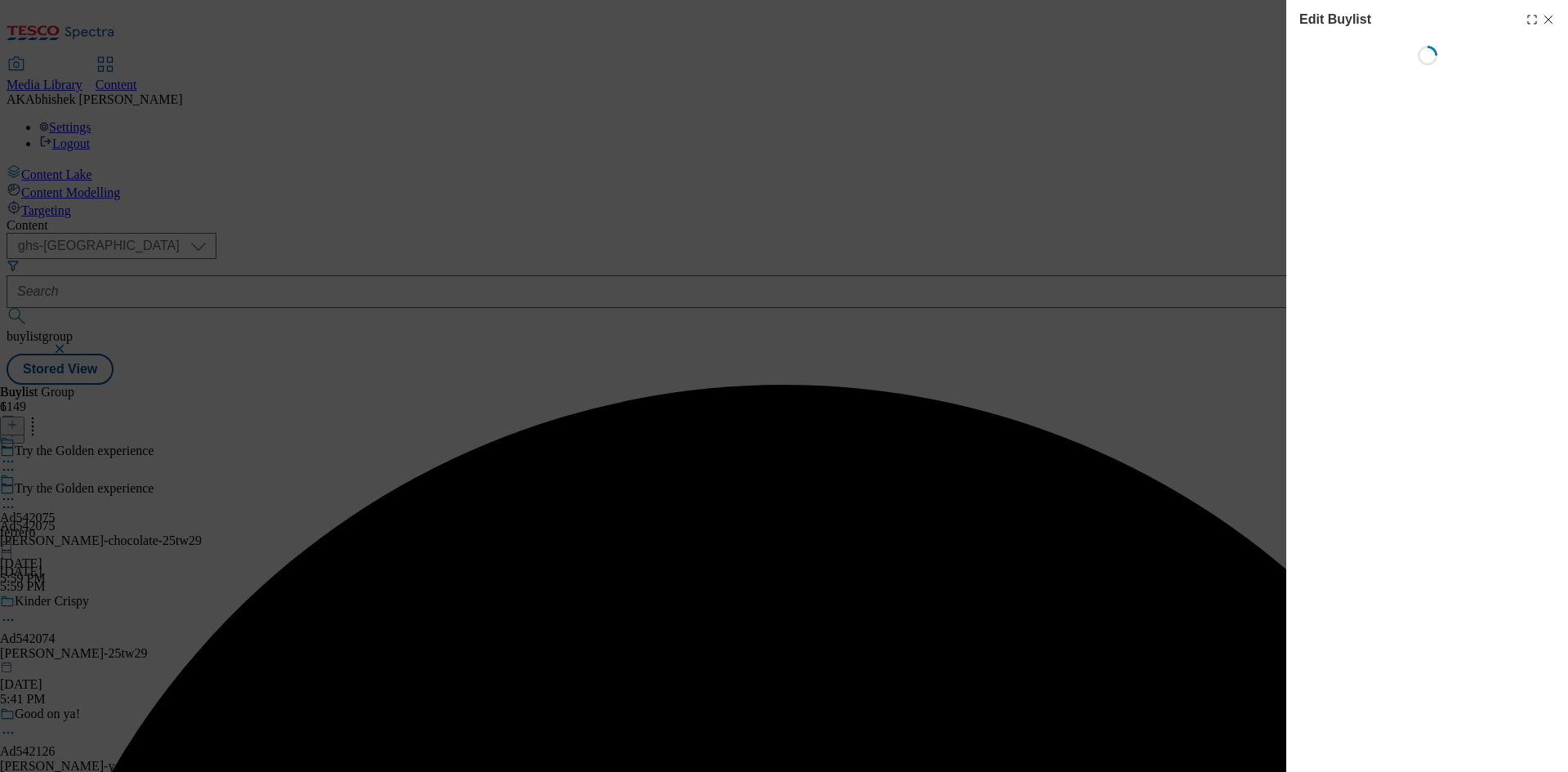
select select "tactical"
select select "supplier funded short term 1-3 weeks"
select select "dunnhumby"
select select "Banner"
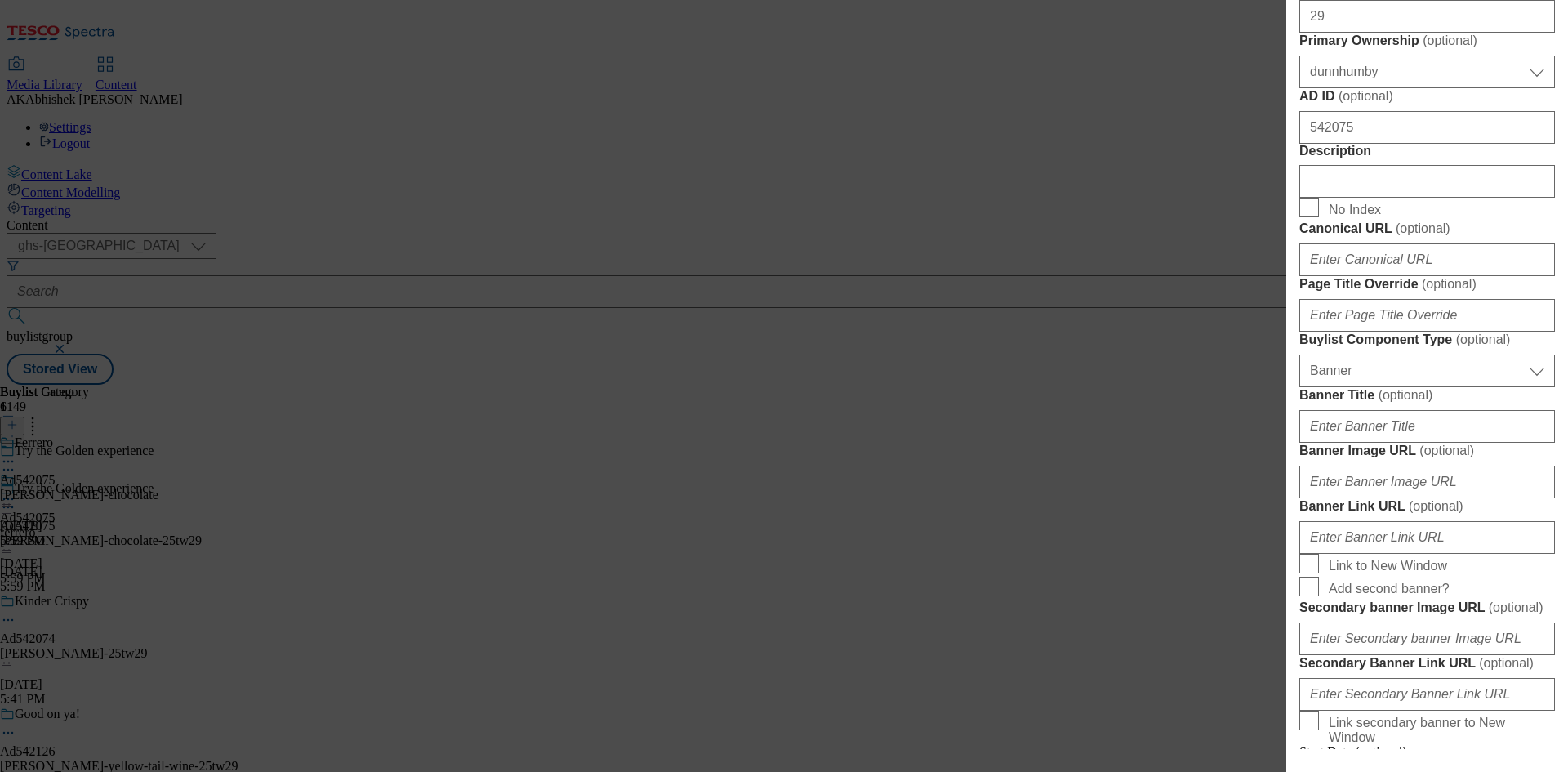
scroll to position [736, 0]
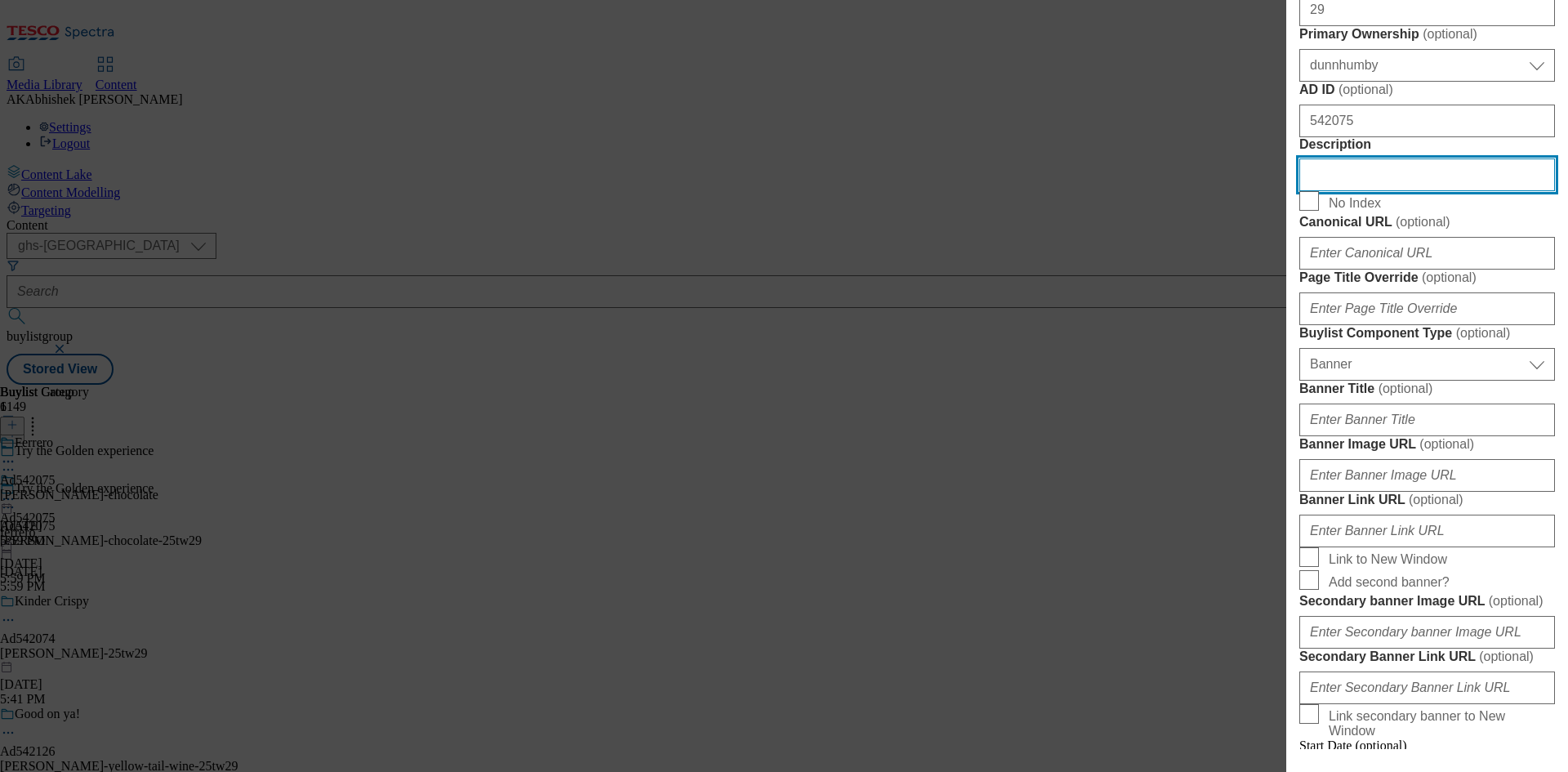
click at [1405, 191] on input "Description" at bounding box center [1427, 175] width 256 height 33
paste input "Ferrero Rocher Original Milk Chocolate Bar 90G"
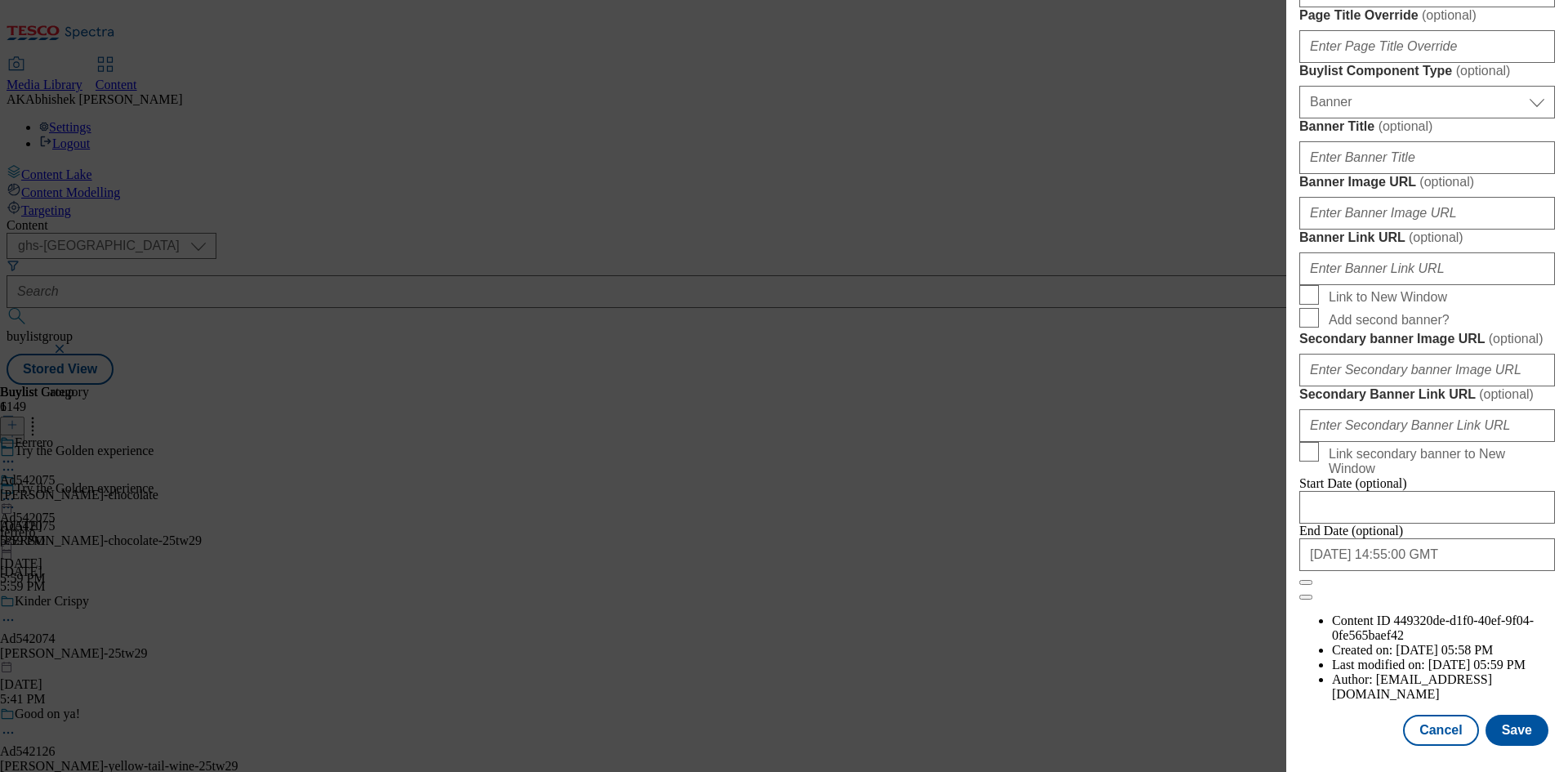
scroll to position [1604, 0]
type input "Ferrero Rocher Original Milk Chocolate Bar 90G"
click at [1510, 722] on button "Save" at bounding box center [1516, 730] width 63 height 31
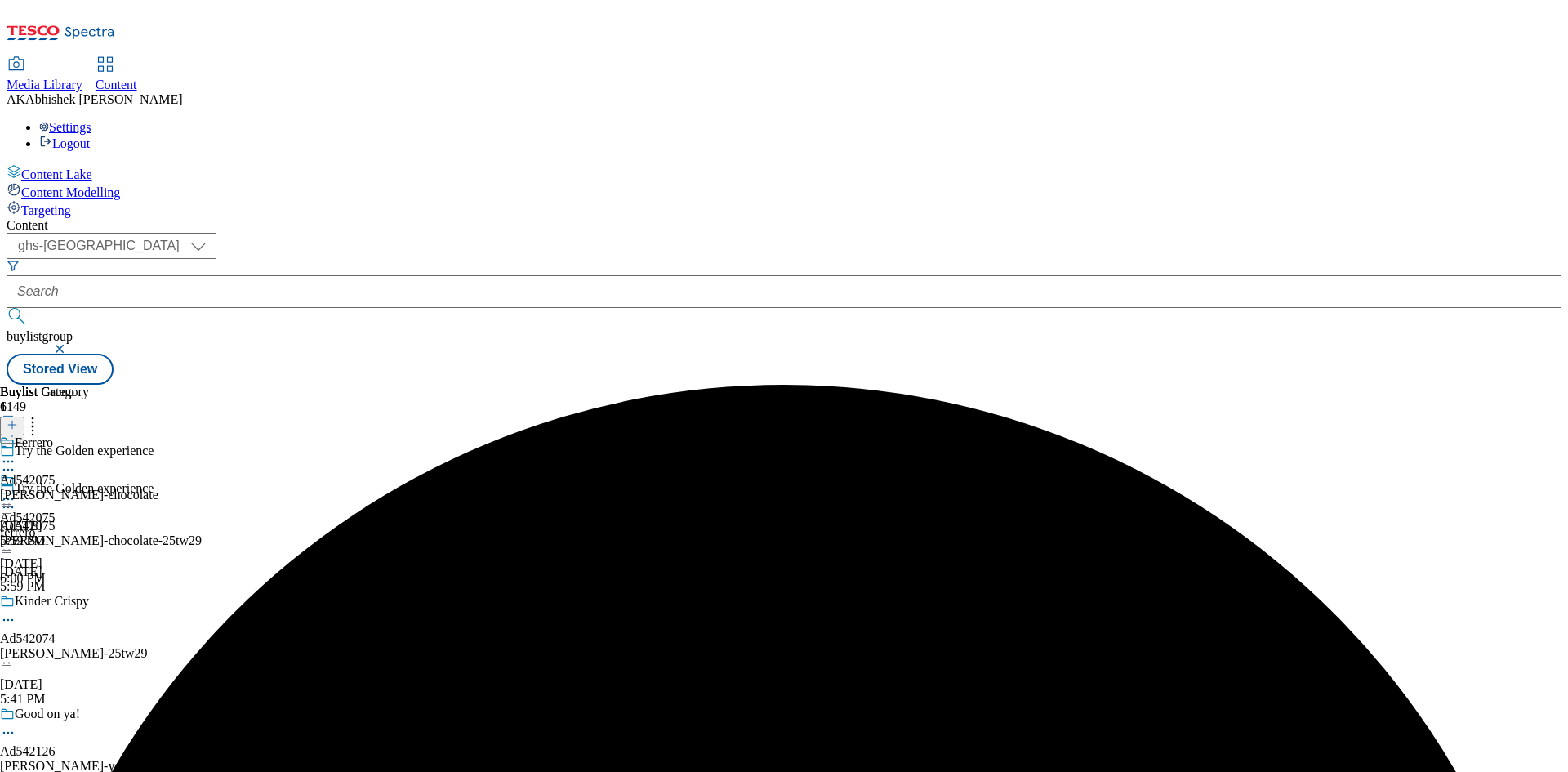
click at [16, 453] on icon at bounding box center [8, 462] width 16 height 16
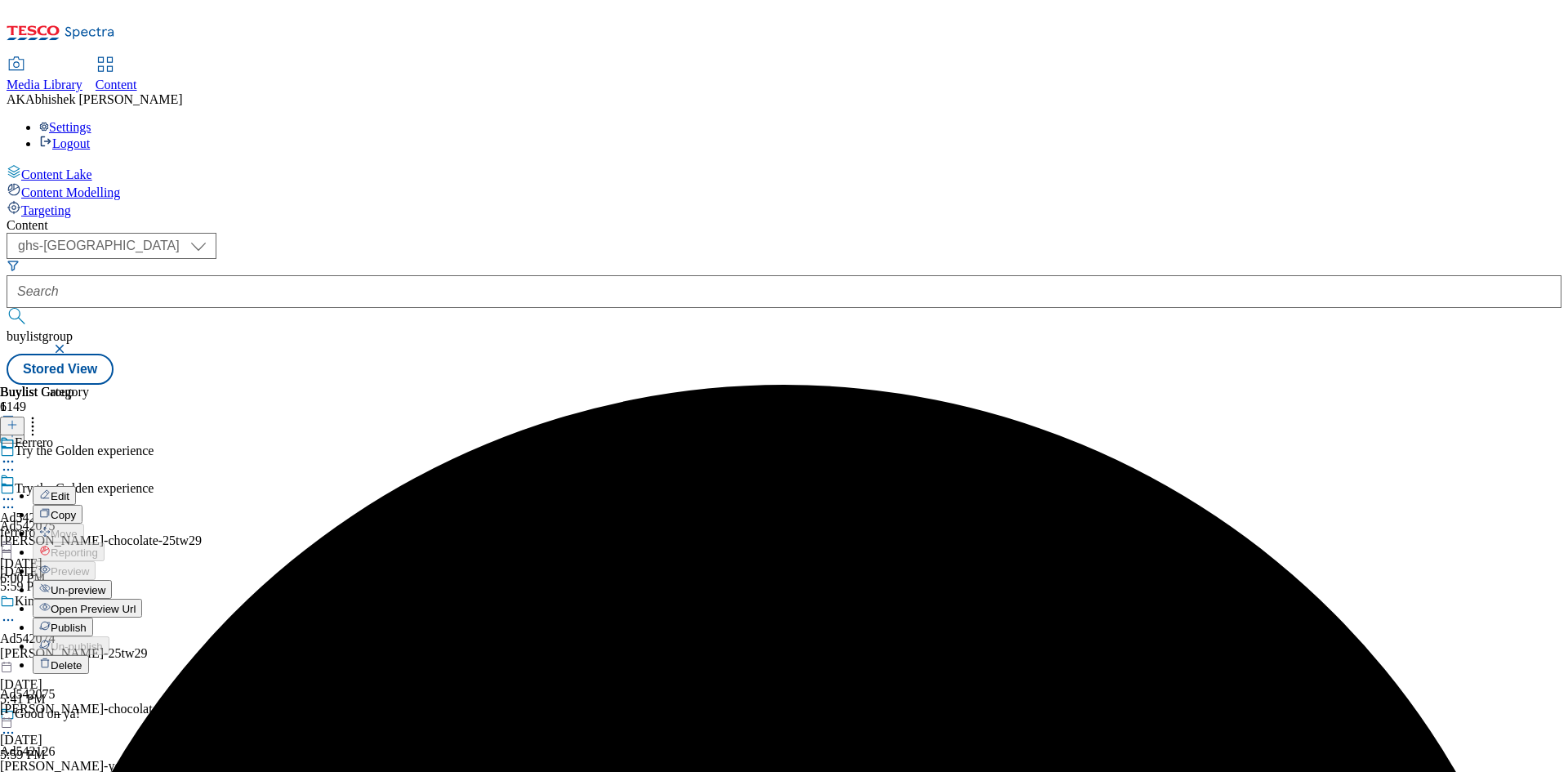
click at [69, 490] on span "Edit" at bounding box center [60, 495] width 19 height 12
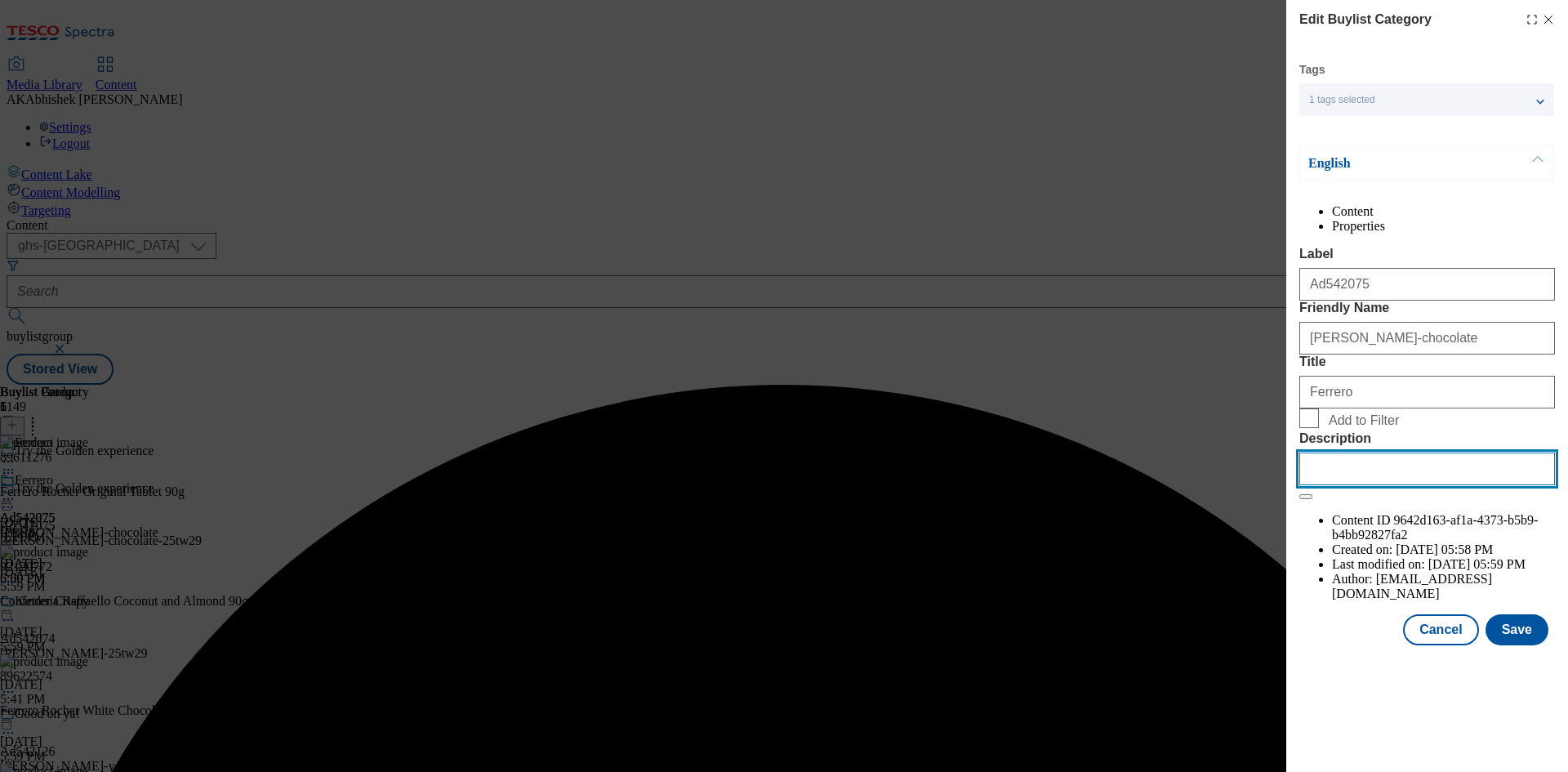
click at [1435, 485] on input "Description" at bounding box center [1427, 469] width 256 height 33
paste input "Ferrero Rocher Original Milk Chocolate Bar 90G"
type input "Ferrero Rocher Original Milk Chocolate Bar 90G"
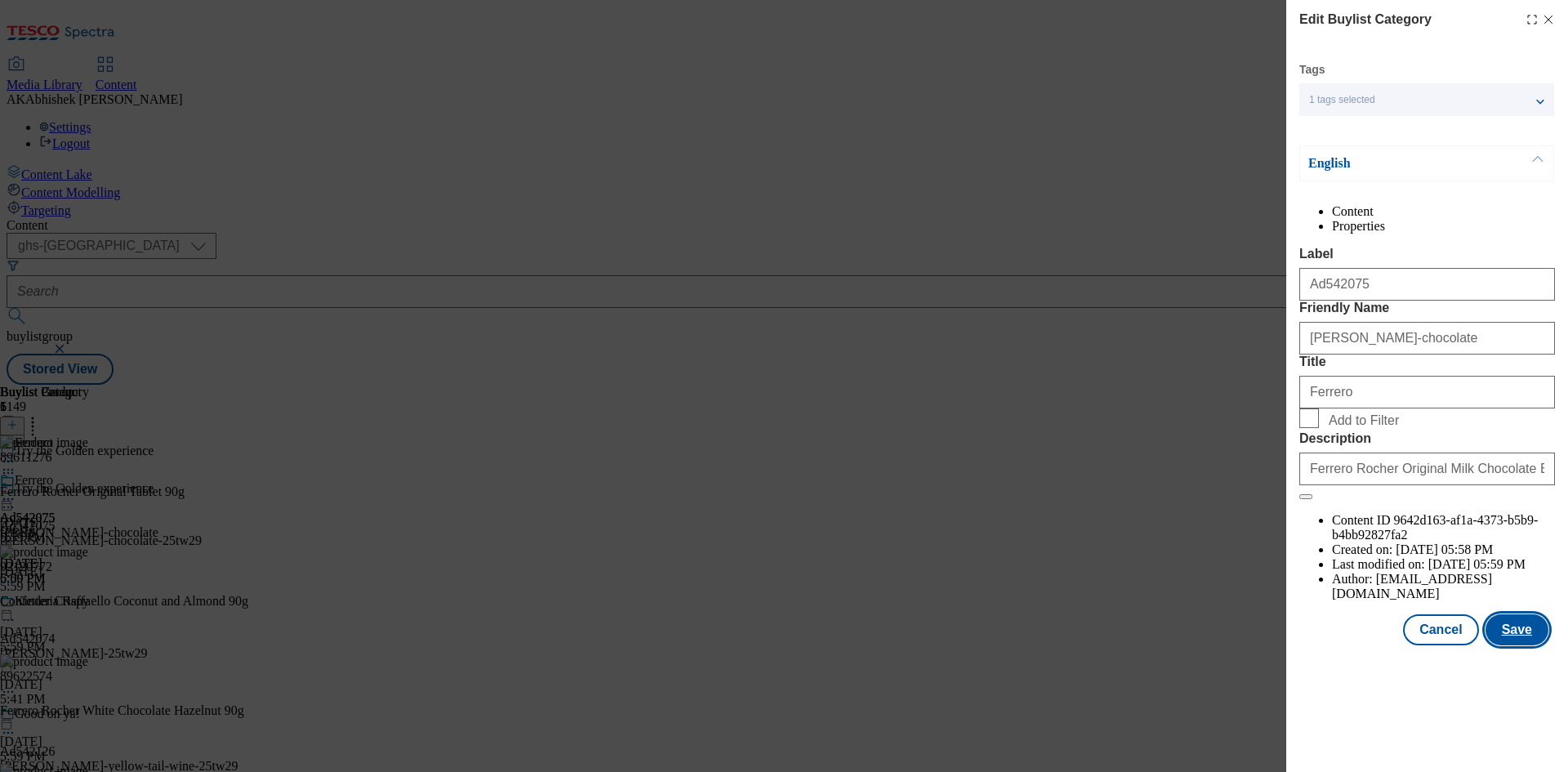
click at [1510, 645] on button "Save" at bounding box center [1516, 630] width 63 height 31
